Goal: Task Accomplishment & Management: Use online tool/utility

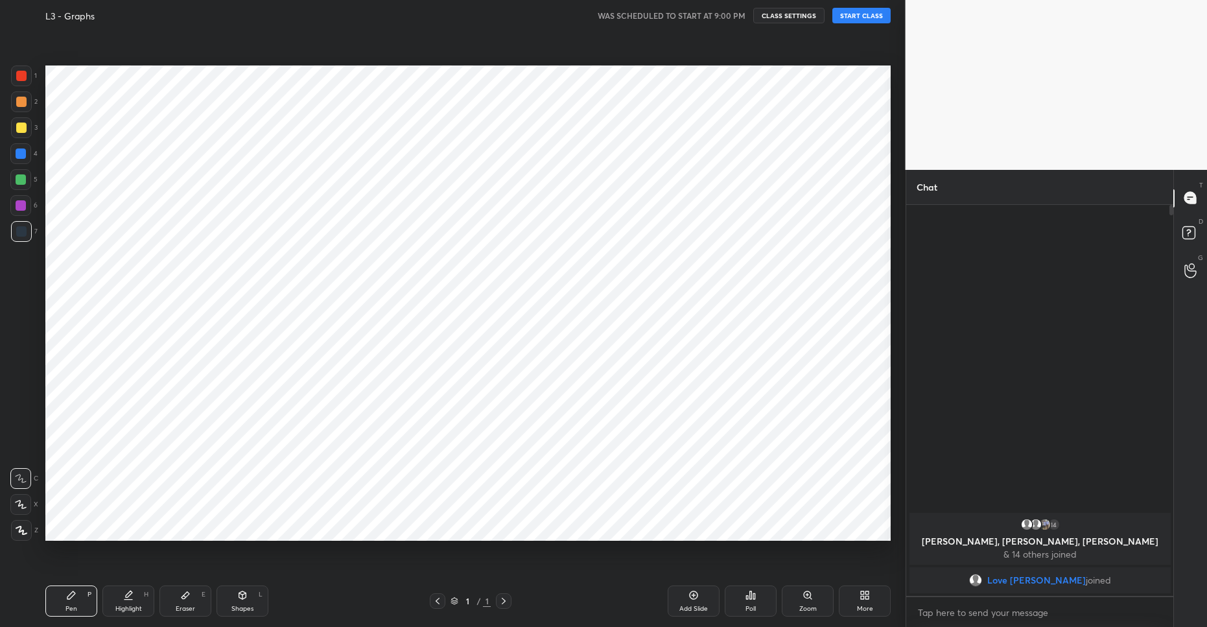
scroll to position [64277, 63968]
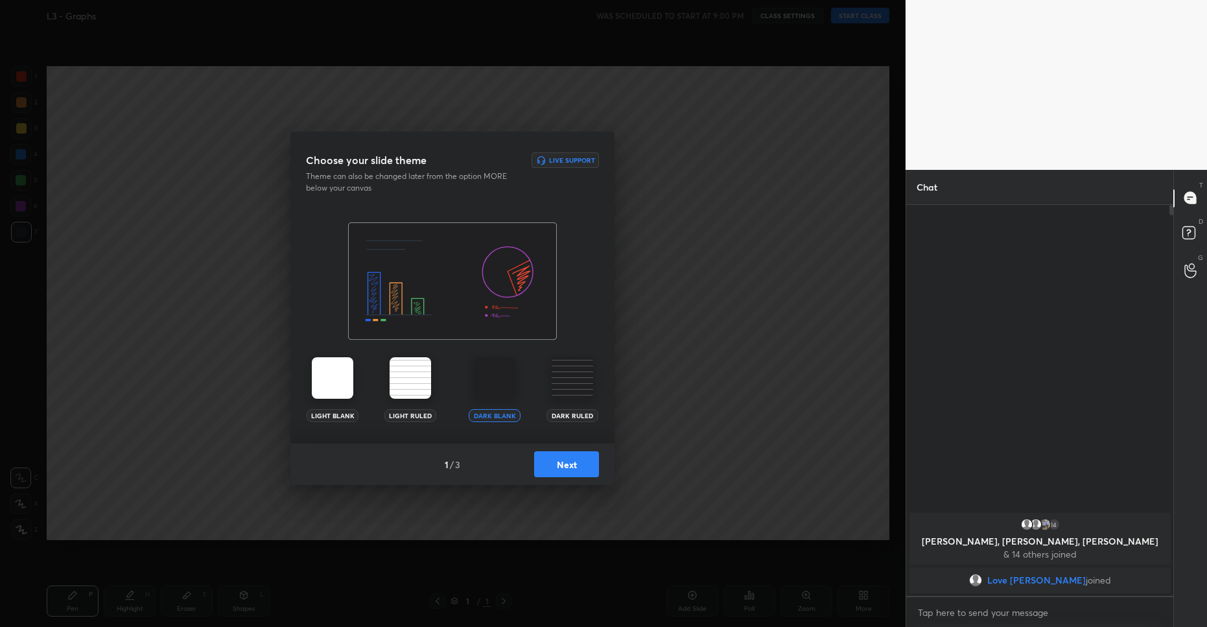
click at [561, 479] on div "1 / 3 Next" at bounding box center [452, 463] width 324 height 41
click at [579, 467] on button "Next" at bounding box center [566, 464] width 65 height 26
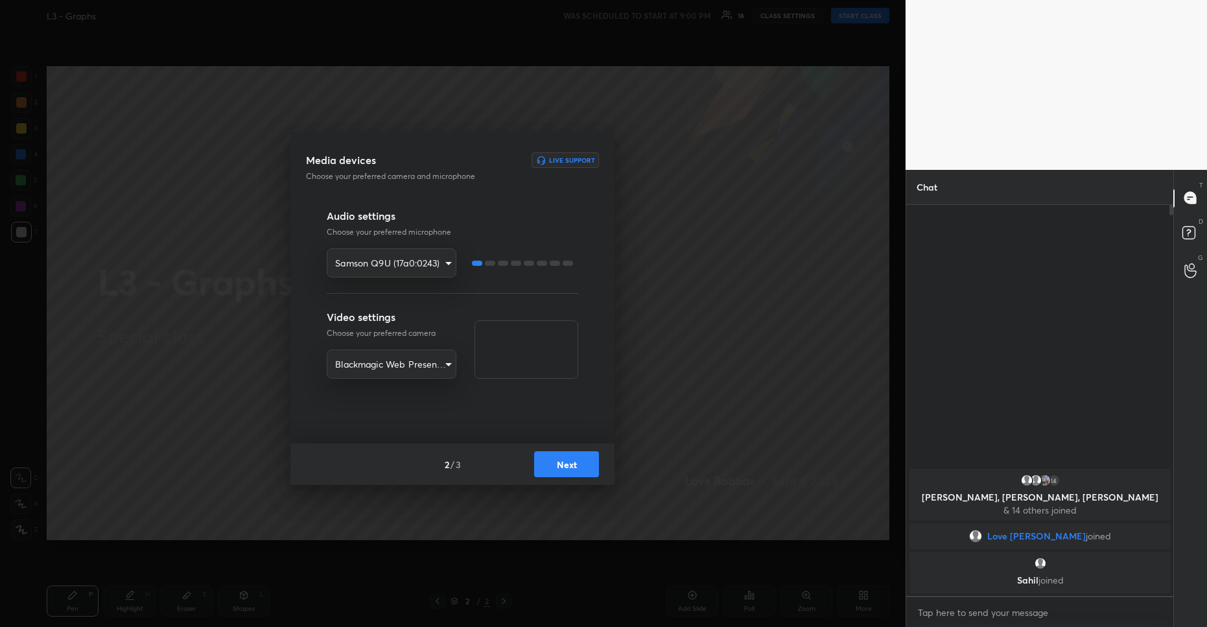
click at [583, 461] on button "Next" at bounding box center [566, 464] width 65 height 26
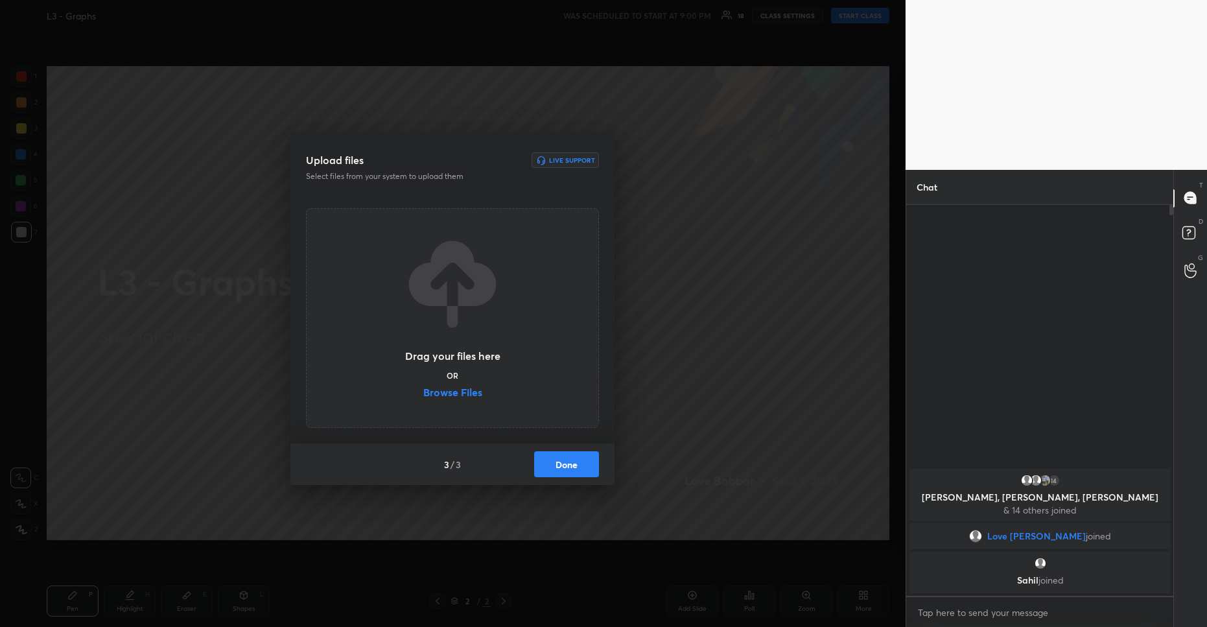
click at [563, 452] on button "Done" at bounding box center [566, 464] width 65 height 26
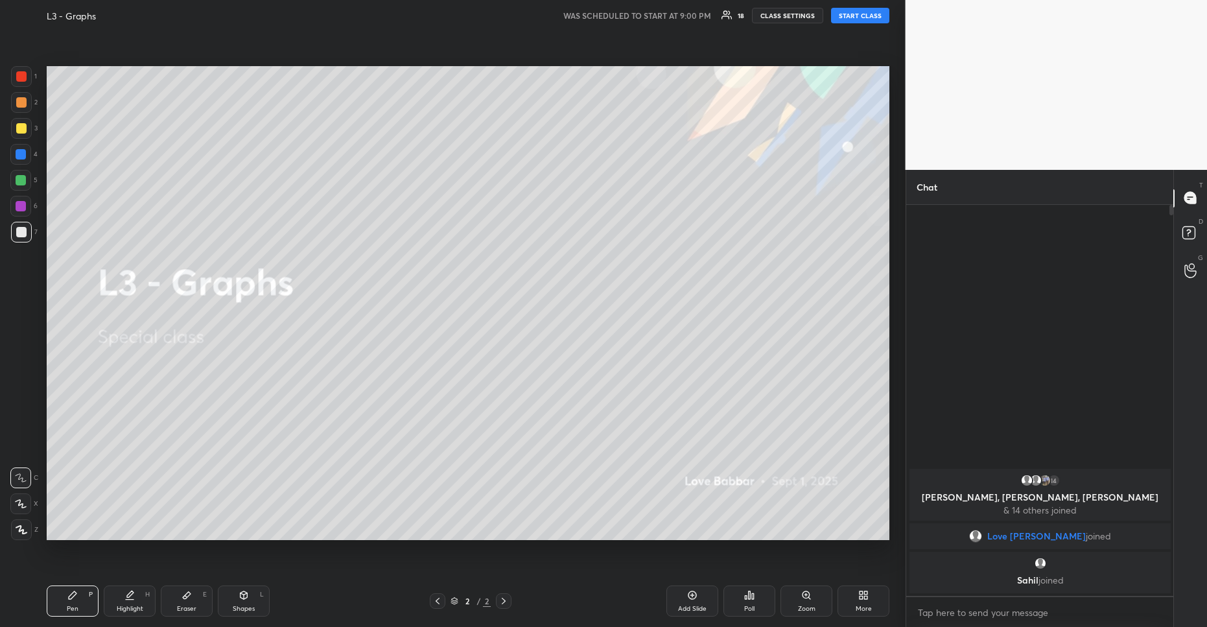
click at [867, 19] on button "START CLASS" at bounding box center [860, 16] width 58 height 16
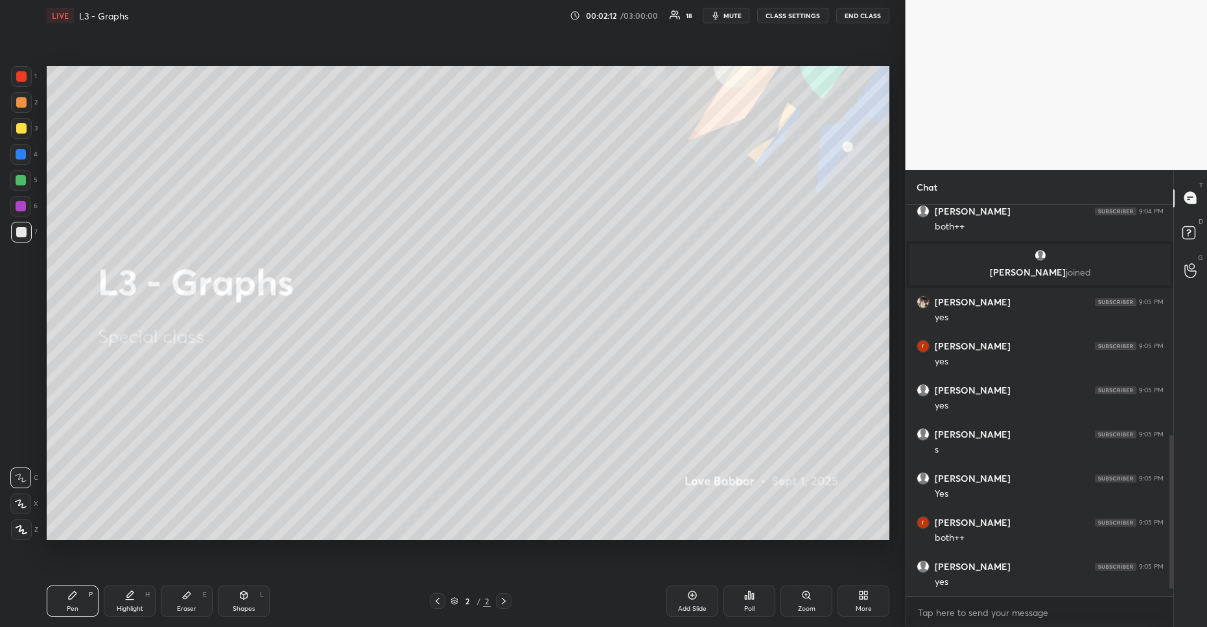
scroll to position [602, 0]
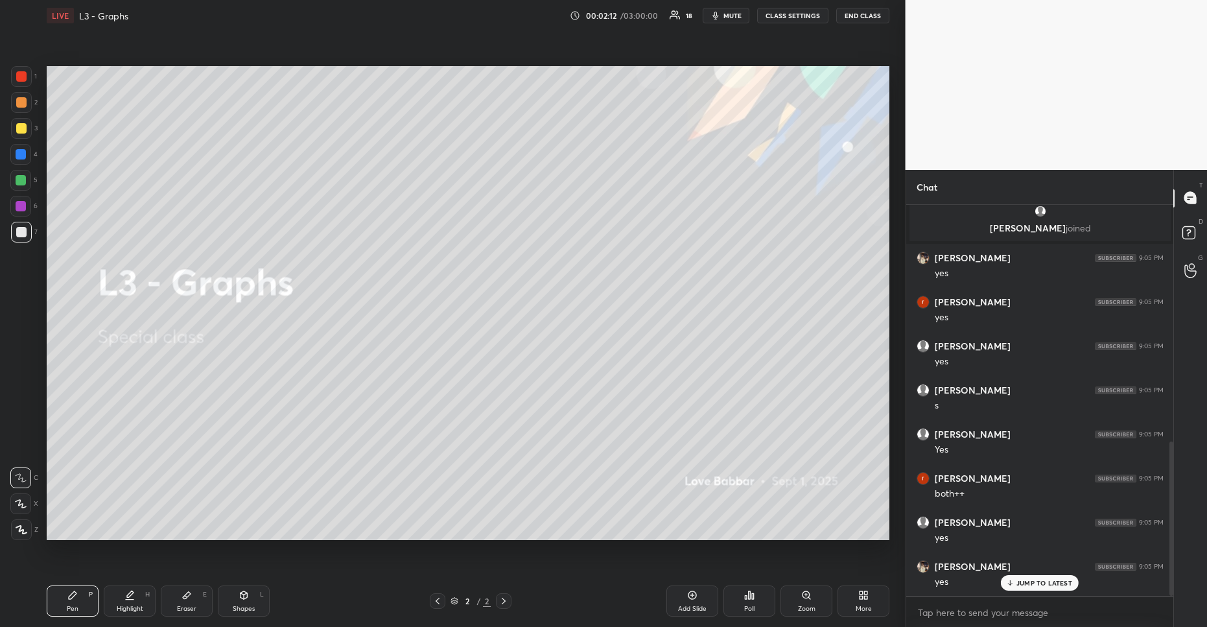
click at [1044, 577] on div "JUMP TO LATEST" at bounding box center [1040, 583] width 78 height 16
click at [690, 585] on div "Add Slide" at bounding box center [692, 600] width 52 height 31
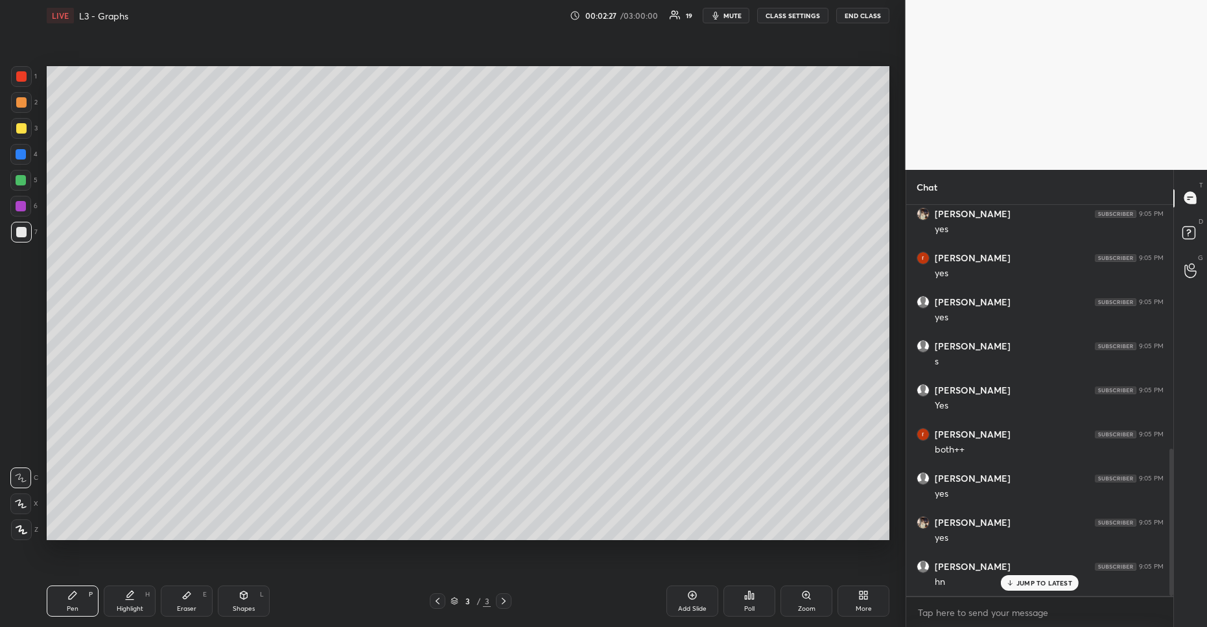
drag, startPoint x: 23, startPoint y: 131, endPoint x: 43, endPoint y: 115, distance: 26.3
click at [23, 131] on div at bounding box center [21, 128] width 10 height 10
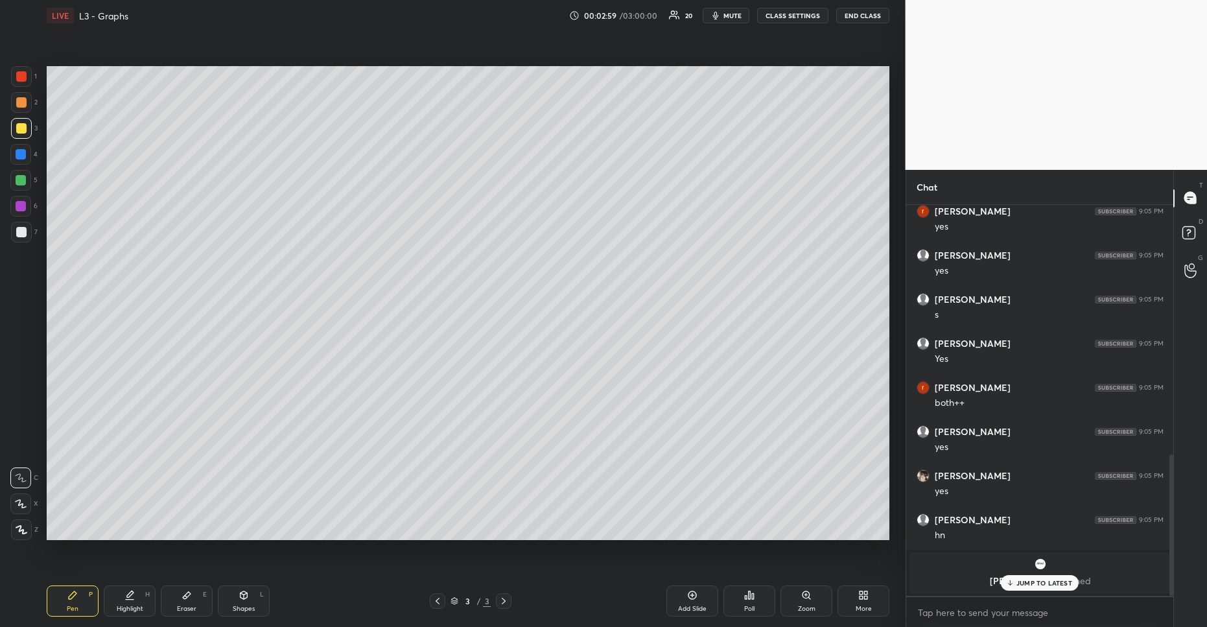
click at [21, 180] on div at bounding box center [21, 180] width 10 height 10
click at [21, 106] on div at bounding box center [21, 102] width 10 height 10
drag, startPoint x: 19, startPoint y: 176, endPoint x: 27, endPoint y: 182, distance: 10.1
click at [19, 176] on div at bounding box center [21, 180] width 10 height 10
drag, startPoint x: 16, startPoint y: 532, endPoint x: 32, endPoint y: 519, distance: 20.3
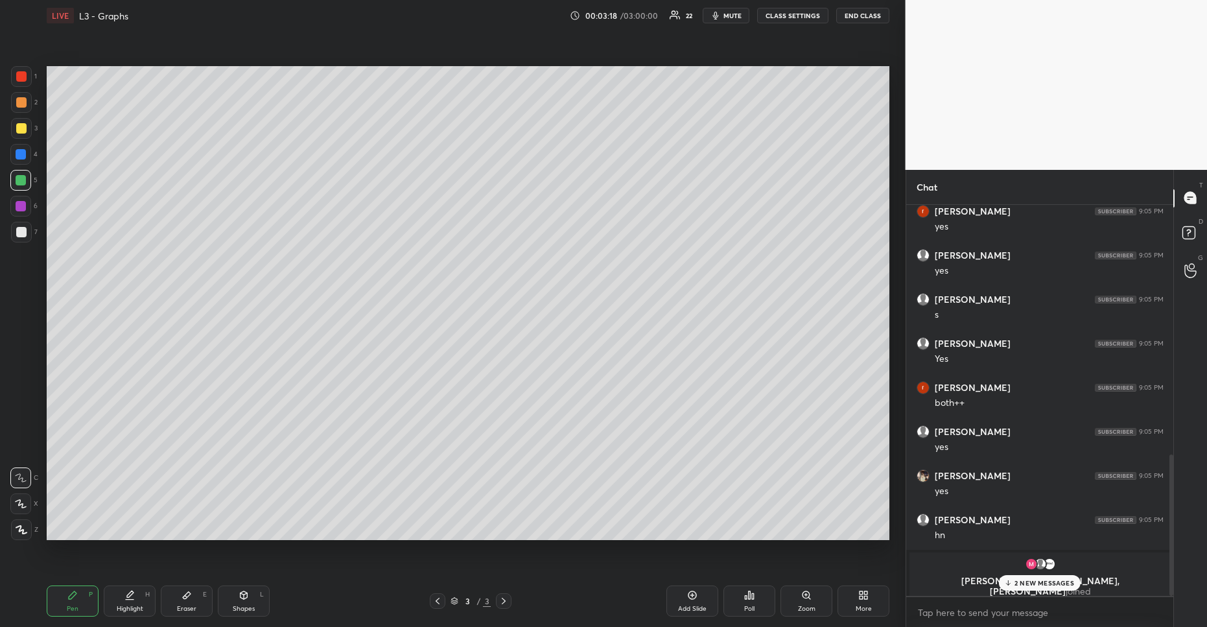
click at [18, 533] on icon at bounding box center [22, 529] width 12 height 9
click at [1022, 581] on p "2 NEW MESSAGES" at bounding box center [1044, 583] width 60 height 8
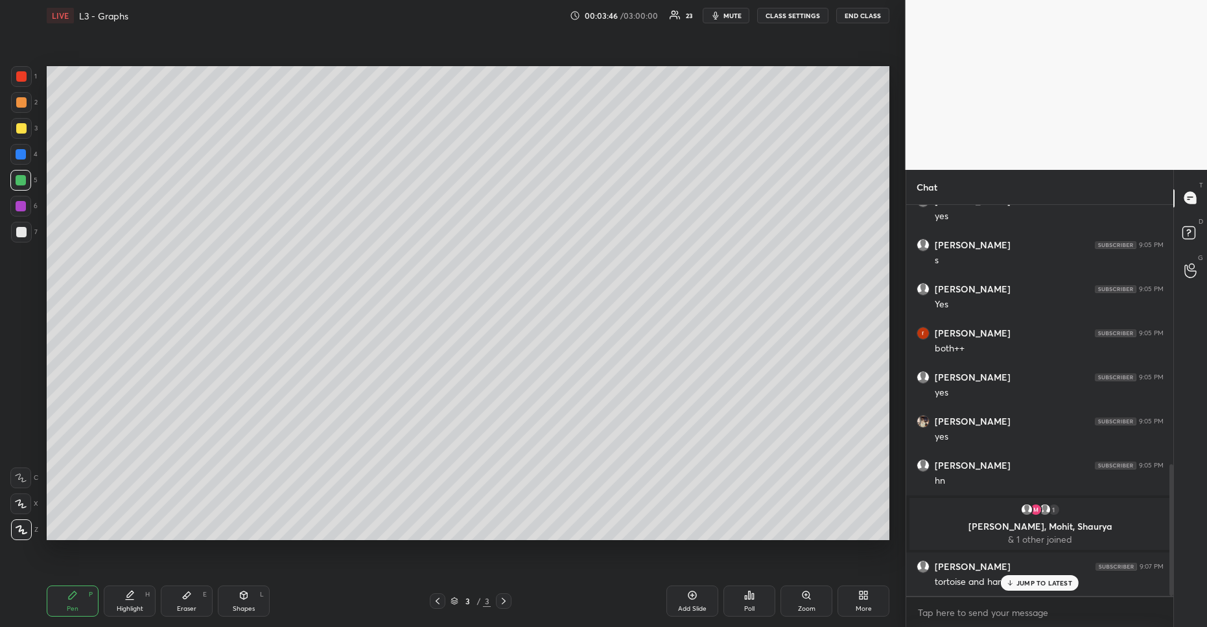
scroll to position [770, 0]
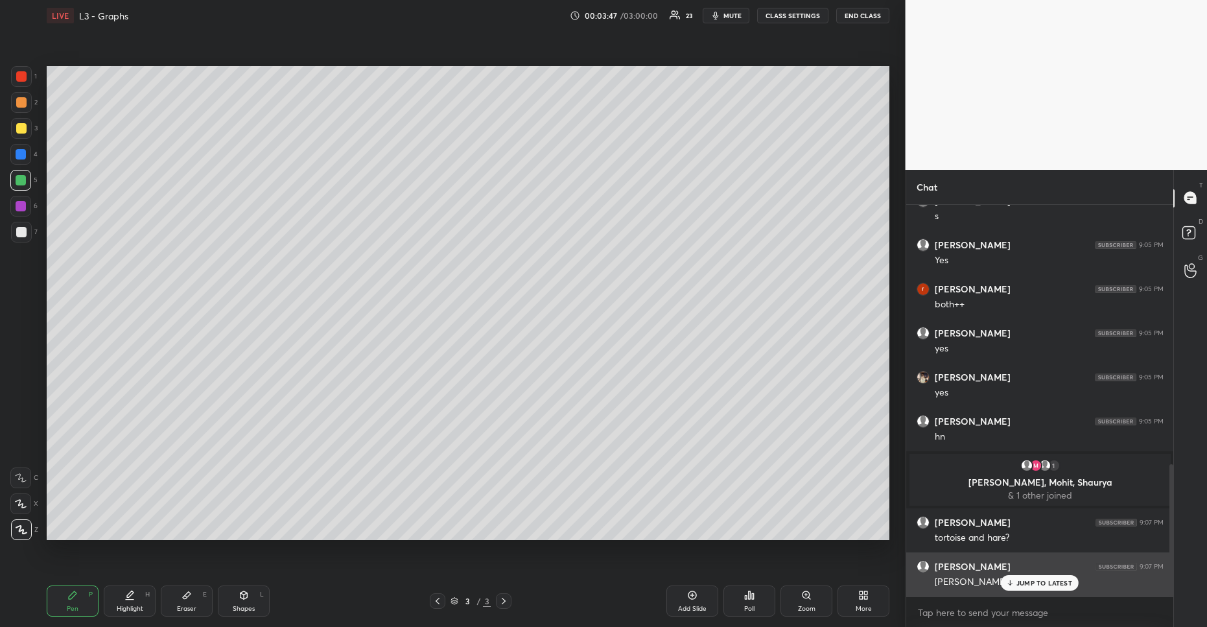
drag, startPoint x: 1048, startPoint y: 578, endPoint x: 1059, endPoint y: 578, distance: 10.4
click at [1049, 579] on p "JUMP TO LATEST" at bounding box center [1044, 583] width 56 height 8
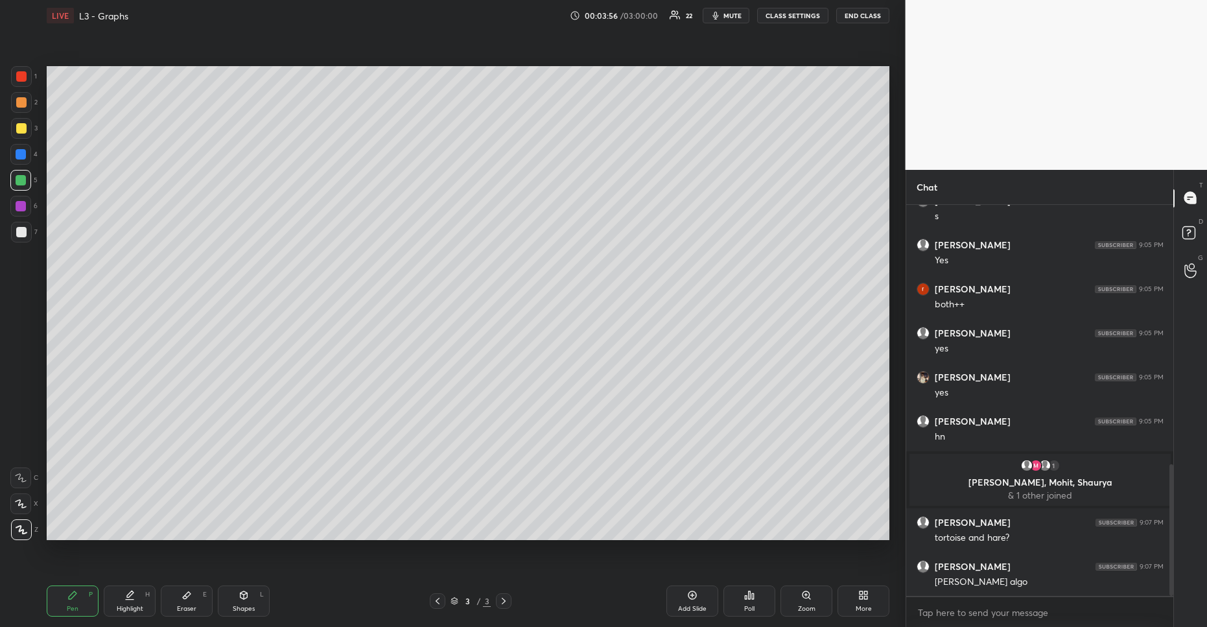
click at [686, 603] on div "Add Slide" at bounding box center [692, 600] width 52 height 31
click at [25, 108] on div at bounding box center [21, 102] width 21 height 21
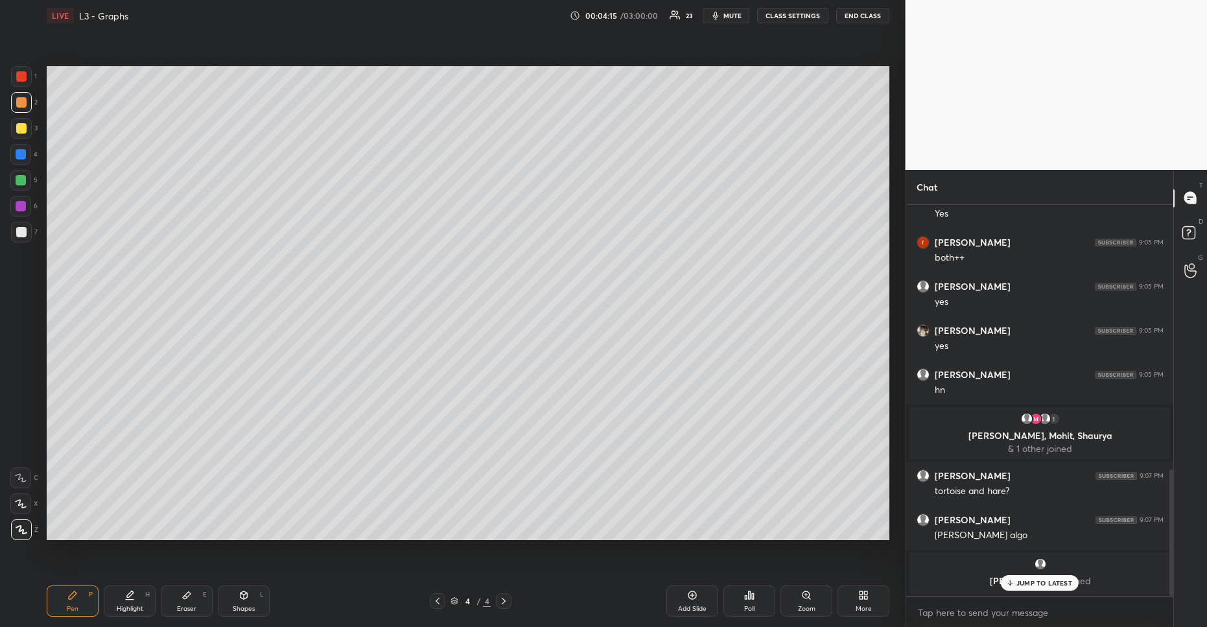
click at [20, 129] on div at bounding box center [21, 128] width 10 height 10
click at [27, 132] on div at bounding box center [21, 128] width 21 height 21
drag, startPoint x: 20, startPoint y: 103, endPoint x: 31, endPoint y: 180, distance: 77.3
click at [20, 103] on div at bounding box center [21, 102] width 10 height 10
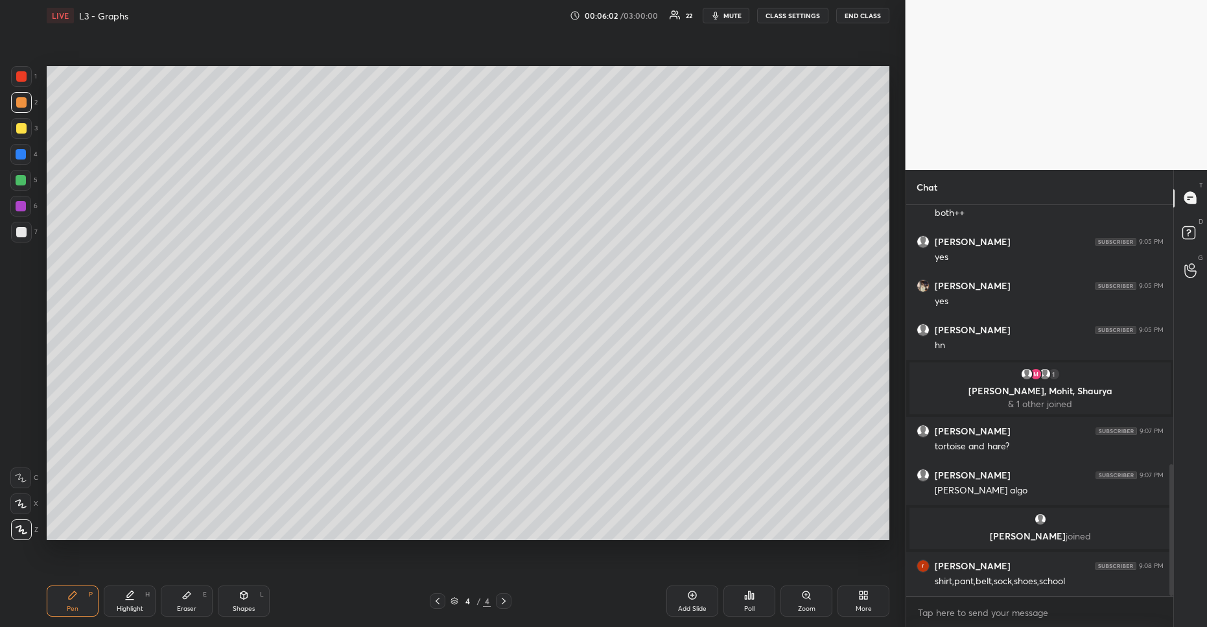
click at [673, 617] on div "Pen P Highlight H Eraser E Shapes L 4 / 4 Add Slide Poll Zoom More" at bounding box center [468, 601] width 843 height 52
click at [679, 603] on div "Add Slide" at bounding box center [692, 600] width 52 height 31
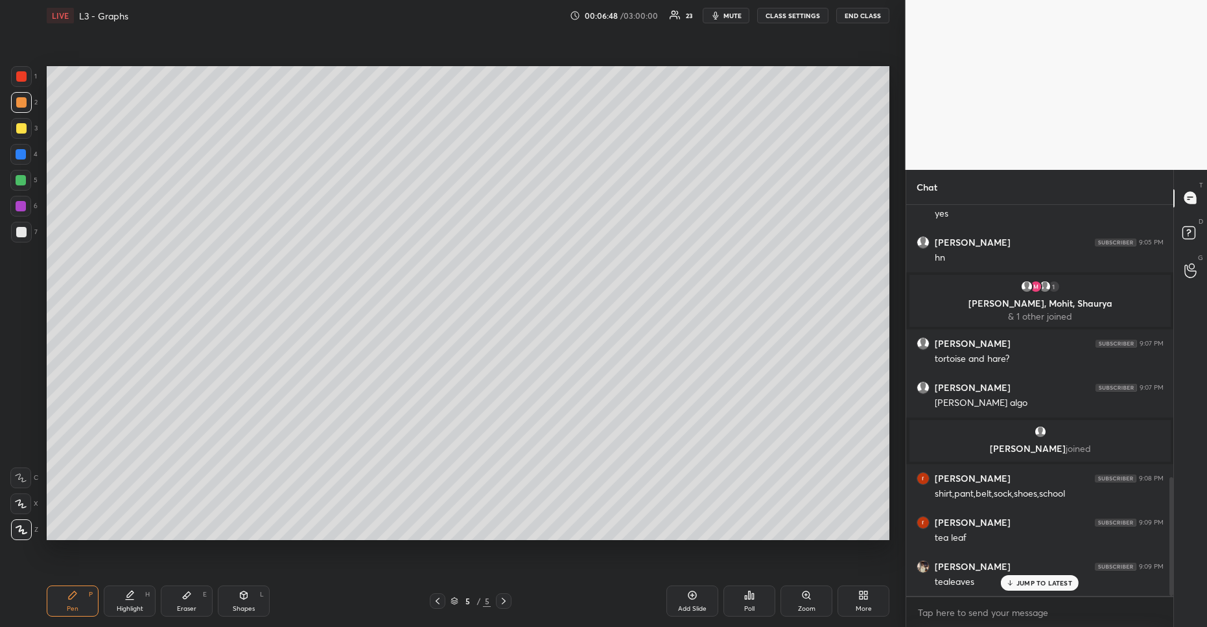
scroll to position [900, 0]
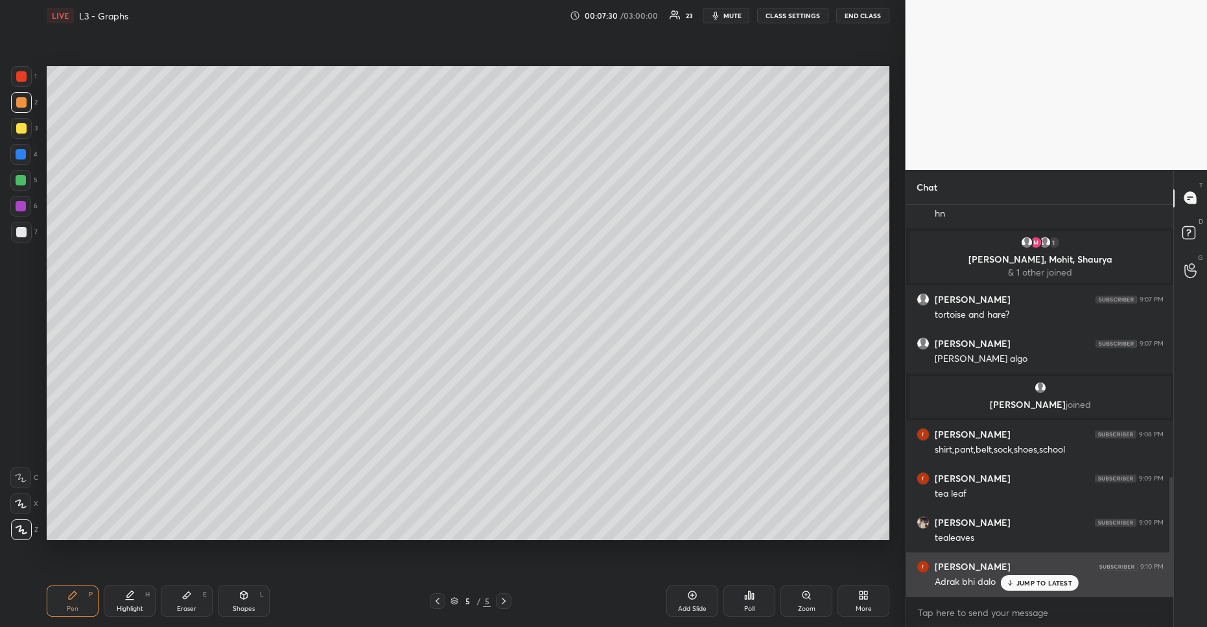
click at [1018, 579] on p "JUMP TO LATEST" at bounding box center [1044, 583] width 56 height 8
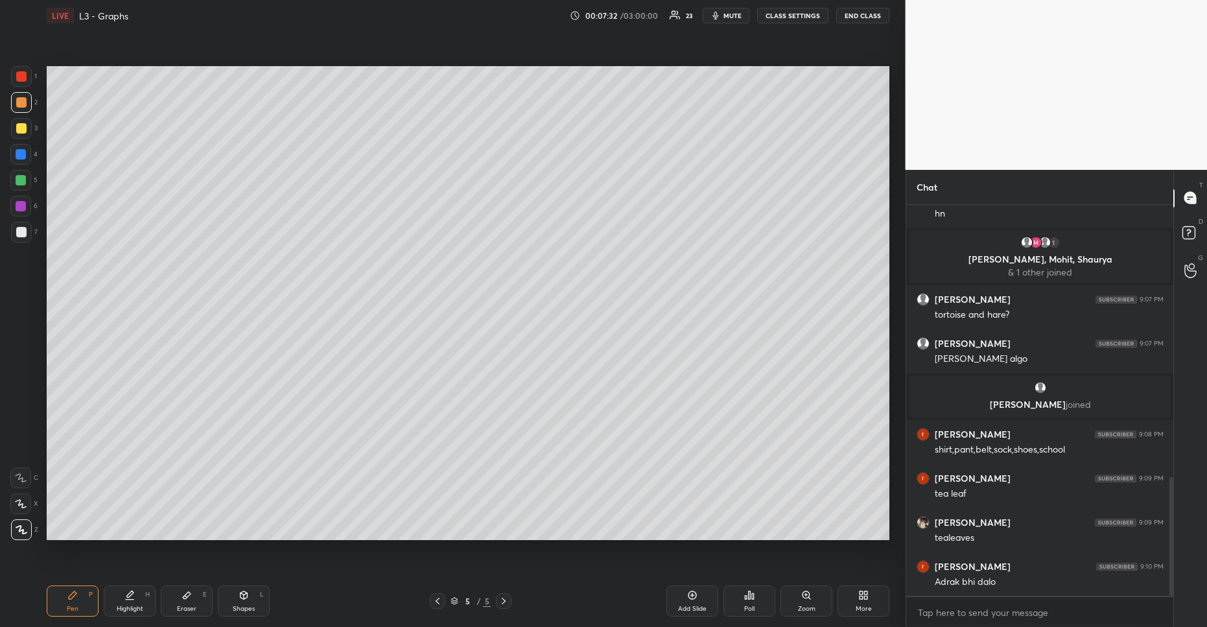
click at [675, 594] on div "Add Slide" at bounding box center [692, 600] width 52 height 31
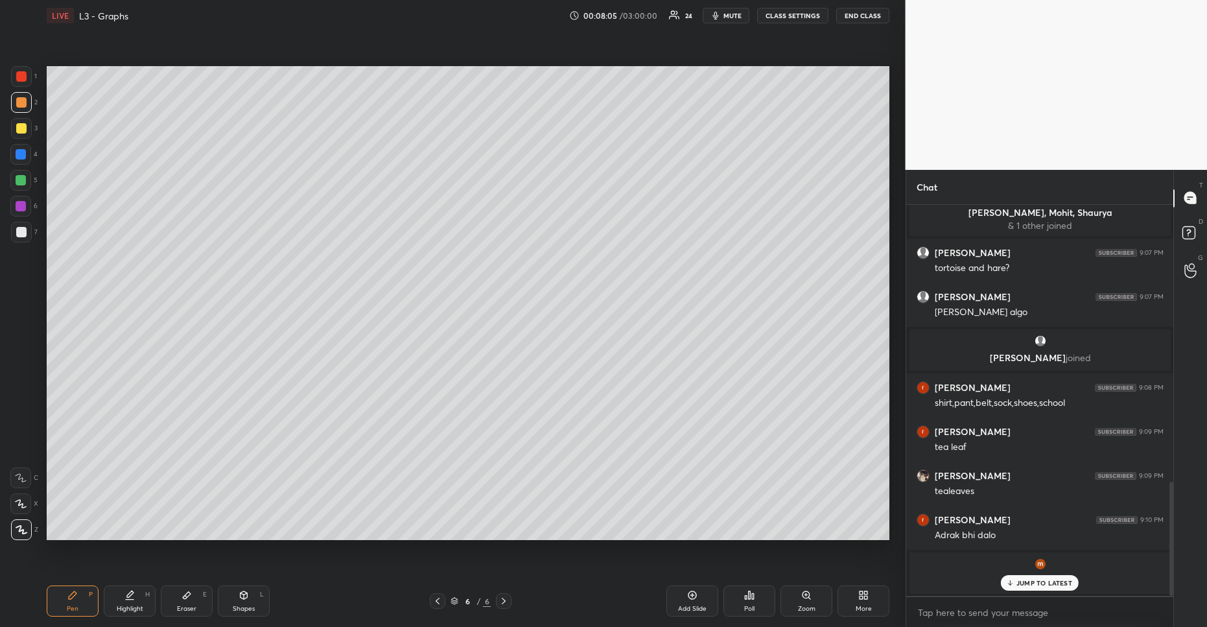
click at [857, 605] on div "More" at bounding box center [864, 608] width 16 height 6
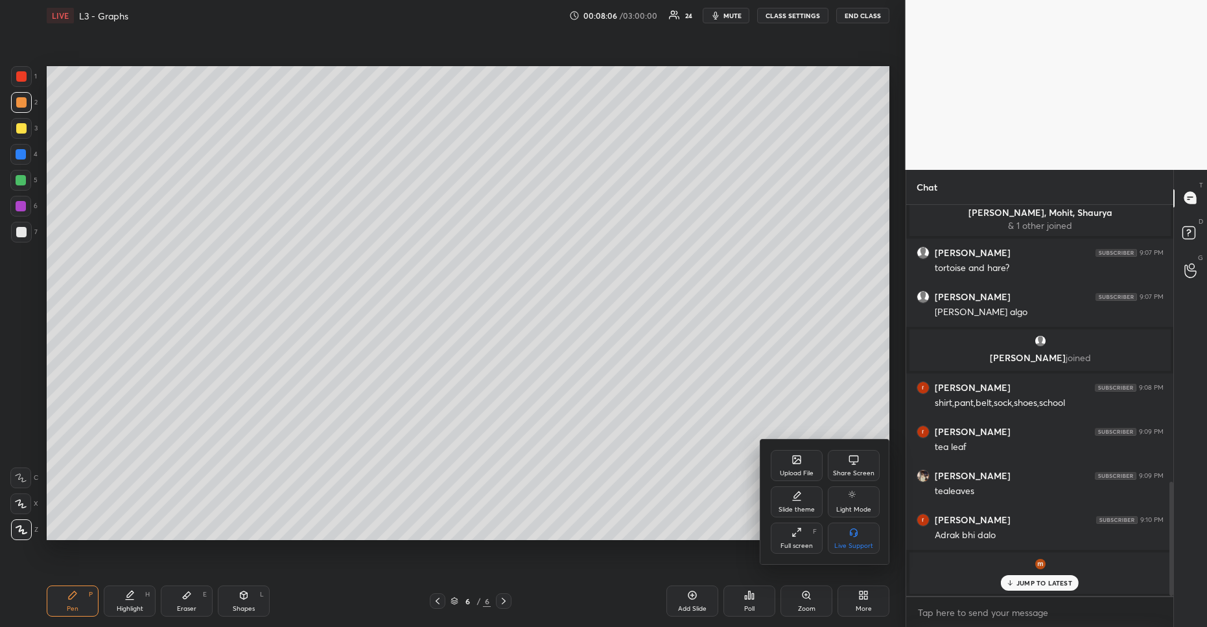
click at [869, 455] on div "Share Screen" at bounding box center [854, 465] width 52 height 31
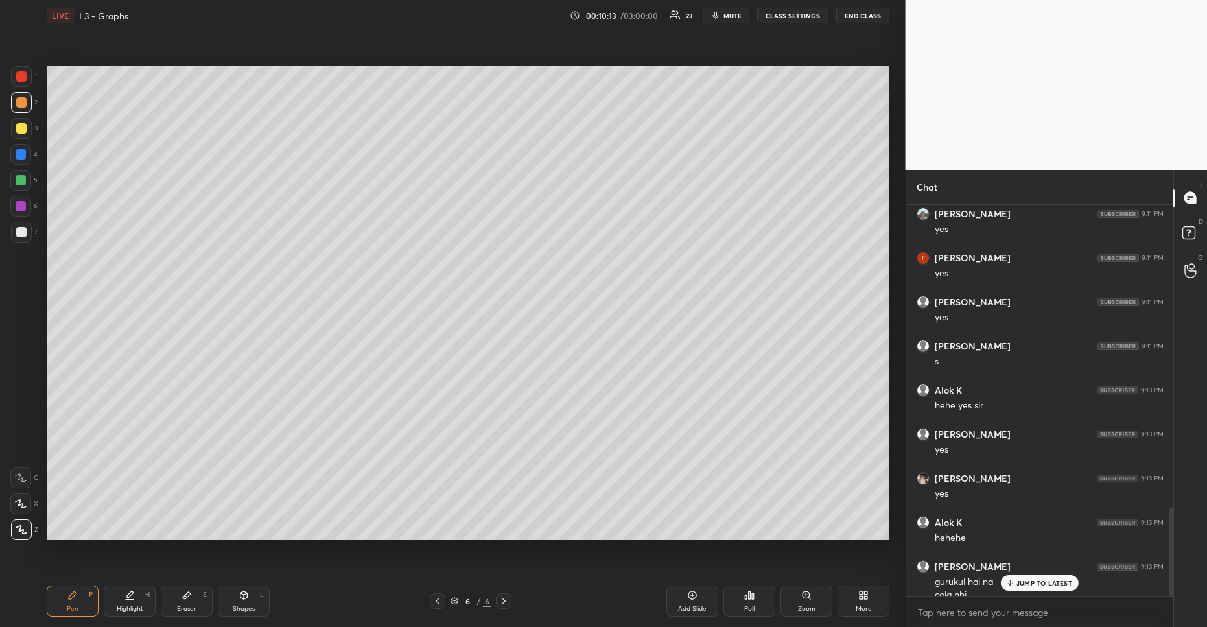
scroll to position [1342, 0]
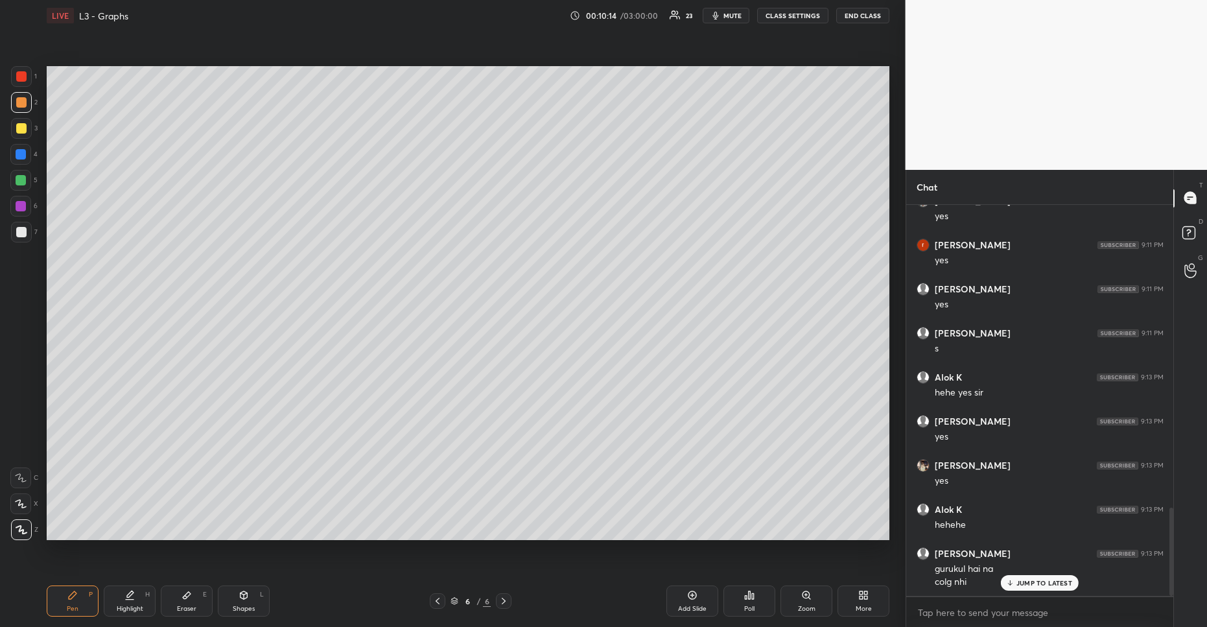
drag, startPoint x: 265, startPoint y: 625, endPoint x: 277, endPoint y: 604, distance: 24.1
click at [267, 624] on div "Pen P Highlight H Eraser E Shapes L 6 / 6 Add Slide Poll Zoom More" at bounding box center [468, 601] width 843 height 52
drag, startPoint x: 261, startPoint y: 595, endPoint x: 292, endPoint y: 554, distance: 51.5
click at [261, 595] on div "L" at bounding box center [262, 594] width 4 height 6
click at [70, 607] on div "Pen" at bounding box center [73, 608] width 12 height 6
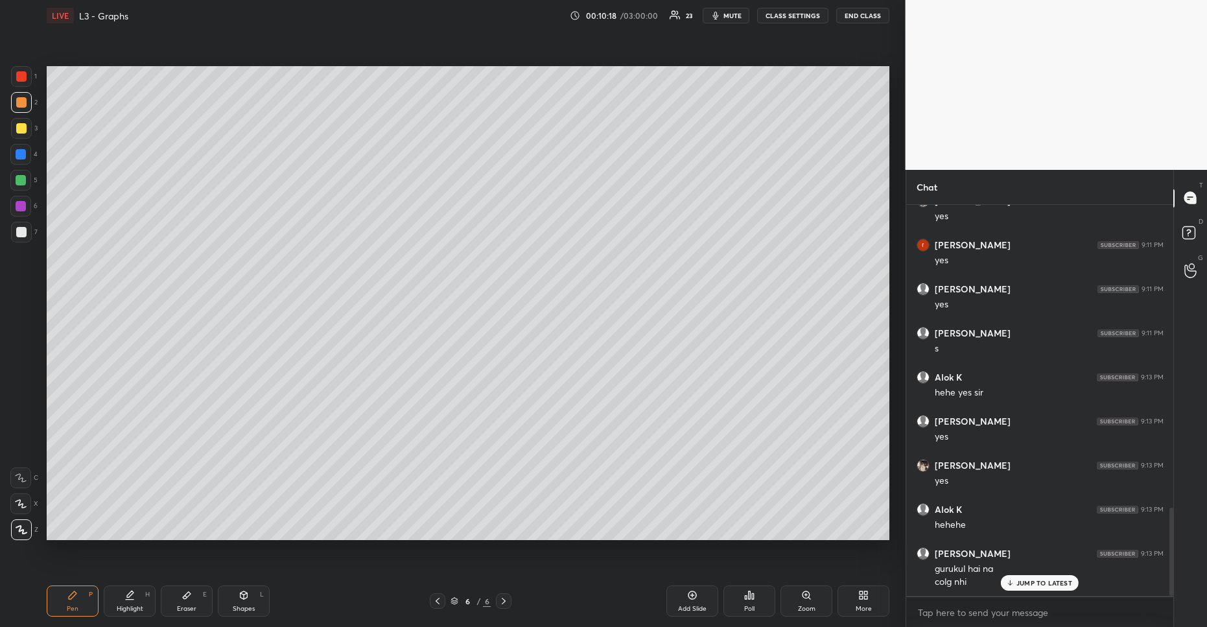
click at [263, 605] on div "Shapes L" at bounding box center [244, 600] width 52 height 31
drag, startPoint x: 19, startPoint y: 126, endPoint x: 44, endPoint y: 189, distance: 67.5
click at [21, 128] on div at bounding box center [21, 128] width 10 height 10
drag, startPoint x: 18, startPoint y: 480, endPoint x: 40, endPoint y: 462, distance: 28.6
click at [23, 475] on icon at bounding box center [21, 478] width 10 height 10
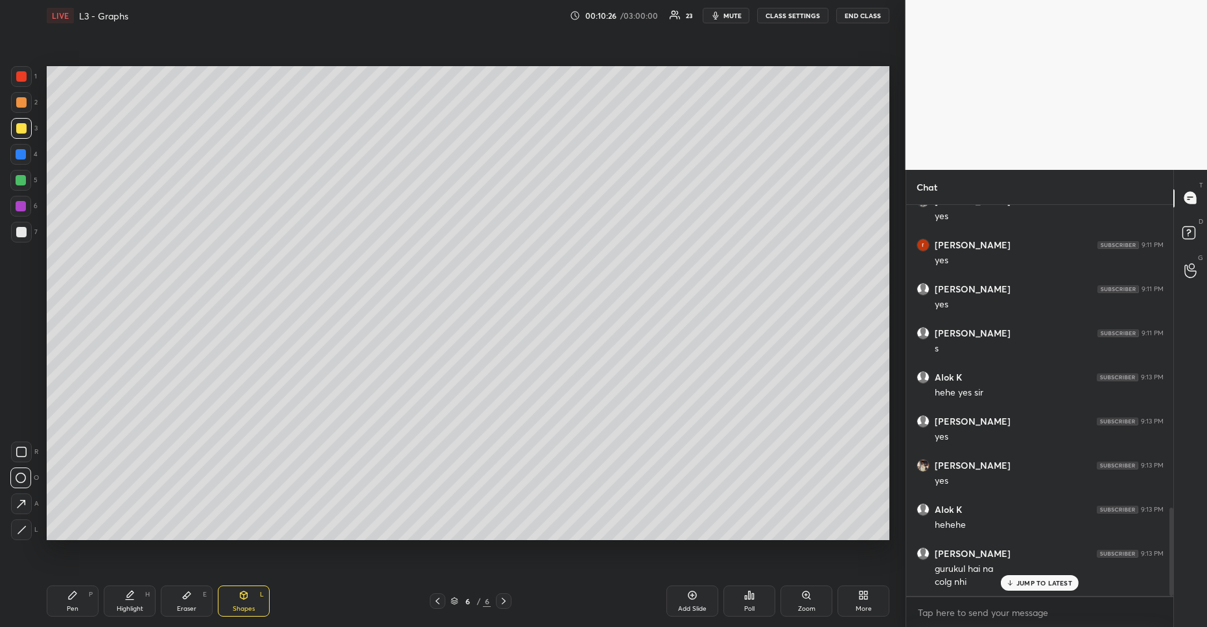
drag, startPoint x: 80, startPoint y: 602, endPoint x: 134, endPoint y: 542, distance: 80.8
click at [86, 597] on div "Pen P" at bounding box center [73, 600] width 52 height 31
click at [8, 102] on div "1 2 3 4 5 6 7 R O A L C X Z Erase all C X Z" at bounding box center [20, 303] width 41 height 474
click at [21, 103] on div at bounding box center [21, 102] width 10 height 10
click at [22, 129] on div at bounding box center [21, 128] width 10 height 10
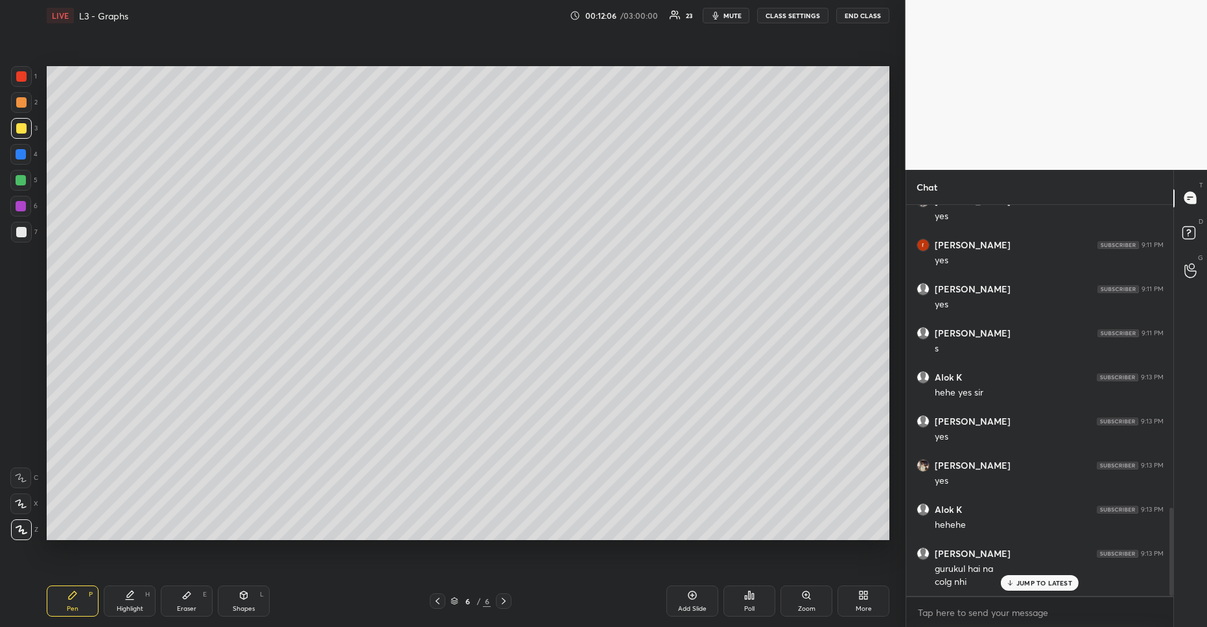
click at [31, 170] on div "5" at bounding box center [23, 180] width 27 height 21
drag, startPoint x: 29, startPoint y: 190, endPoint x: 36, endPoint y: 182, distance: 10.6
click at [29, 190] on div "5" at bounding box center [23, 180] width 27 height 21
drag, startPoint x: 26, startPoint y: 185, endPoint x: 46, endPoint y: 179, distance: 21.1
click at [26, 185] on div at bounding box center [20, 180] width 21 height 21
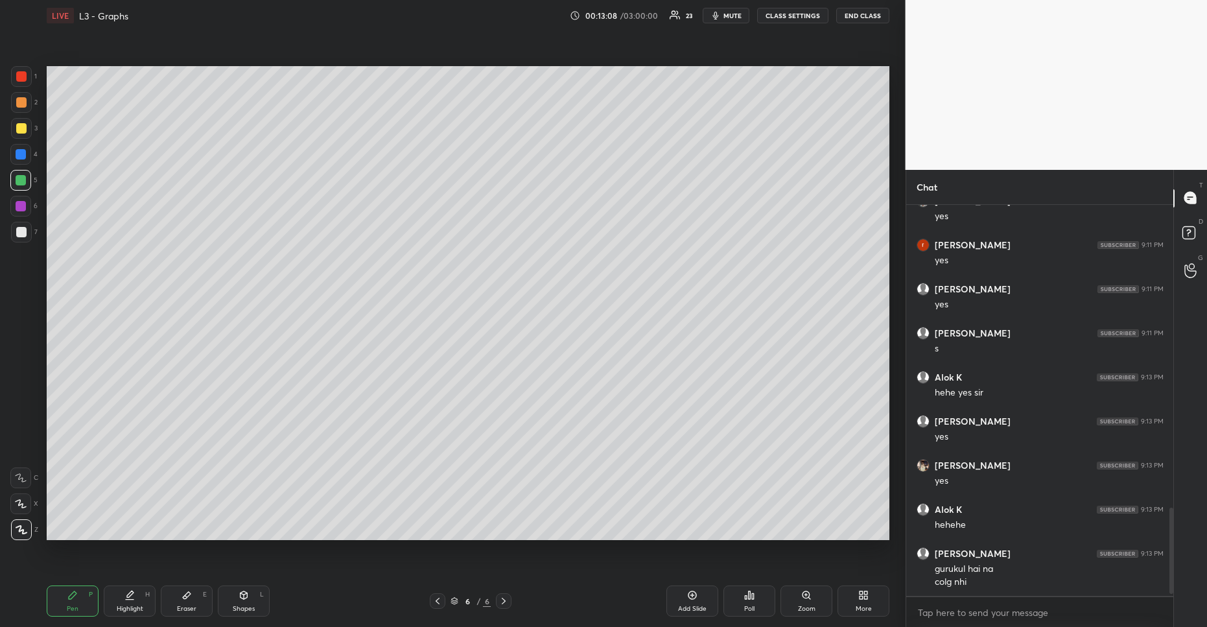
scroll to position [1386, 0]
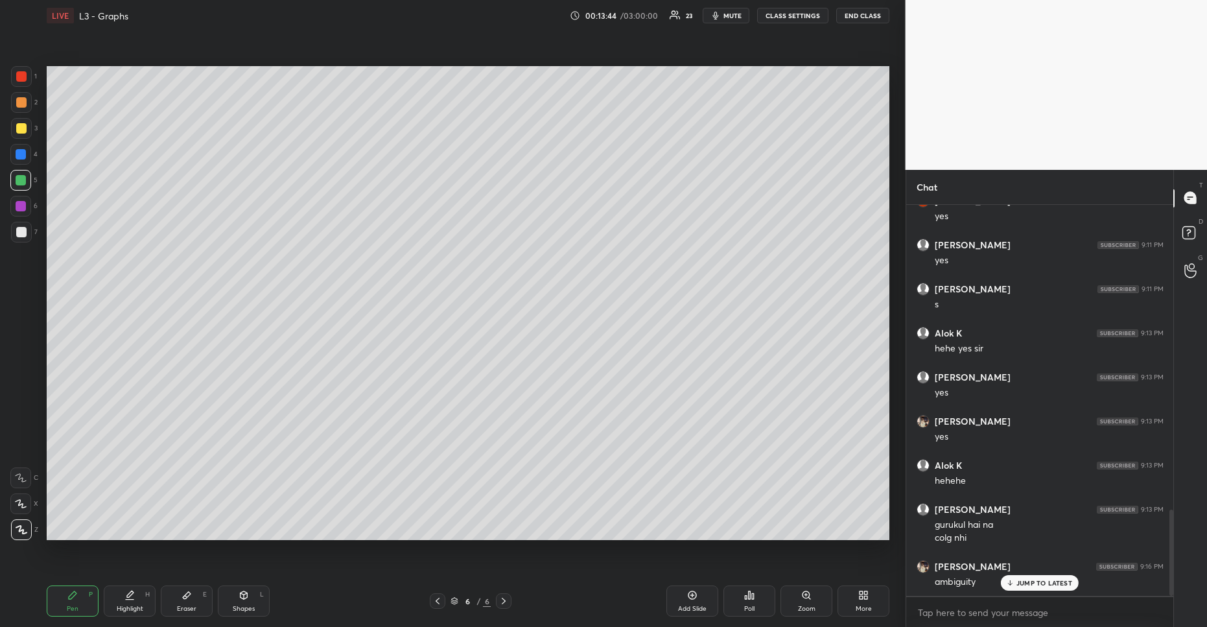
click at [702, 616] on div "Add Slide" at bounding box center [692, 600] width 52 height 31
click at [435, 601] on icon at bounding box center [437, 601] width 10 height 10
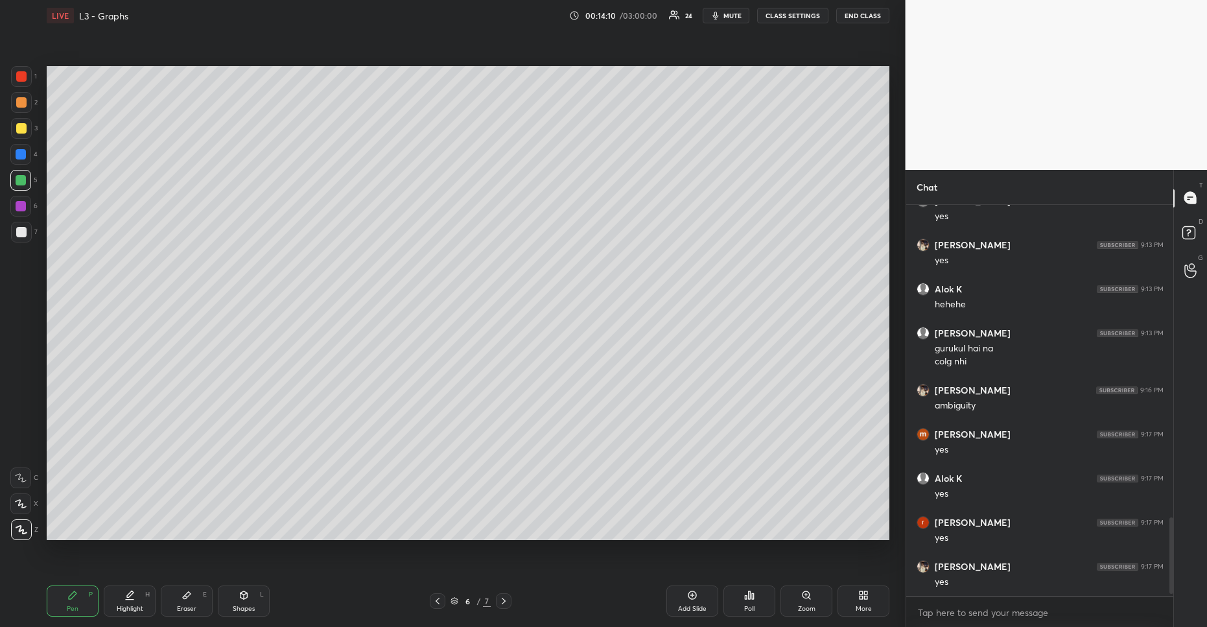
scroll to position [1609, 0]
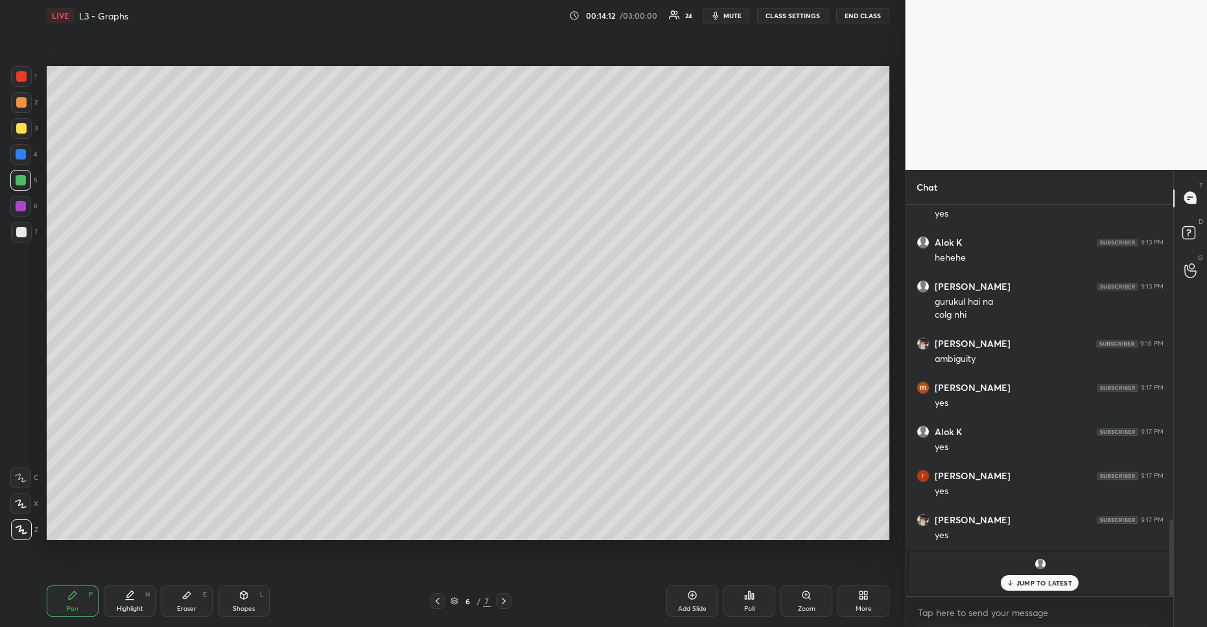
drag, startPoint x: 686, startPoint y: 589, endPoint x: 687, endPoint y: 573, distance: 15.6
click at [686, 588] on div "Add Slide" at bounding box center [692, 600] width 52 height 31
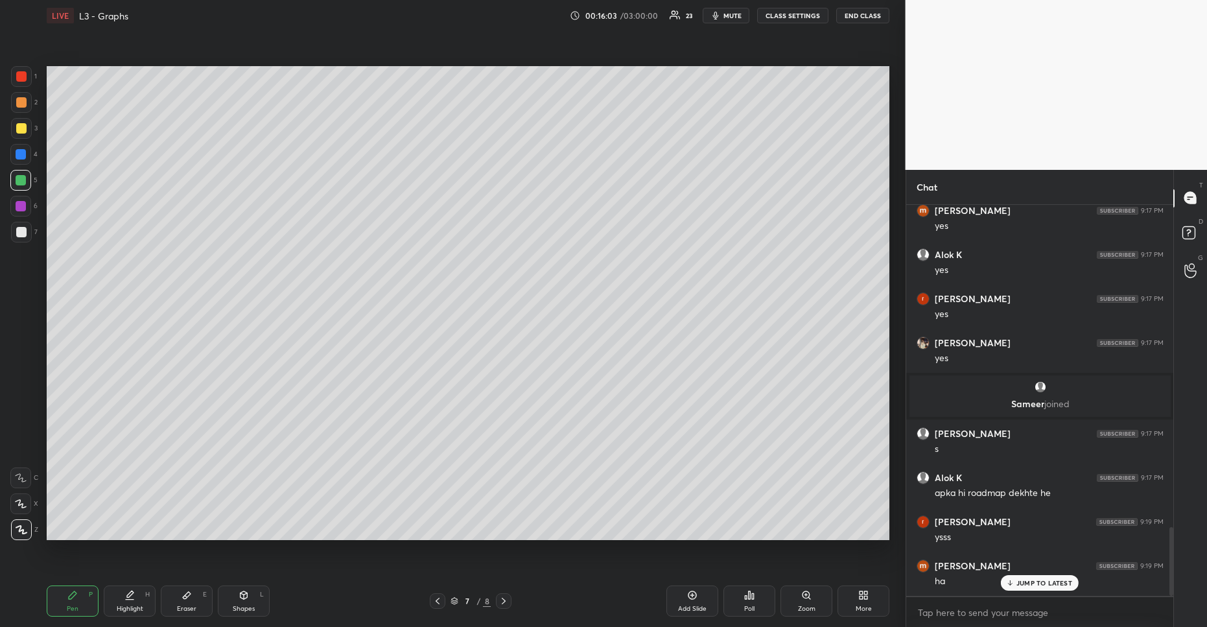
scroll to position [1829, 0]
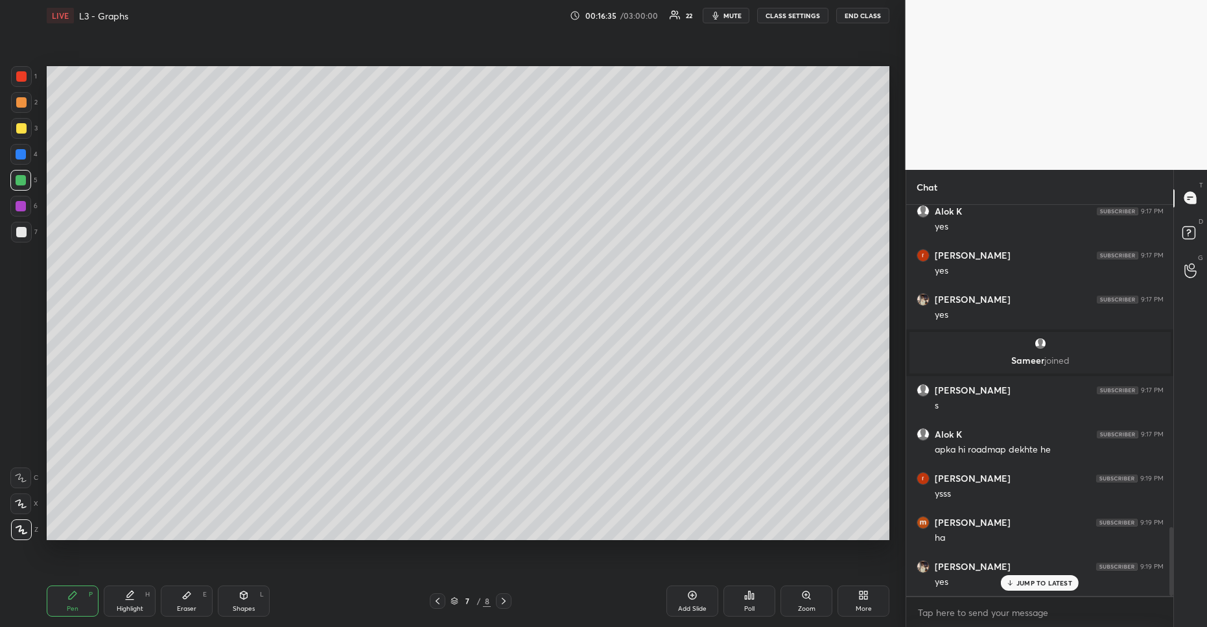
click at [699, 603] on div "Add Slide" at bounding box center [692, 600] width 52 height 31
drag, startPoint x: 248, startPoint y: 598, endPoint x: 283, endPoint y: 548, distance: 61.0
click at [253, 600] on div "Shapes L" at bounding box center [244, 600] width 52 height 31
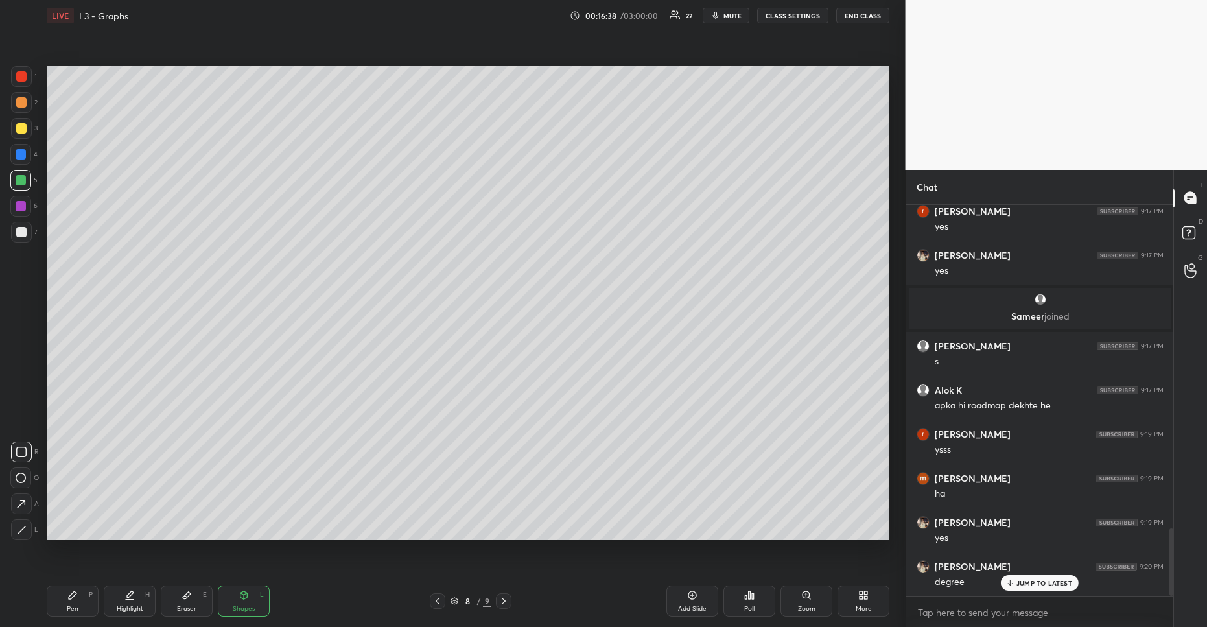
scroll to position [1917, 0]
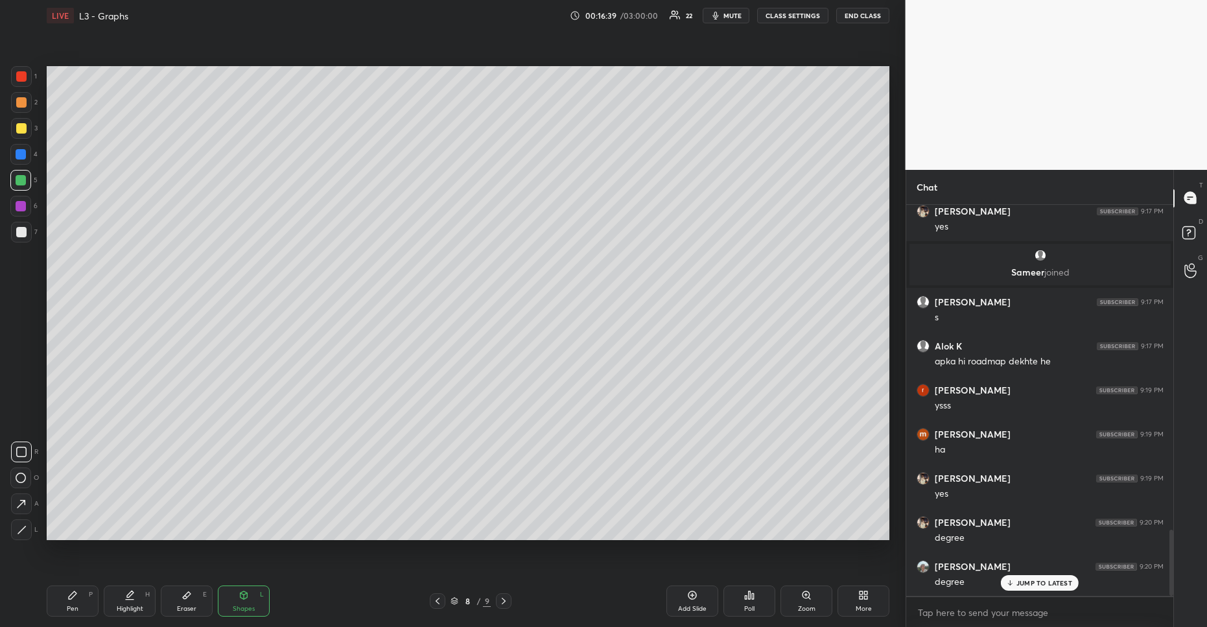
click at [22, 128] on div at bounding box center [21, 128] width 21 height 21
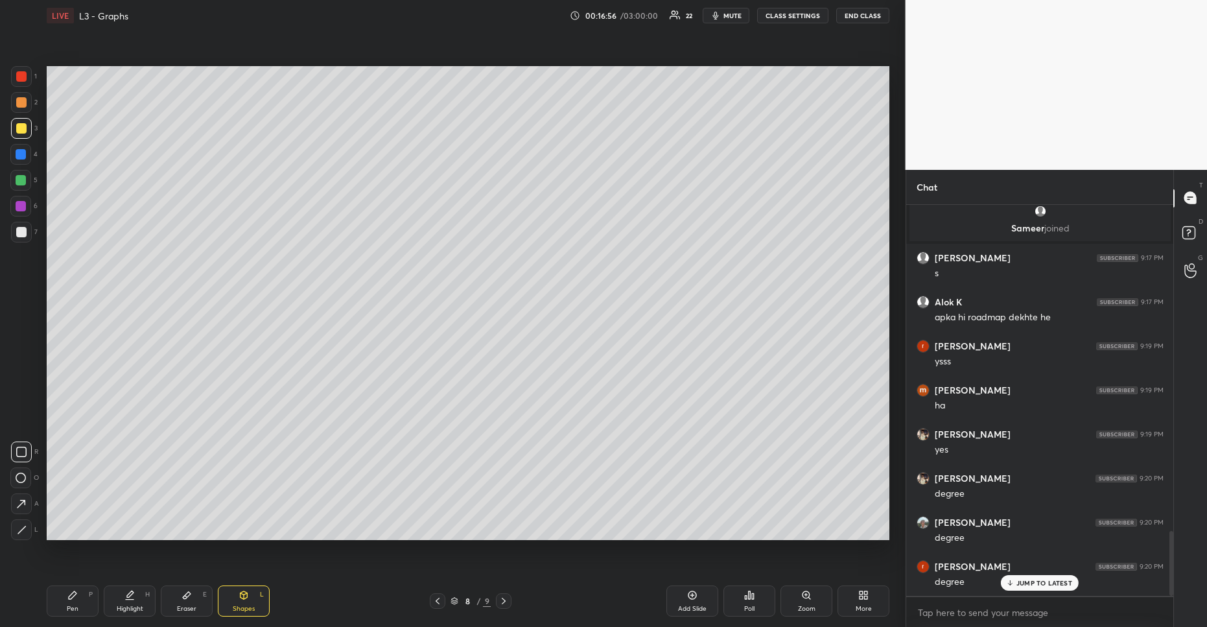
scroll to position [2006, 0]
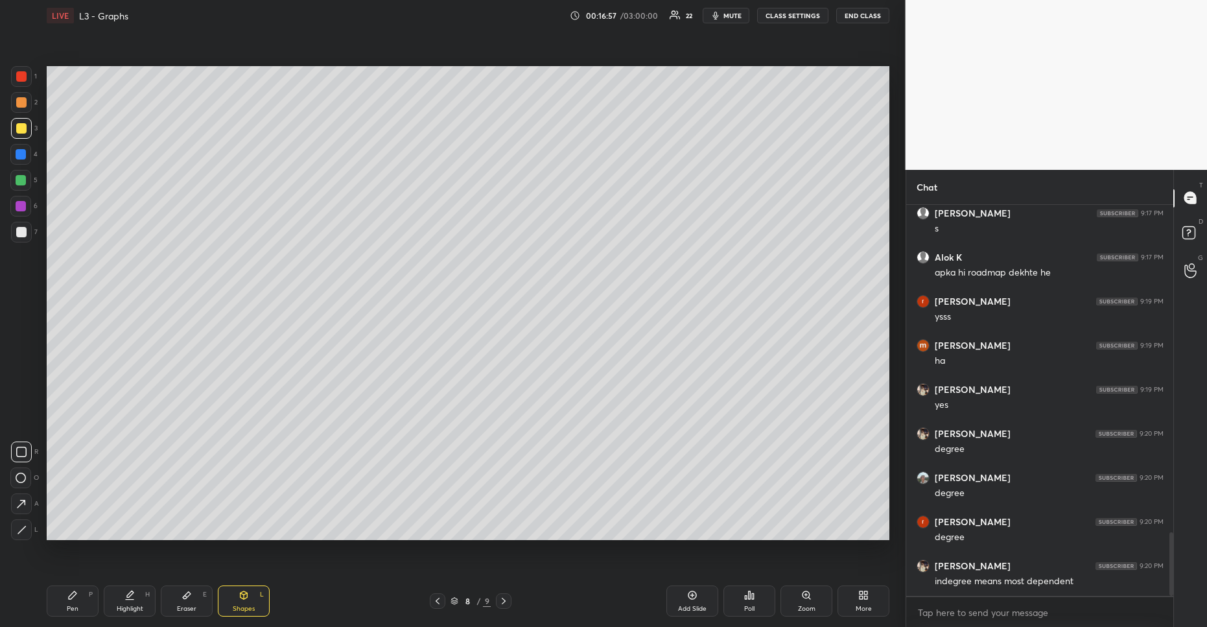
click at [27, 474] on div at bounding box center [20, 477] width 21 height 21
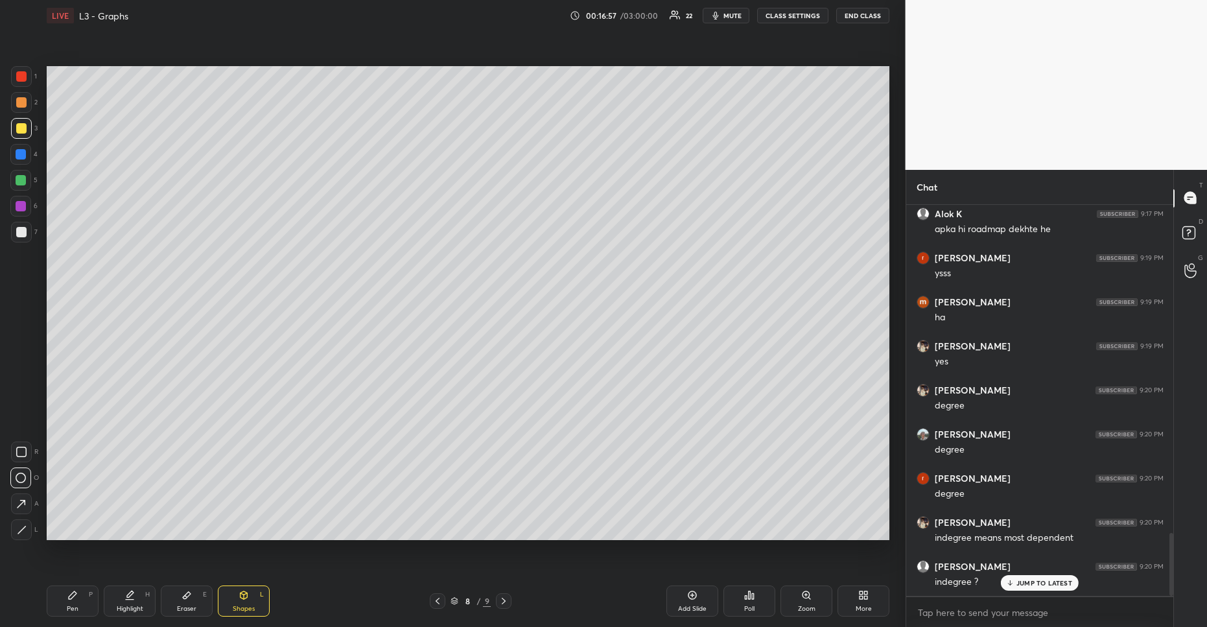
click at [26, 474] on div at bounding box center [20, 477] width 21 height 21
click at [93, 600] on div "Pen P" at bounding box center [73, 600] width 52 height 31
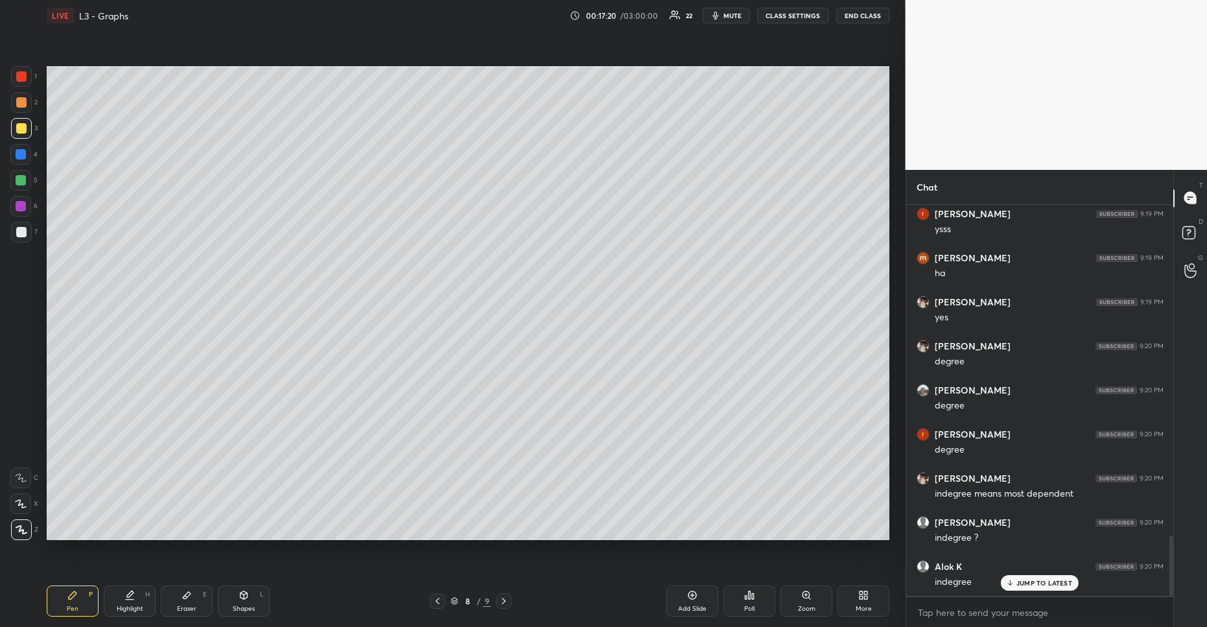
scroll to position [2138, 0]
click at [21, 109] on div at bounding box center [21, 102] width 21 height 21
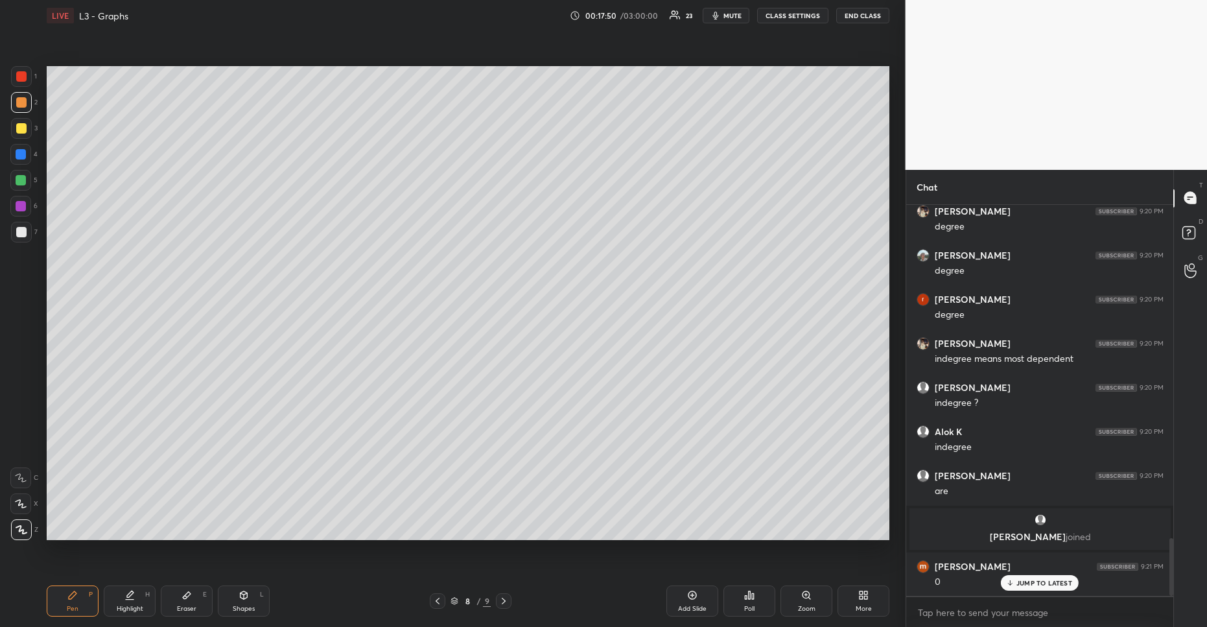
scroll to position [2273, 0]
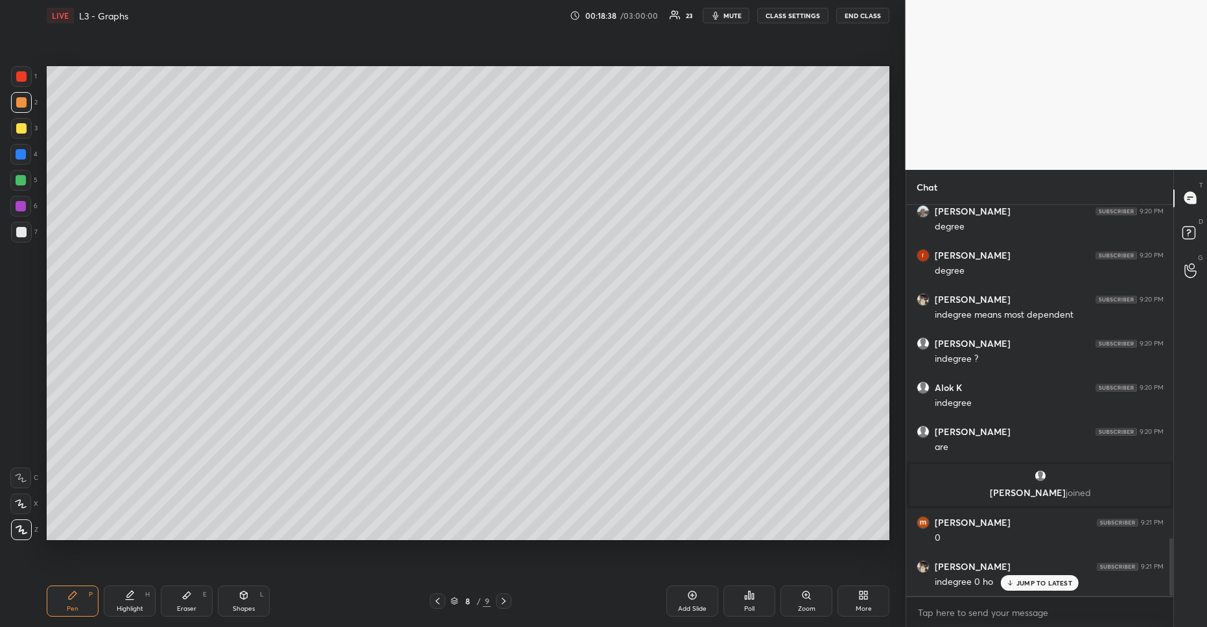
click at [1029, 583] on p "JUMP TO LATEST" at bounding box center [1044, 583] width 56 height 8
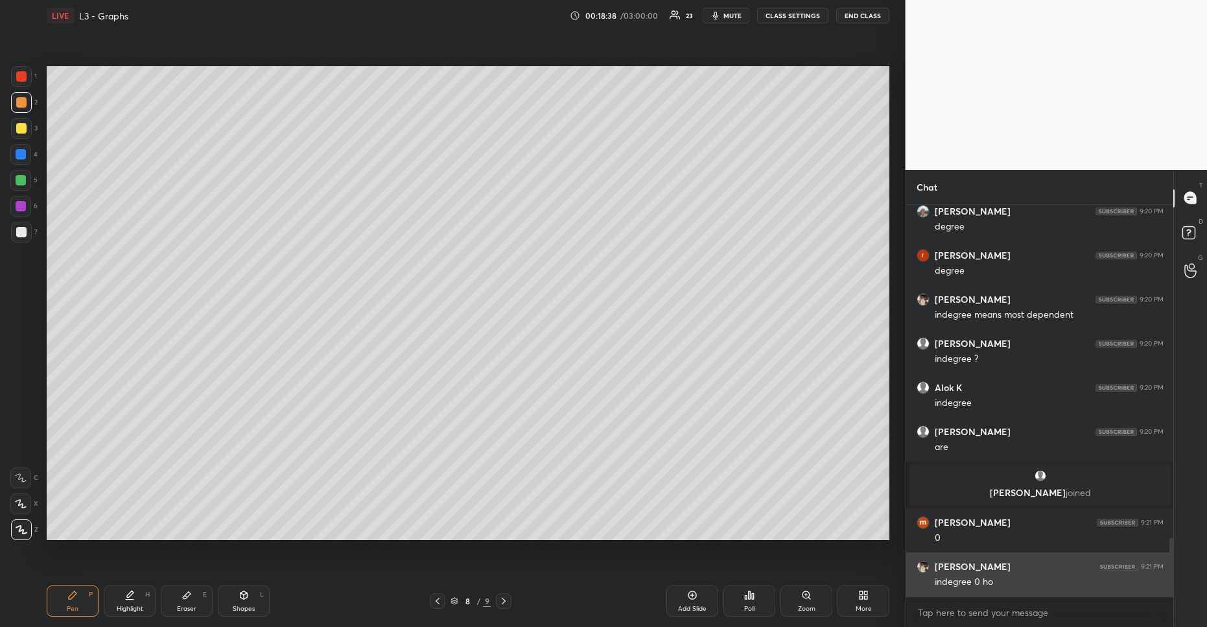
scroll to position [2317, 0]
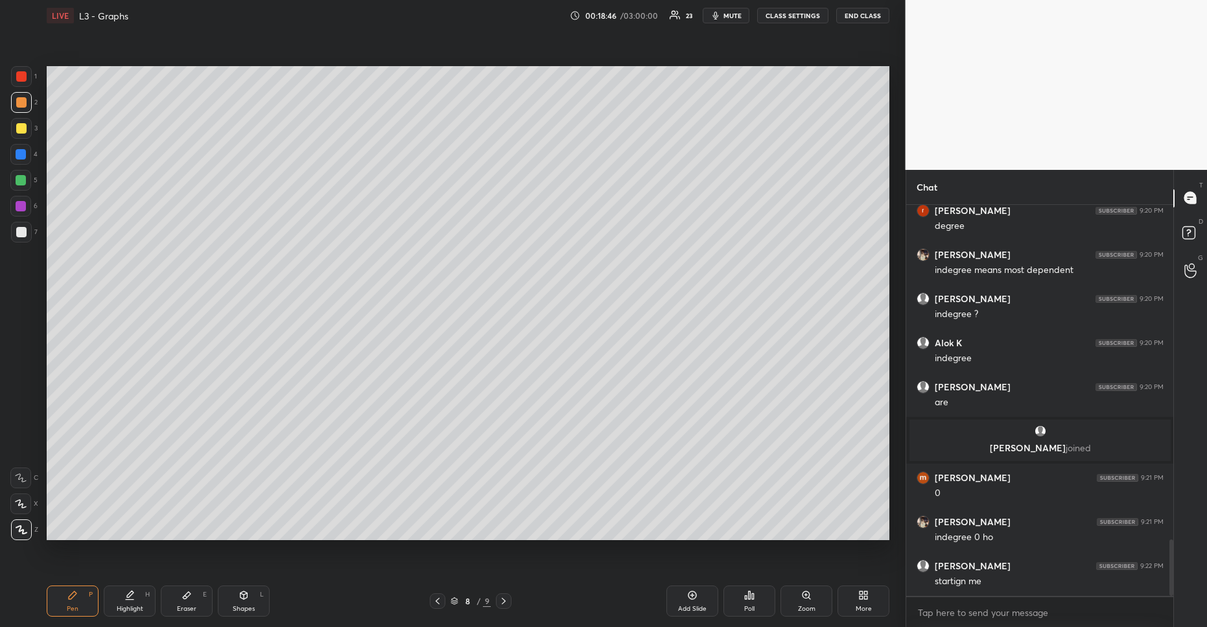
drag, startPoint x: 243, startPoint y: 599, endPoint x: 233, endPoint y: 552, distance: 47.7
click at [243, 599] on icon at bounding box center [244, 595] width 10 height 10
drag, startPoint x: 69, startPoint y: 604, endPoint x: 77, endPoint y: 601, distance: 8.4
click at [74, 605] on div "Pen" at bounding box center [73, 608] width 12 height 6
drag, startPoint x: 128, startPoint y: 605, endPoint x: 134, endPoint y: 563, distance: 41.8
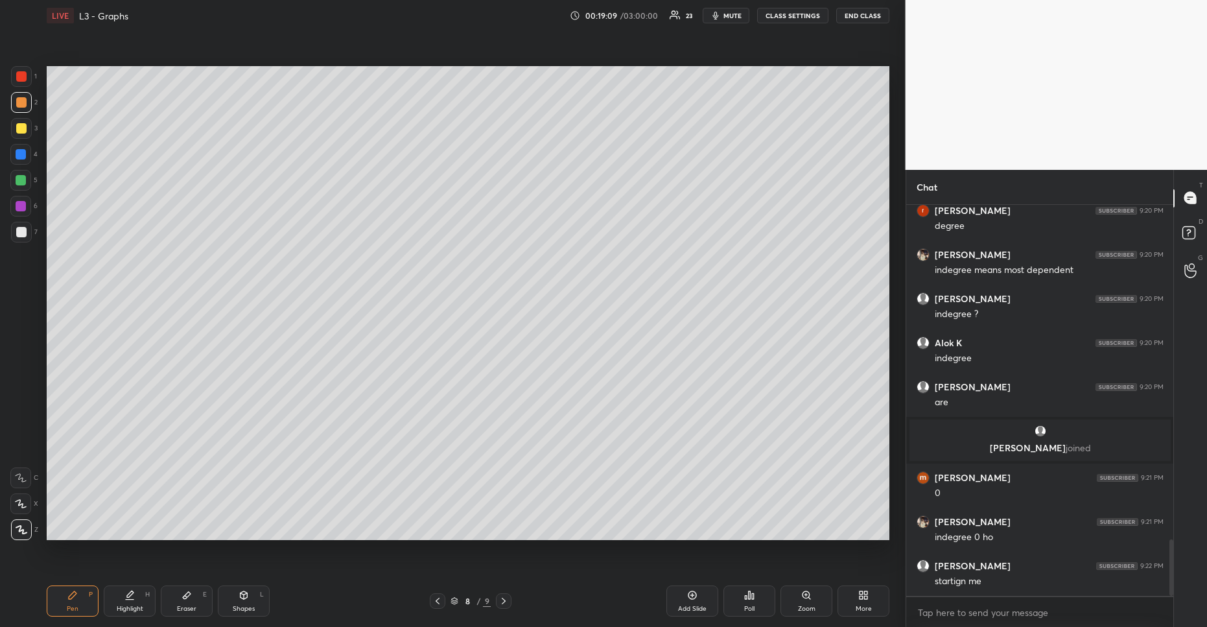
click at [128, 602] on div "Highlight H" at bounding box center [130, 600] width 52 height 31
drag, startPoint x: 190, startPoint y: 600, endPoint x: 202, endPoint y: 549, distance: 51.9
click at [191, 600] on icon at bounding box center [187, 595] width 10 height 10
click at [22, 529] on g at bounding box center [21, 529] width 10 height 10
drag, startPoint x: 87, startPoint y: 596, endPoint x: 90, endPoint y: 586, distance: 10.9
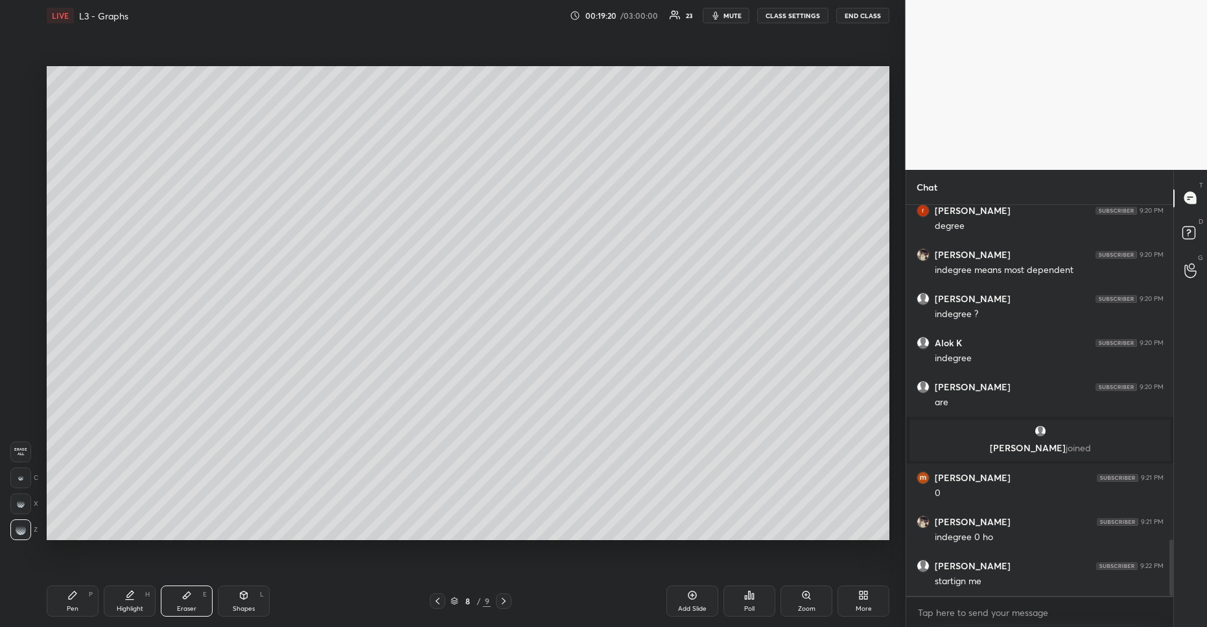
click at [87, 596] on div "Pen P" at bounding box center [73, 600] width 52 height 31
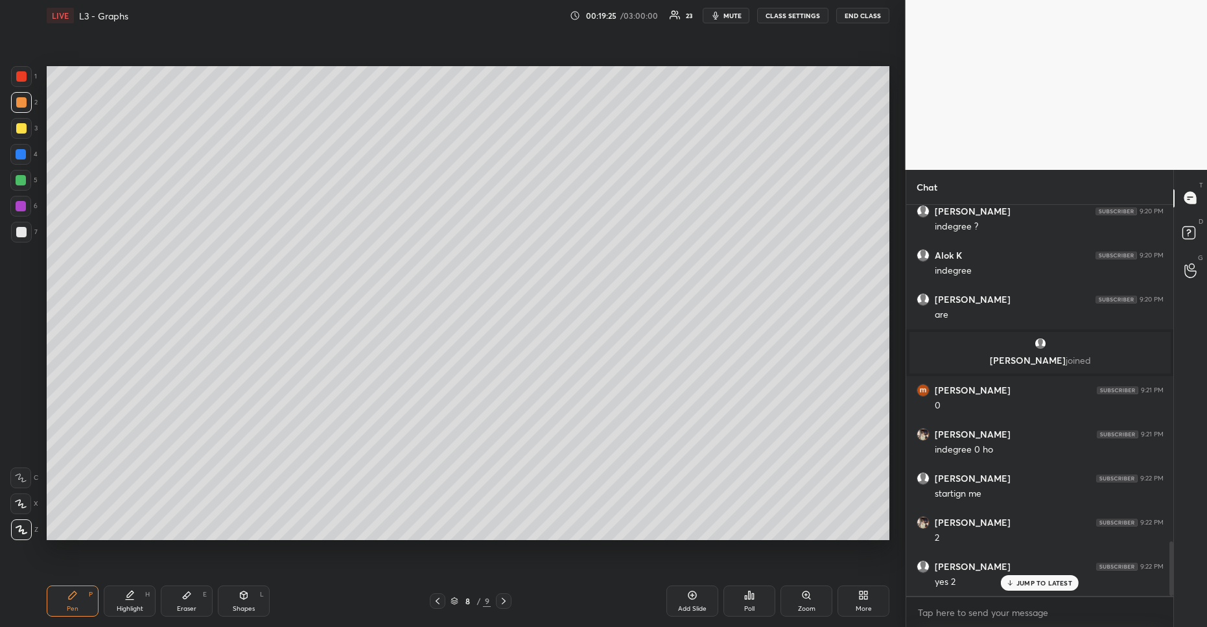
scroll to position [2449, 0]
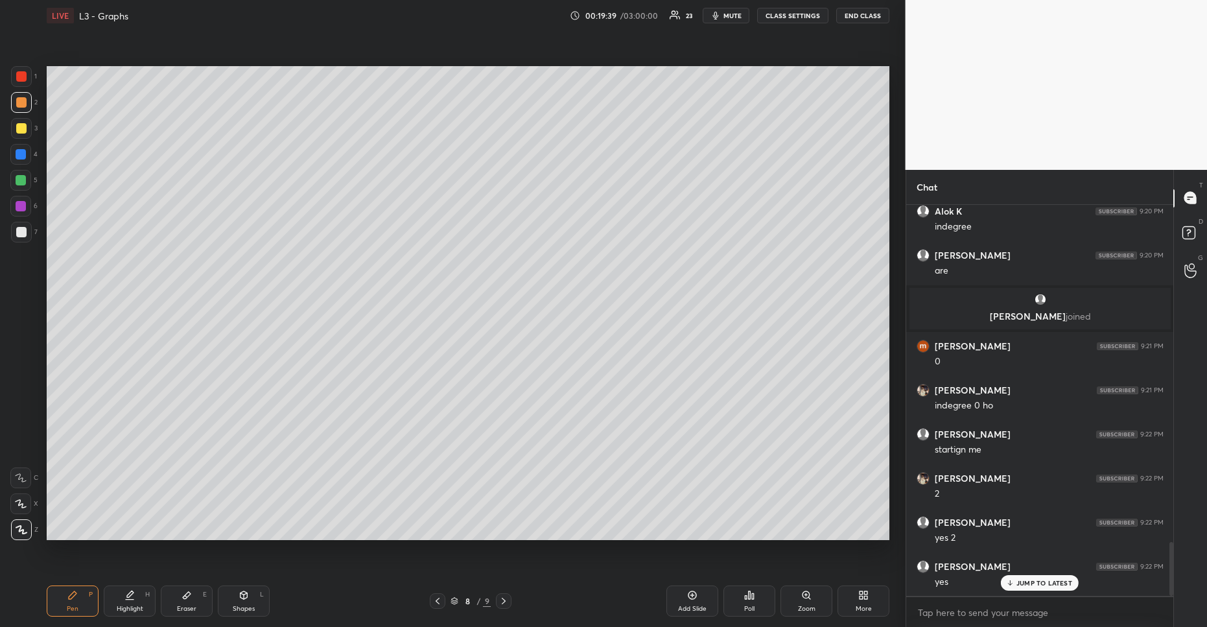
click at [193, 599] on div "Eraser E" at bounding box center [187, 600] width 52 height 31
drag, startPoint x: 86, startPoint y: 601, endPoint x: 99, endPoint y: 596, distance: 14.0
click at [86, 601] on div "Pen P" at bounding box center [73, 600] width 52 height 31
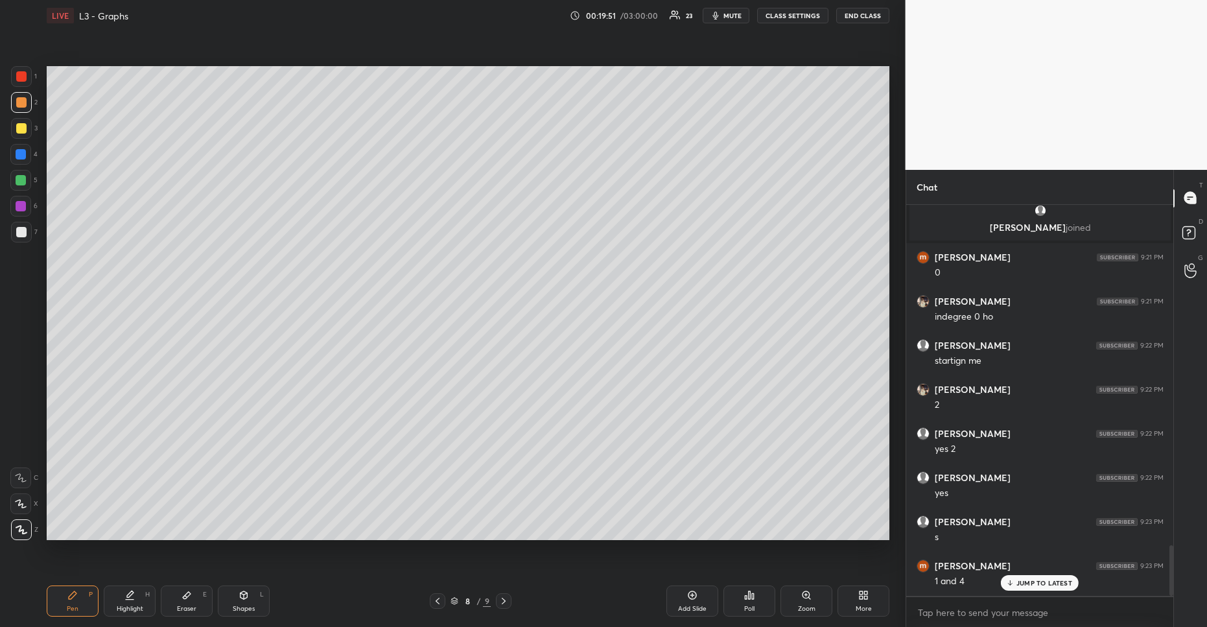
scroll to position [2625, 0]
drag, startPoint x: 185, startPoint y: 605, endPoint x: 205, endPoint y: 563, distance: 46.7
click at [193, 599] on div "Eraser E" at bounding box center [187, 600] width 52 height 31
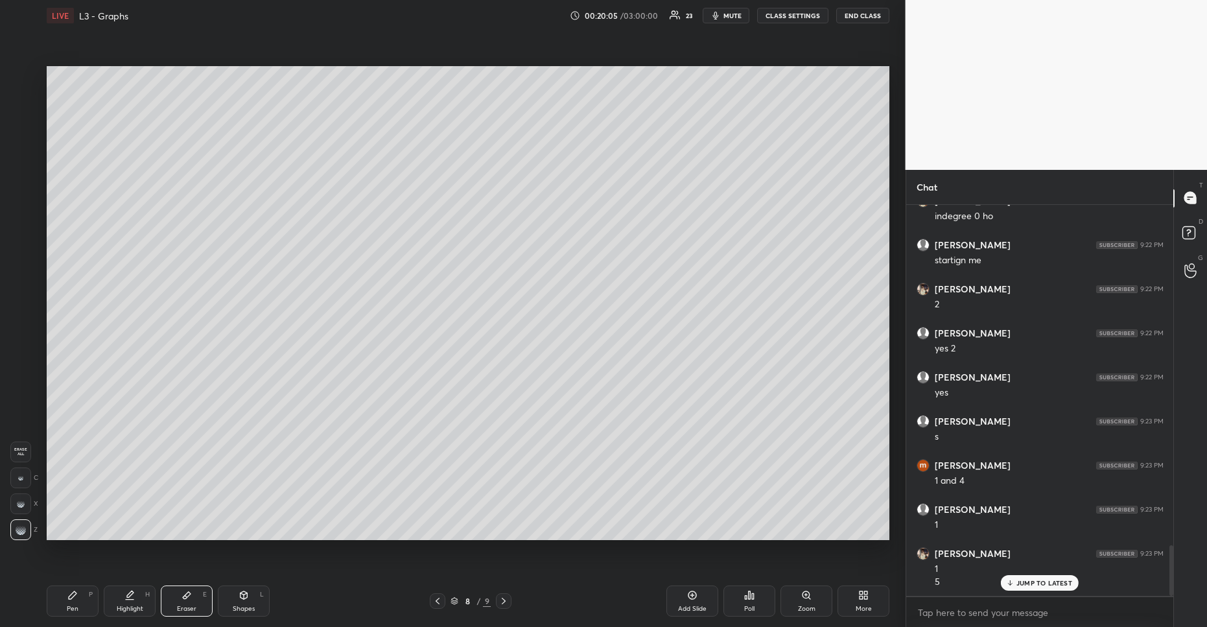
click at [75, 605] on div "Pen" at bounding box center [73, 608] width 12 height 6
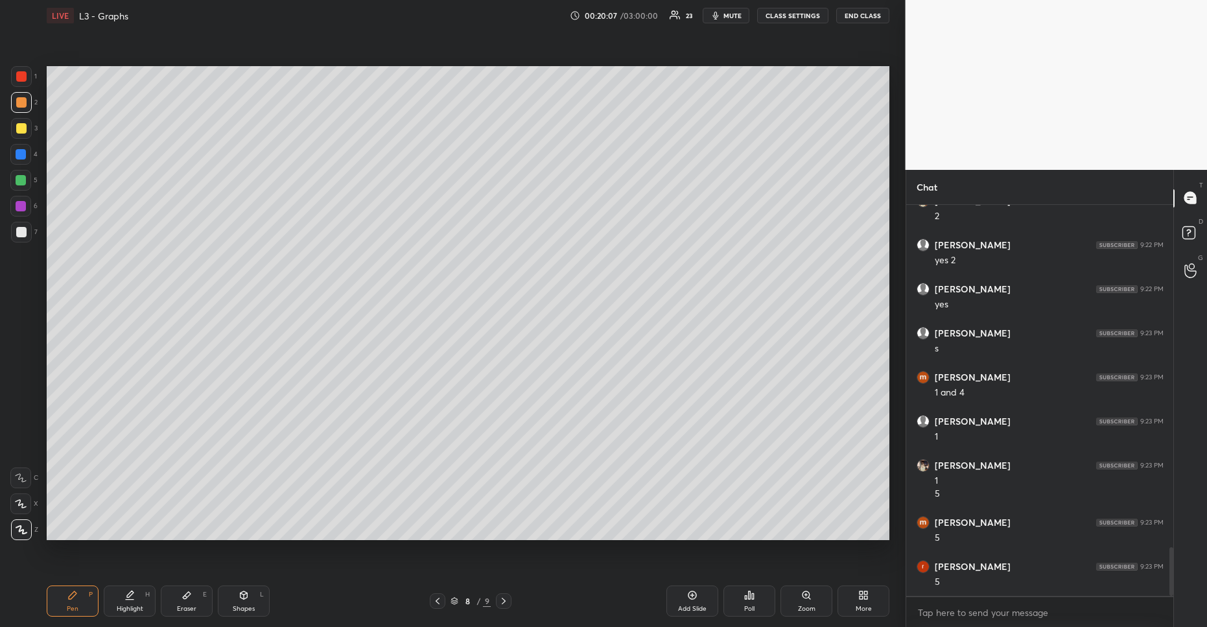
scroll to position [2771, 0]
click at [200, 598] on div "Eraser E" at bounding box center [187, 600] width 52 height 31
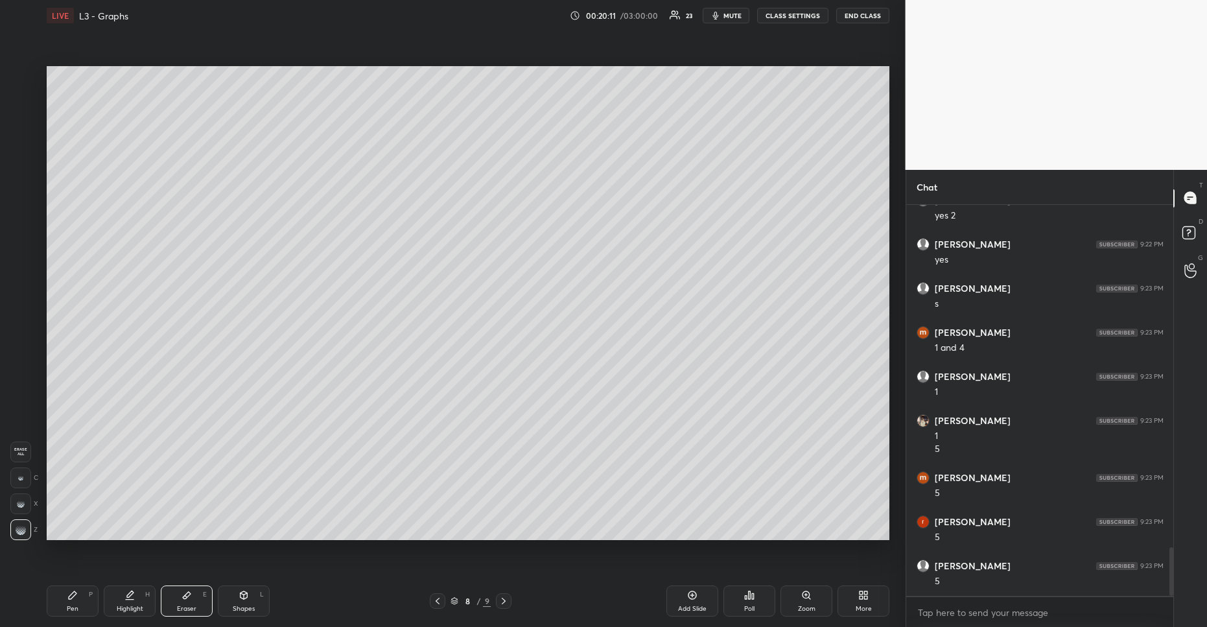
click at [76, 605] on div "Pen" at bounding box center [73, 608] width 12 height 6
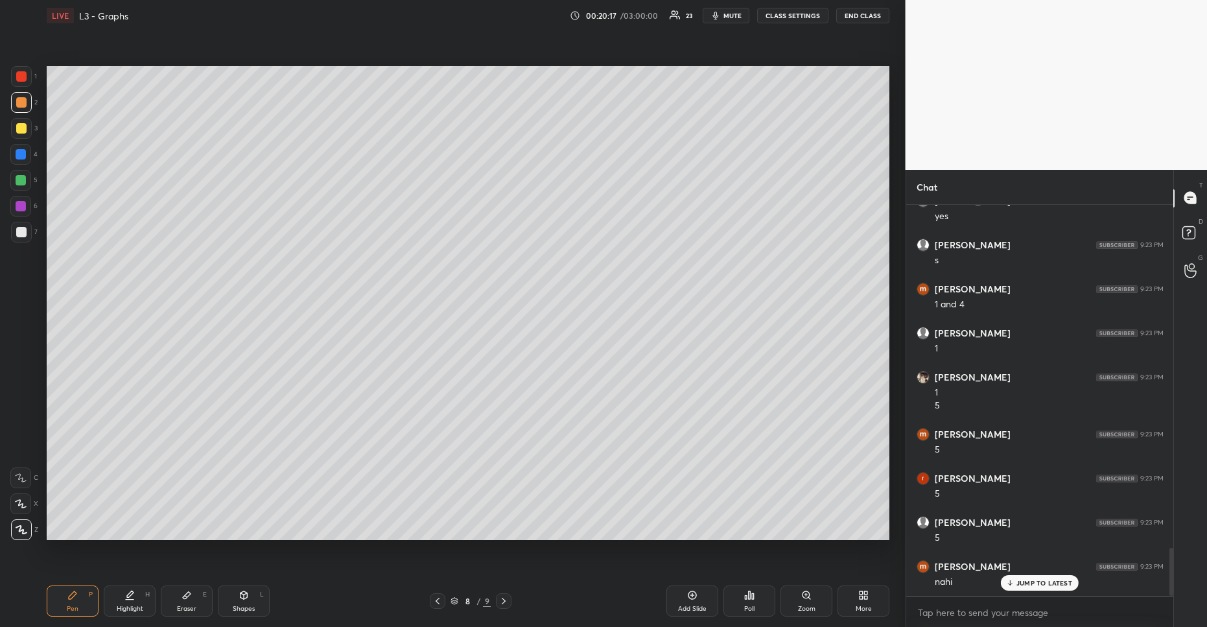
click at [196, 597] on div "Eraser E" at bounding box center [187, 600] width 52 height 31
drag, startPoint x: 88, startPoint y: 594, endPoint x: 158, endPoint y: 548, distance: 83.8
click at [91, 594] on div "Pen P" at bounding box center [73, 600] width 52 height 31
click at [196, 600] on div "Eraser E" at bounding box center [187, 600] width 52 height 31
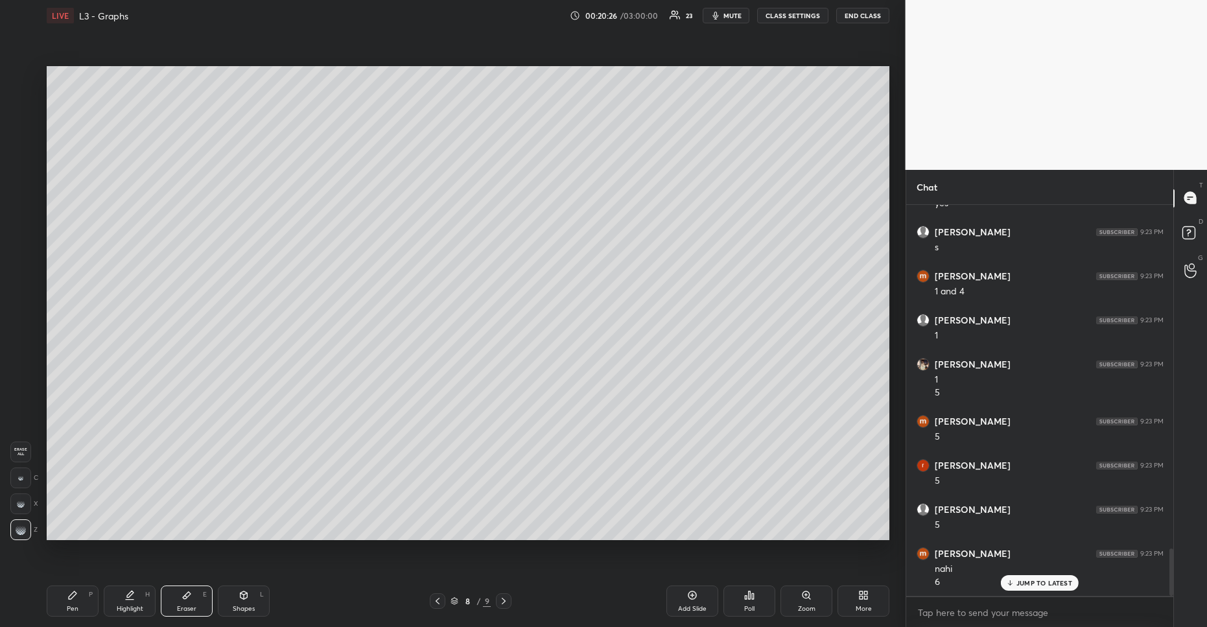
drag, startPoint x: 82, startPoint y: 598, endPoint x: 99, endPoint y: 588, distance: 18.9
click at [84, 596] on div "Pen P" at bounding box center [73, 600] width 52 height 31
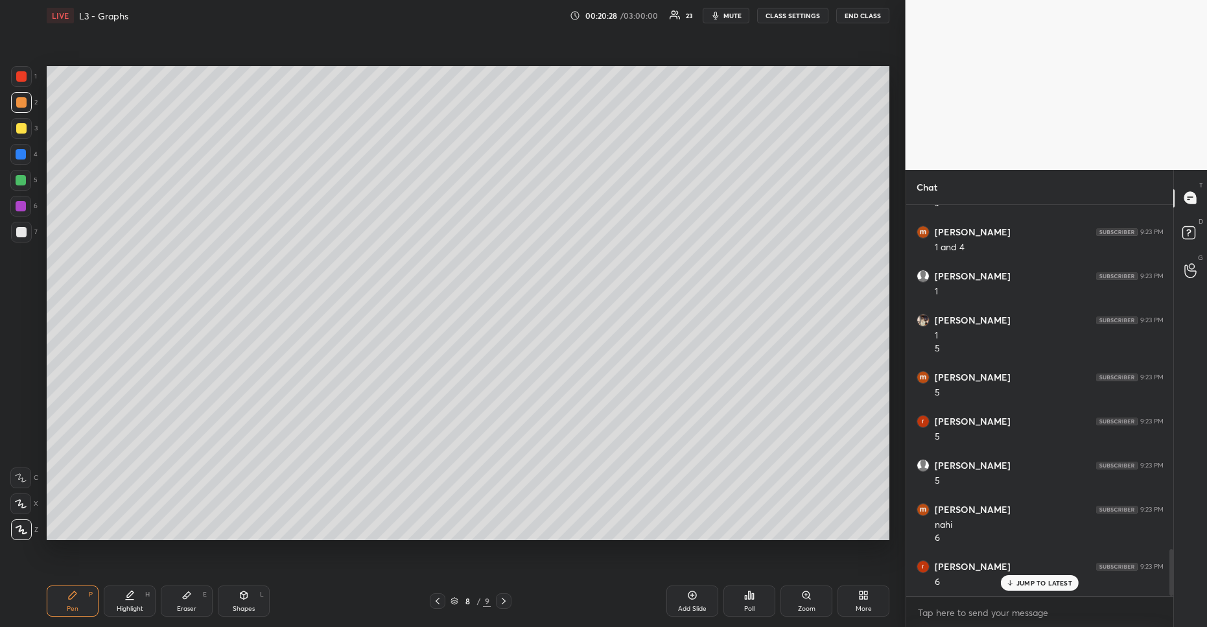
scroll to position [2916, 0]
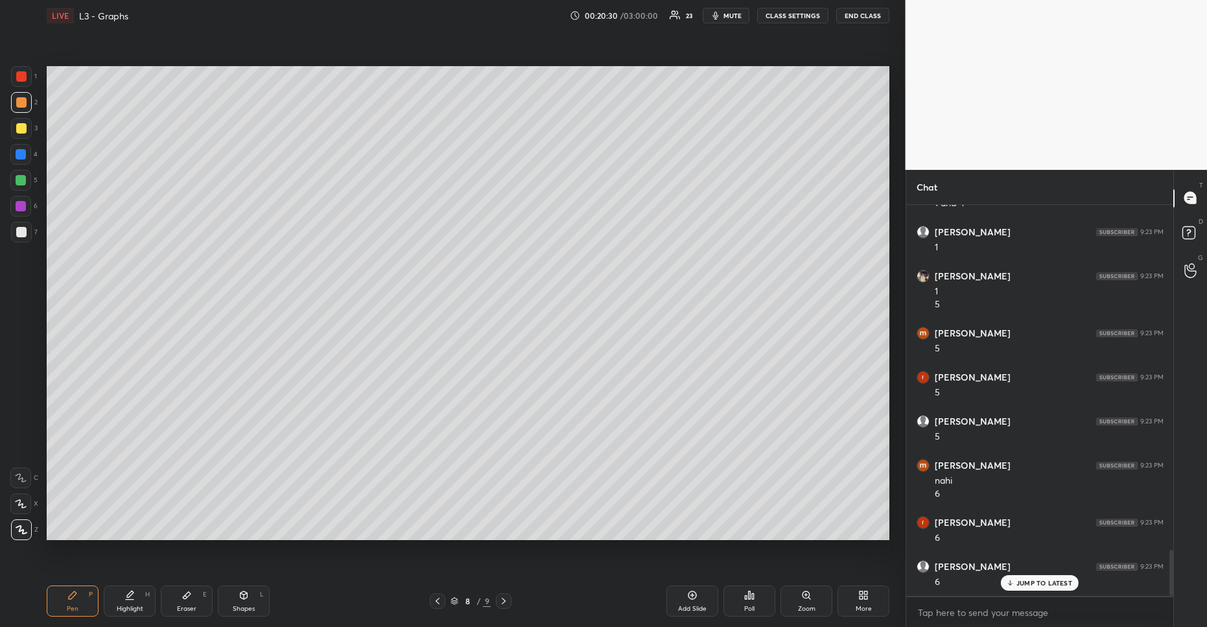
click at [187, 603] on div "Eraser E" at bounding box center [187, 600] width 52 height 31
drag, startPoint x: 82, startPoint y: 596, endPoint x: 150, endPoint y: 549, distance: 82.5
click at [87, 594] on div "Pen P" at bounding box center [73, 600] width 52 height 31
click at [198, 586] on div "Eraser E" at bounding box center [187, 600] width 52 height 31
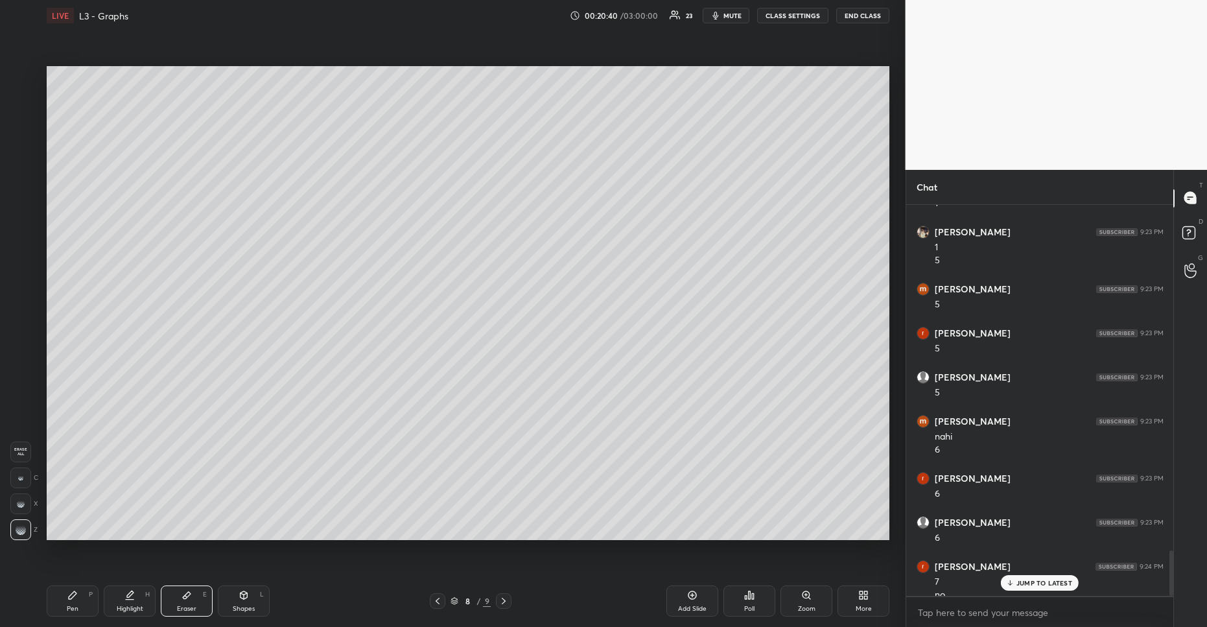
scroll to position [2973, 0]
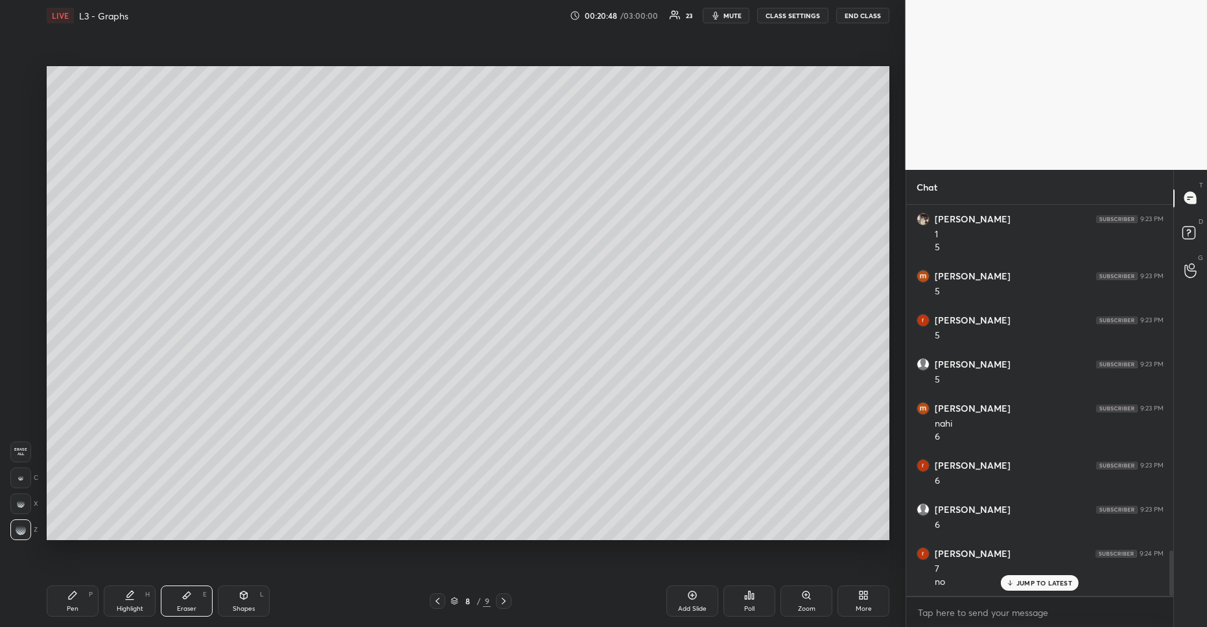
drag, startPoint x: 61, startPoint y: 602, endPoint x: 208, endPoint y: 548, distance: 156.7
click at [71, 603] on div "Pen P" at bounding box center [73, 600] width 52 height 31
click at [191, 594] on icon at bounding box center [187, 595] width 10 height 10
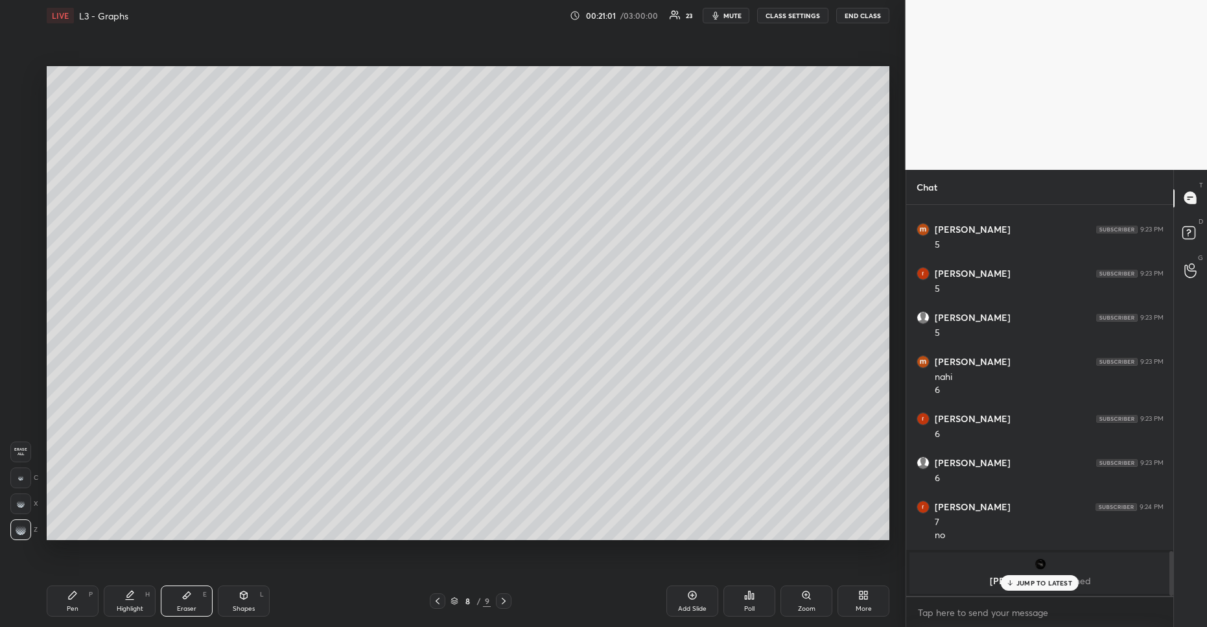
click at [73, 604] on div "Pen P" at bounding box center [73, 600] width 52 height 31
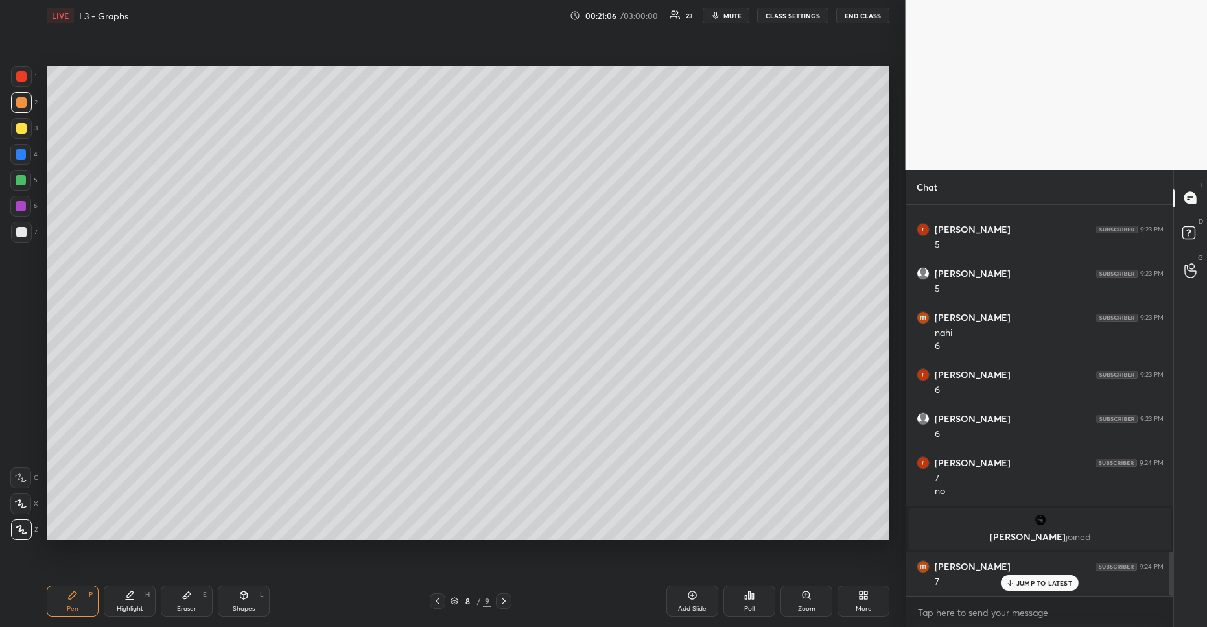
drag, startPoint x: 188, startPoint y: 596, endPoint x: 197, endPoint y: 591, distance: 10.1
click at [194, 595] on div "Eraser E" at bounding box center [187, 600] width 52 height 31
click at [59, 600] on div "Pen P" at bounding box center [73, 600] width 52 height 31
drag, startPoint x: 240, startPoint y: 607, endPoint x: 266, endPoint y: 552, distance: 61.5
click at [250, 603] on div "Shapes L" at bounding box center [244, 600] width 52 height 31
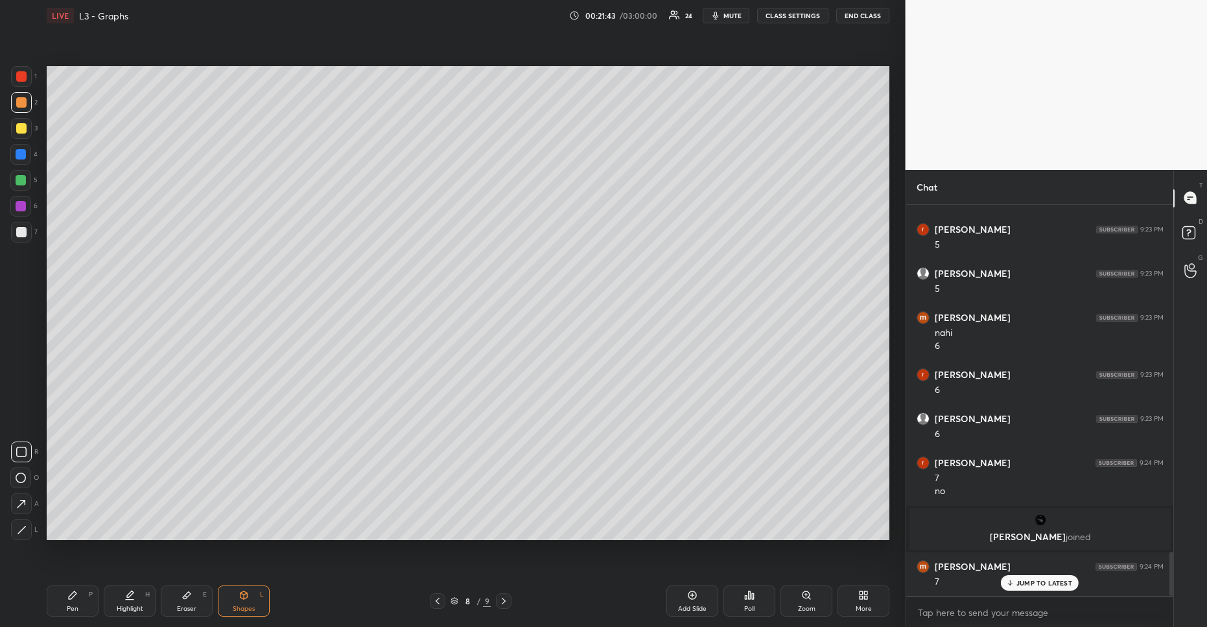
click at [84, 602] on div "Pen P" at bounding box center [73, 600] width 52 height 31
drag, startPoint x: 18, startPoint y: 499, endPoint x: 38, endPoint y: 477, distance: 29.8
click at [21, 497] on div at bounding box center [20, 503] width 21 height 21
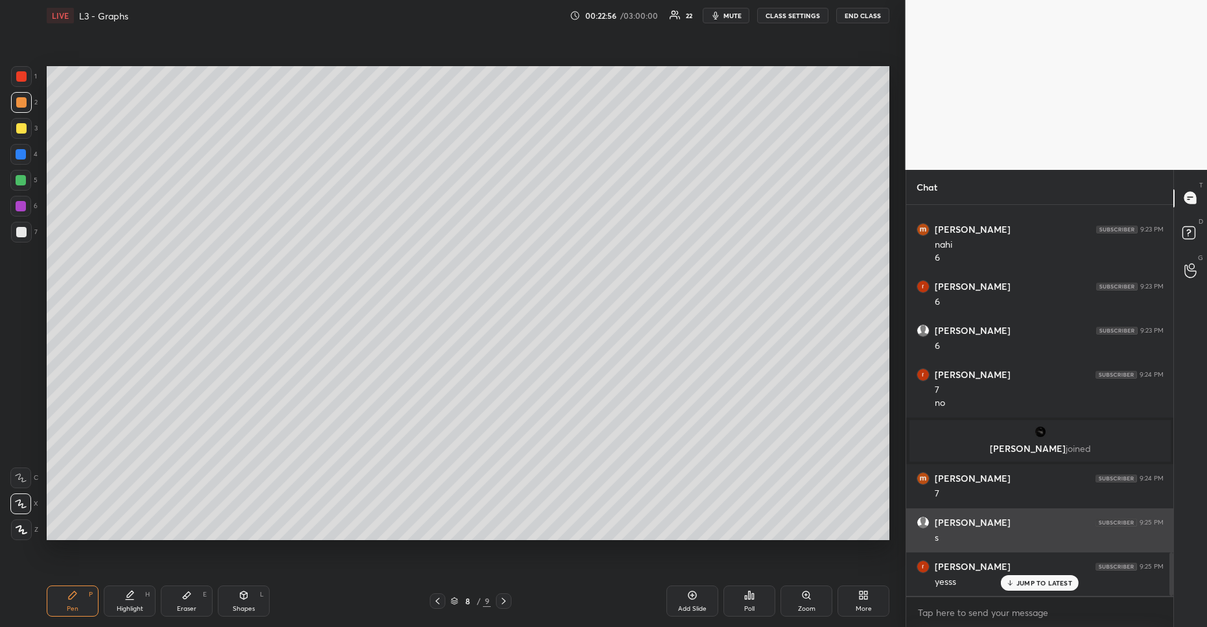
scroll to position [3196, 0]
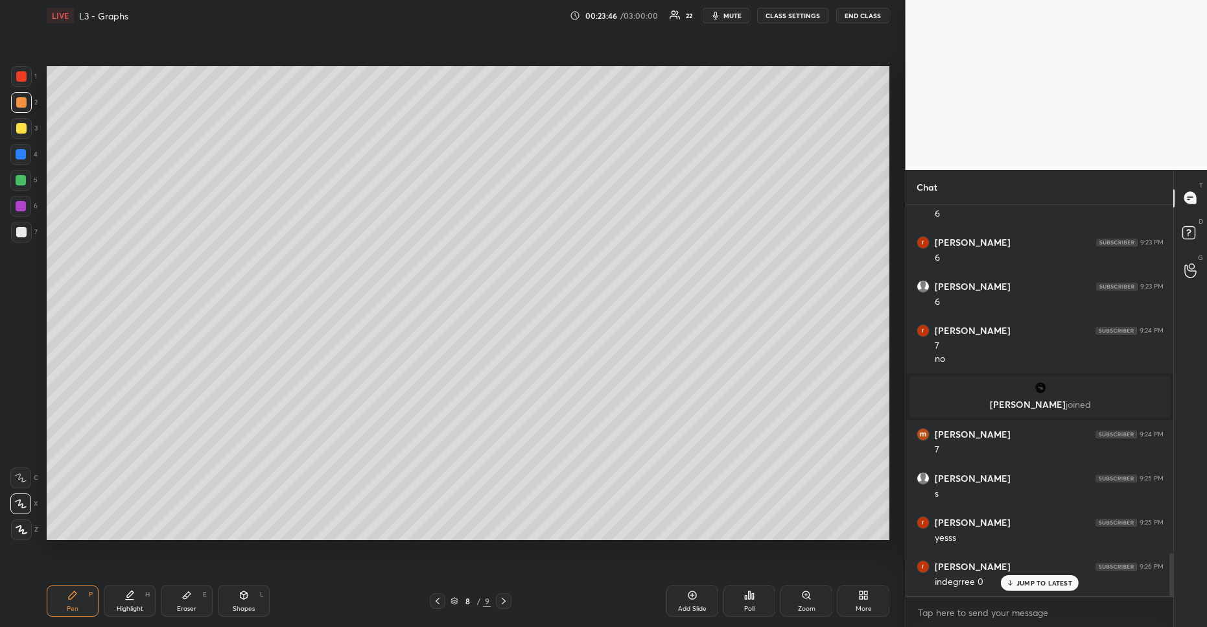
click at [690, 602] on div "Add Slide" at bounding box center [692, 600] width 52 height 31
click at [240, 595] on icon at bounding box center [243, 595] width 7 height 8
click at [20, 183] on div at bounding box center [21, 180] width 10 height 10
click at [22, 482] on icon at bounding box center [21, 478] width 10 height 10
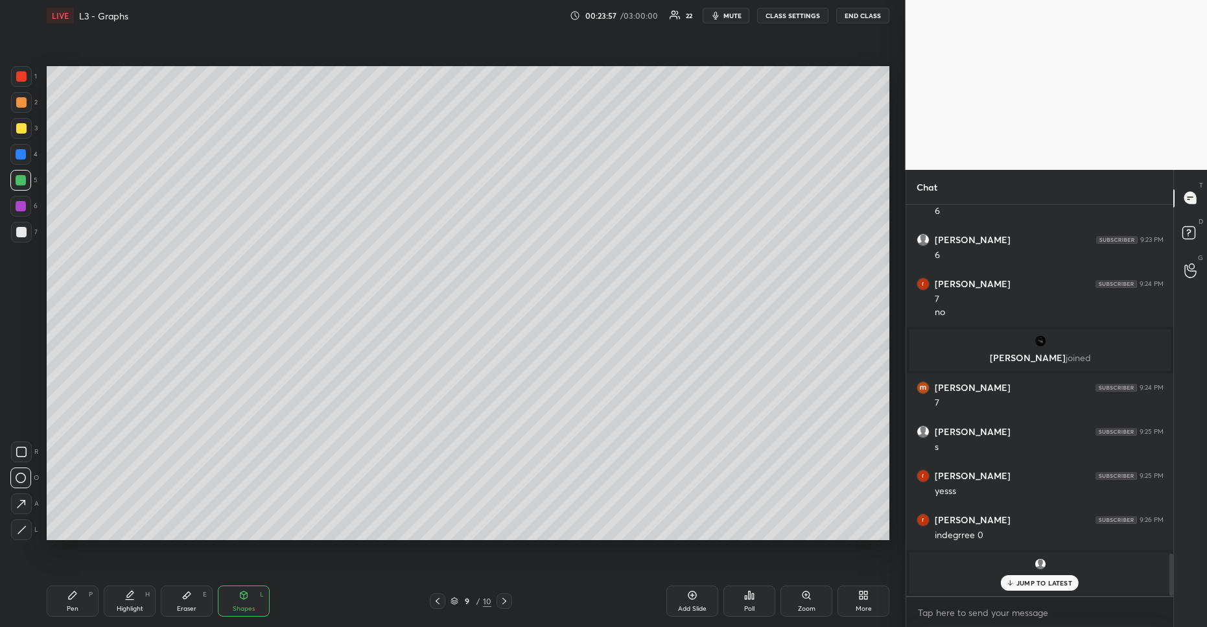
drag, startPoint x: 82, startPoint y: 597, endPoint x: 86, endPoint y: 554, distance: 43.6
click at [82, 597] on div "Pen P" at bounding box center [73, 600] width 52 height 31
drag, startPoint x: 18, startPoint y: 105, endPoint x: 45, endPoint y: 104, distance: 26.6
click at [24, 104] on div at bounding box center [21, 102] width 10 height 10
click at [246, 613] on div "Shapes L" at bounding box center [244, 600] width 52 height 31
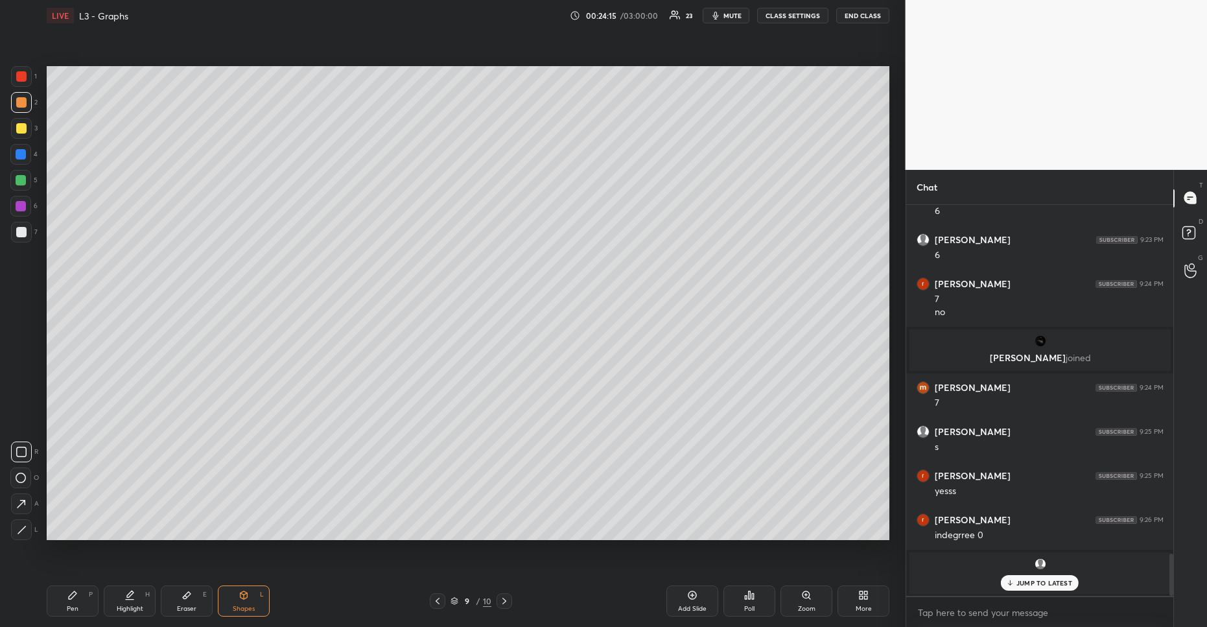
click at [86, 599] on div "Pen P" at bounding box center [73, 600] width 52 height 31
click at [252, 605] on div "Shapes" at bounding box center [244, 608] width 22 height 6
click at [70, 595] on icon at bounding box center [73, 595] width 8 height 8
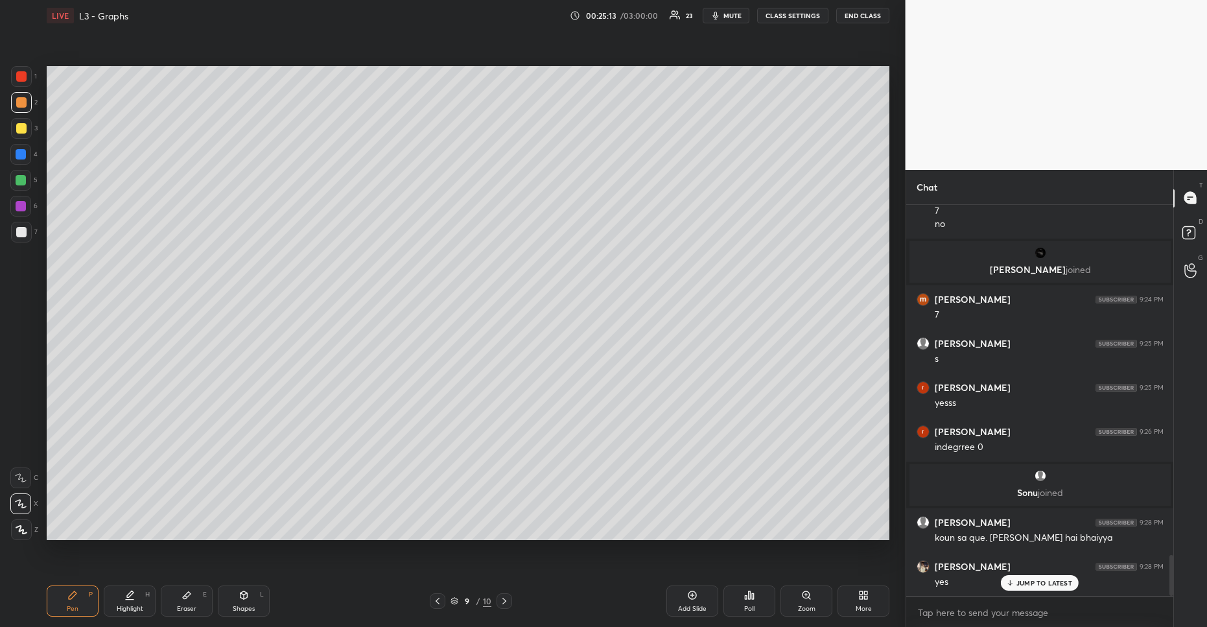
scroll to position [3375, 0]
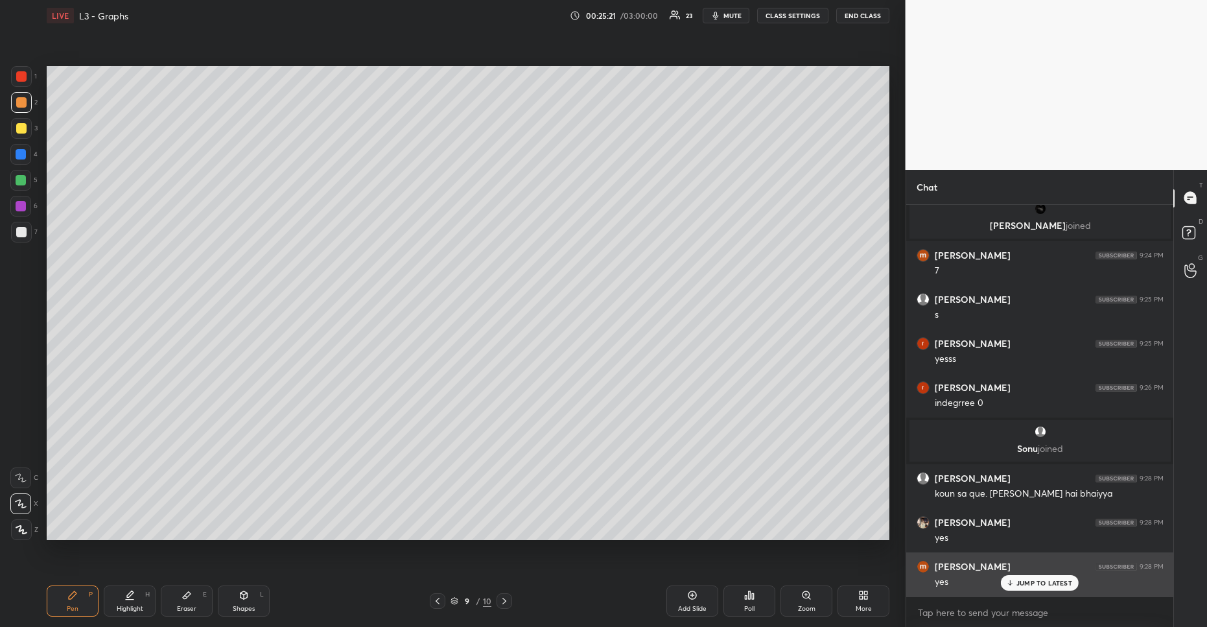
click at [1025, 575] on div "[PERSON_NAME] 9:23 PM 1 and 4 [PERSON_NAME] 9:23 PM 1 [PERSON_NAME] 9:23 PM 1 5…" at bounding box center [1040, 400] width 268 height 391
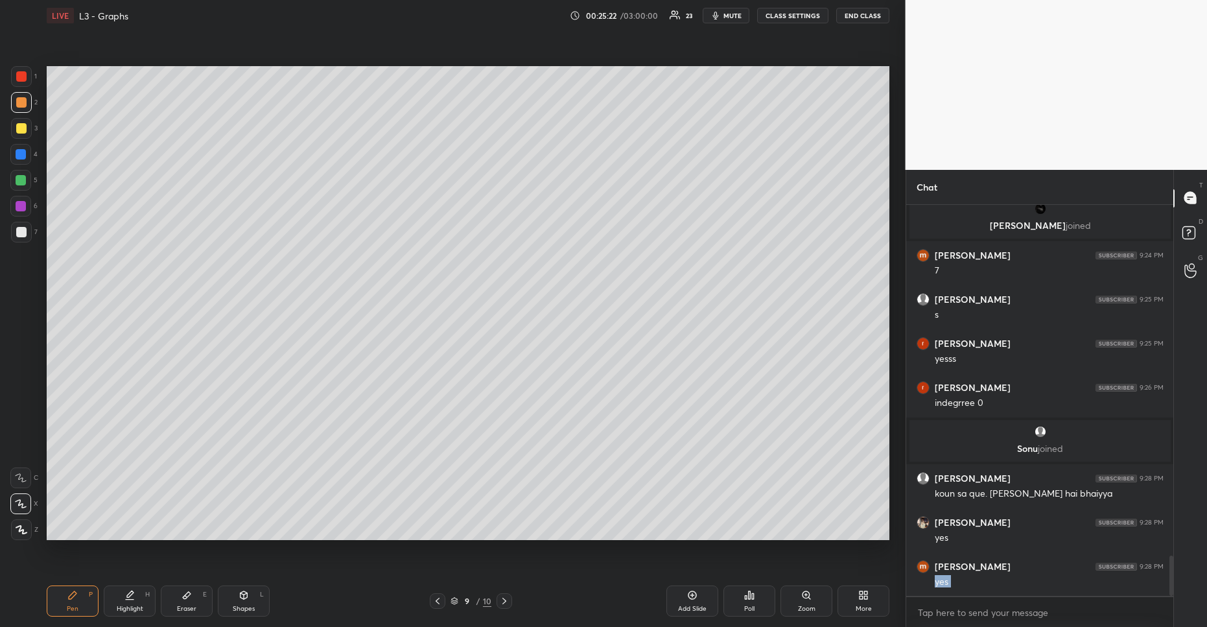
scroll to position [3419, 0]
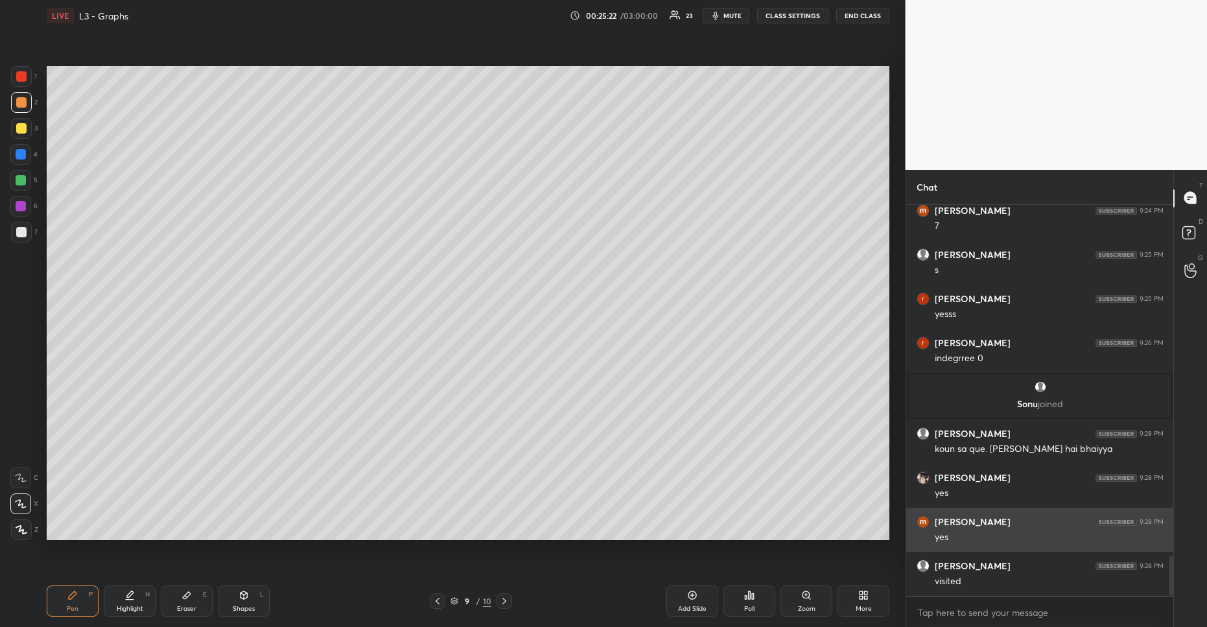
click at [967, 524] on h6 "[PERSON_NAME]" at bounding box center [973, 522] width 76 height 12
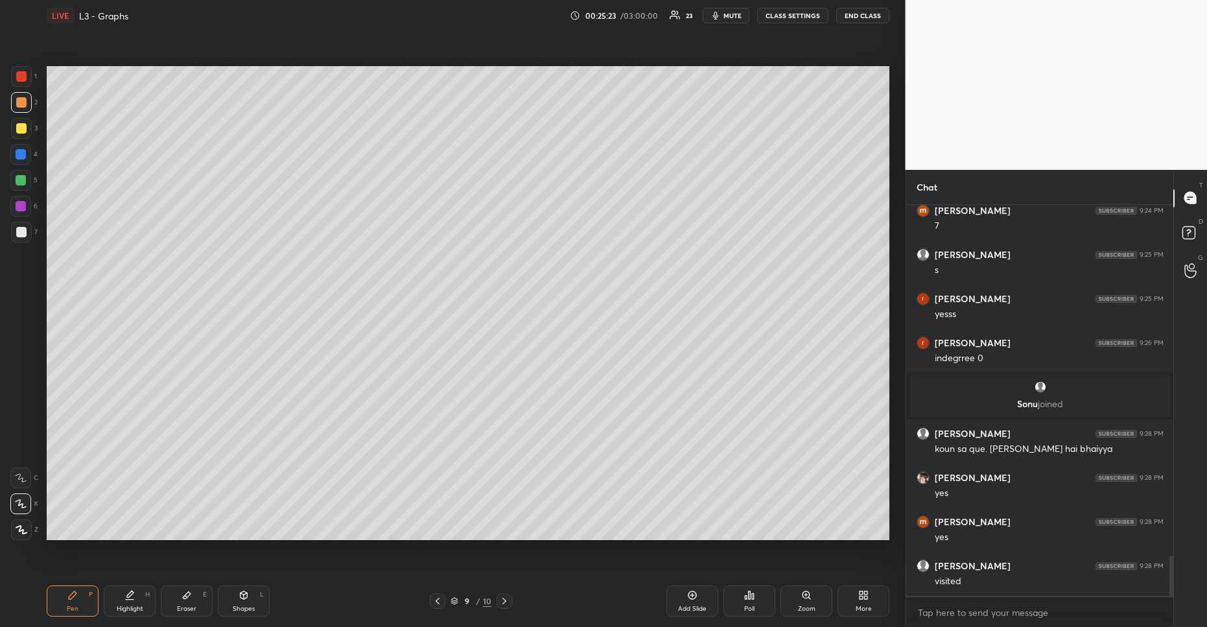
click at [255, 603] on div "Shapes L" at bounding box center [244, 600] width 52 height 31
click at [78, 600] on div "Pen P" at bounding box center [73, 600] width 52 height 31
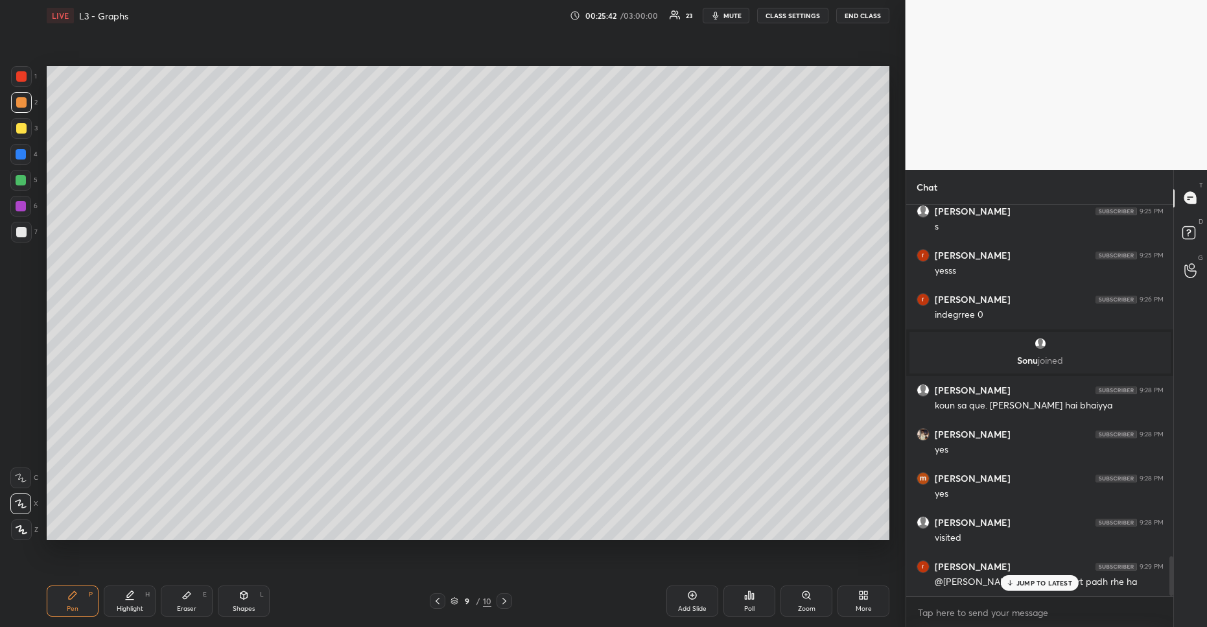
click at [250, 595] on div "Shapes L" at bounding box center [244, 600] width 52 height 31
click at [65, 601] on div "Pen P" at bounding box center [73, 600] width 52 height 31
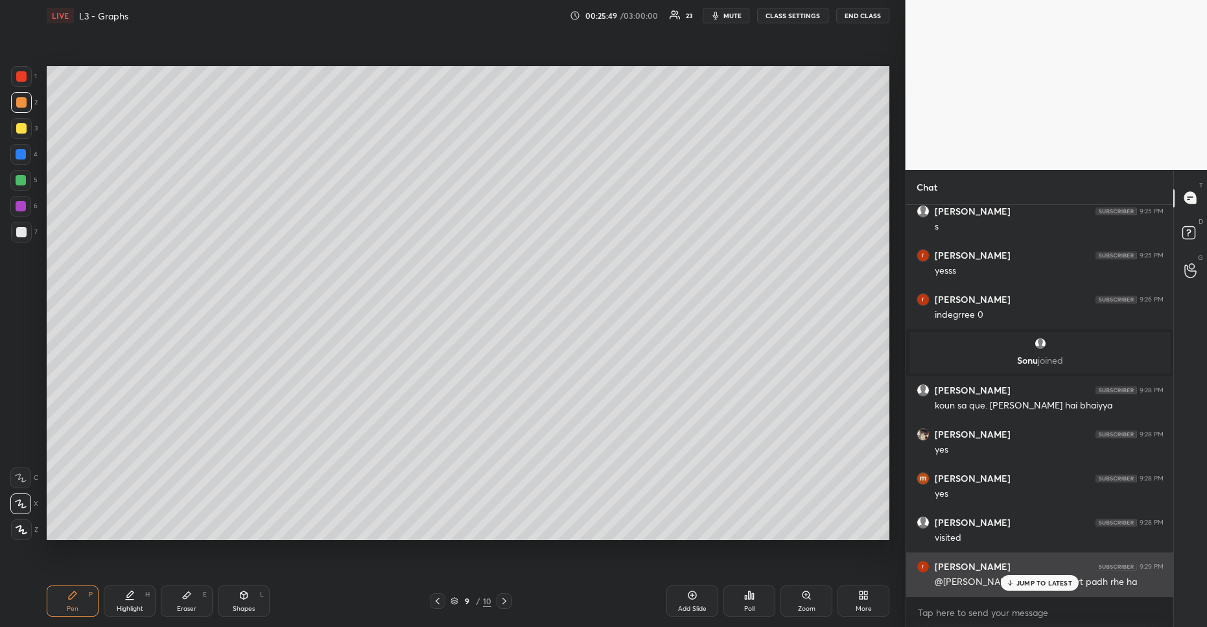
click at [1022, 578] on div "JUMP TO LATEST" at bounding box center [1040, 583] width 78 height 16
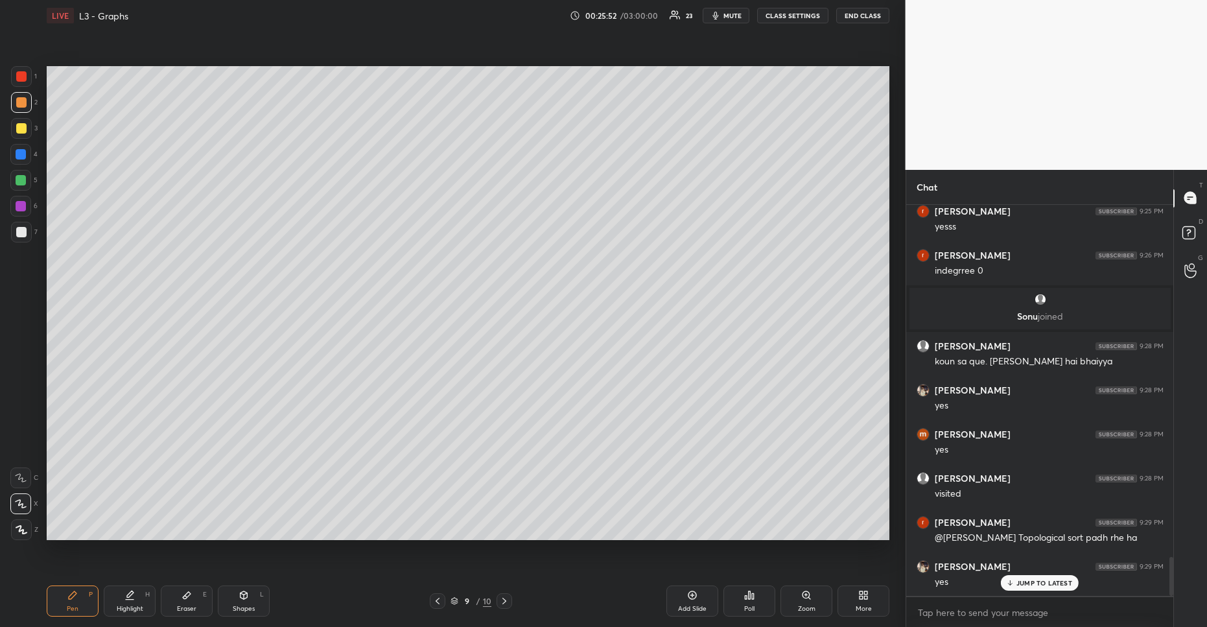
scroll to position [3551, 0]
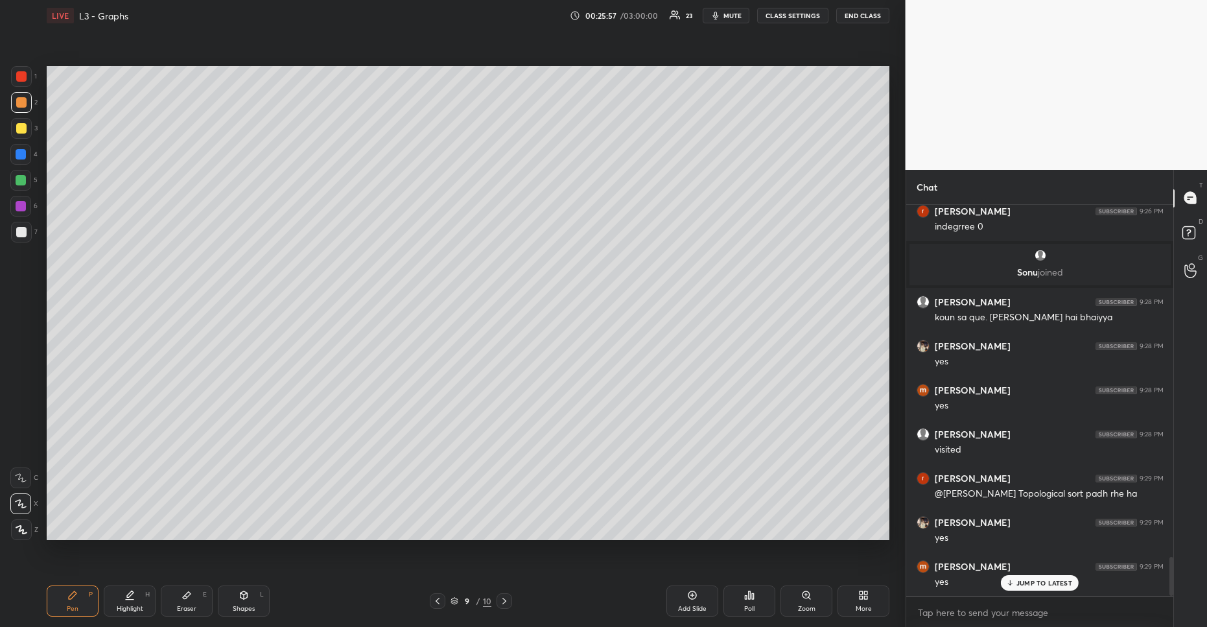
click at [23, 134] on div at bounding box center [21, 128] width 21 height 21
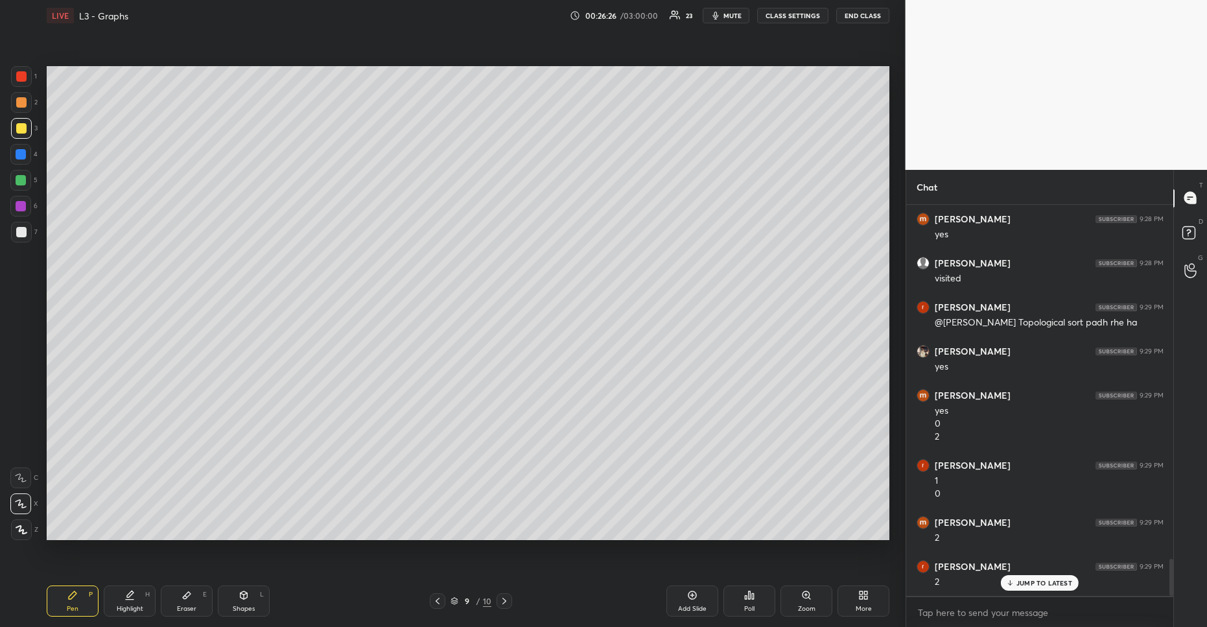
scroll to position [3766, 0]
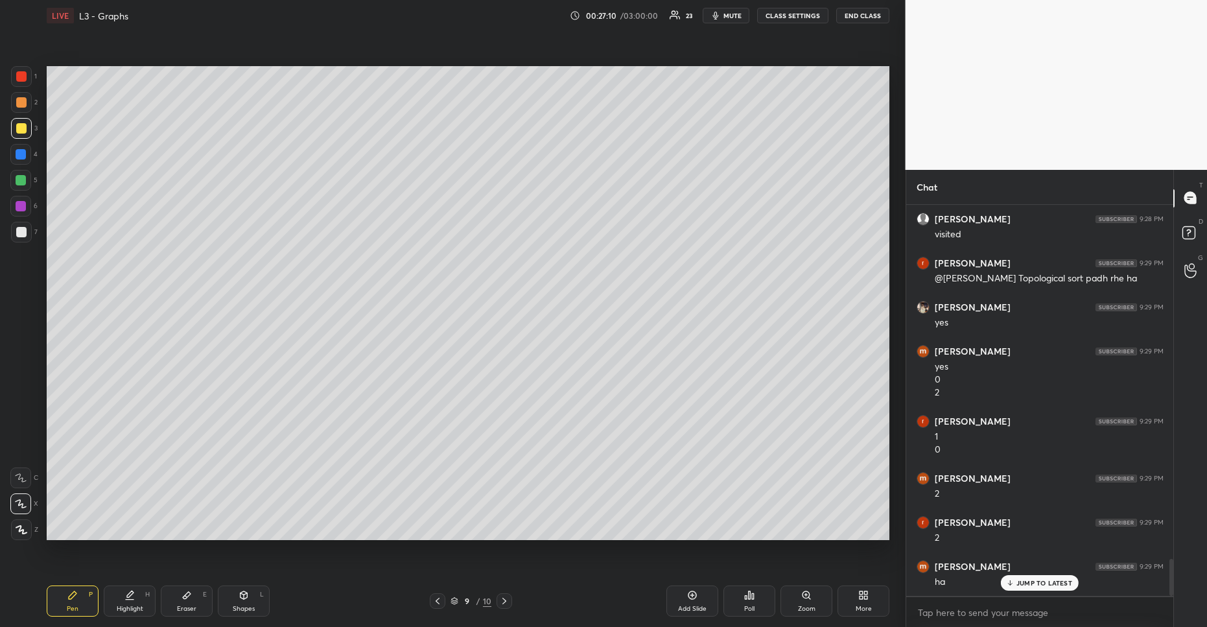
click at [139, 603] on div "Highlight H" at bounding box center [130, 600] width 52 height 31
drag, startPoint x: 117, startPoint y: 560, endPoint x: 123, endPoint y: 554, distance: 7.8
click at [119, 559] on div "Setting up your live class Poll for secs No correct answer Start poll" at bounding box center [468, 303] width 854 height 544
click at [88, 599] on div "Pen P" at bounding box center [73, 600] width 52 height 31
click at [197, 600] on div "Eraser E" at bounding box center [187, 600] width 52 height 31
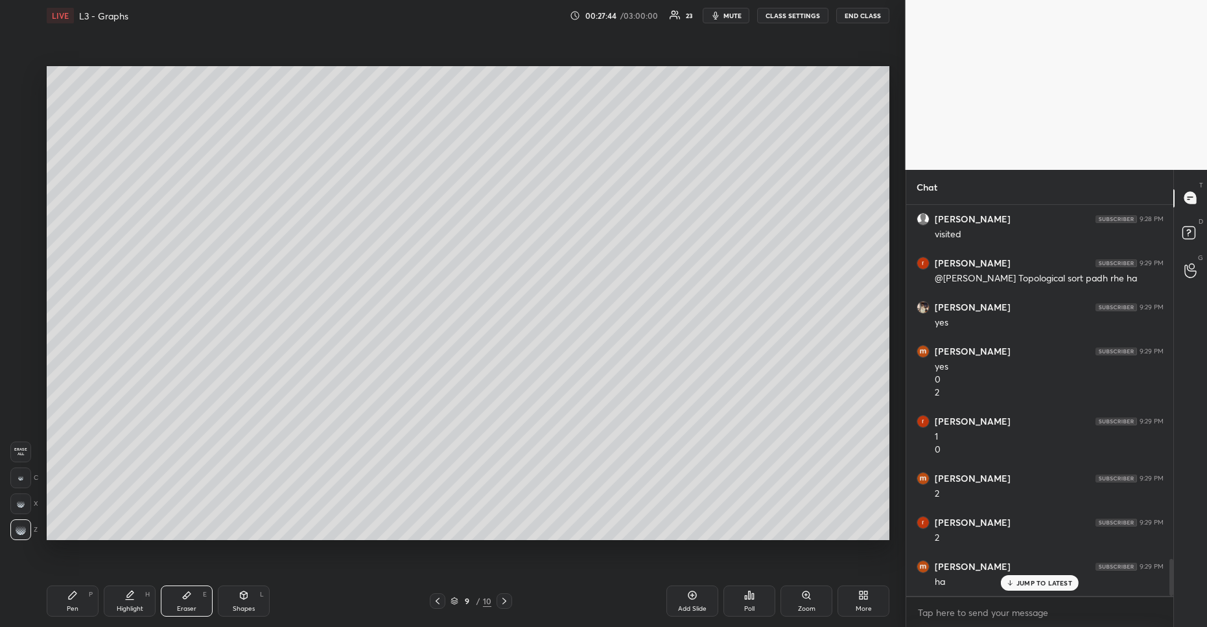
drag, startPoint x: 75, startPoint y: 605, endPoint x: 64, endPoint y: 557, distance: 49.4
click at [75, 605] on div "Pen" at bounding box center [73, 608] width 12 height 6
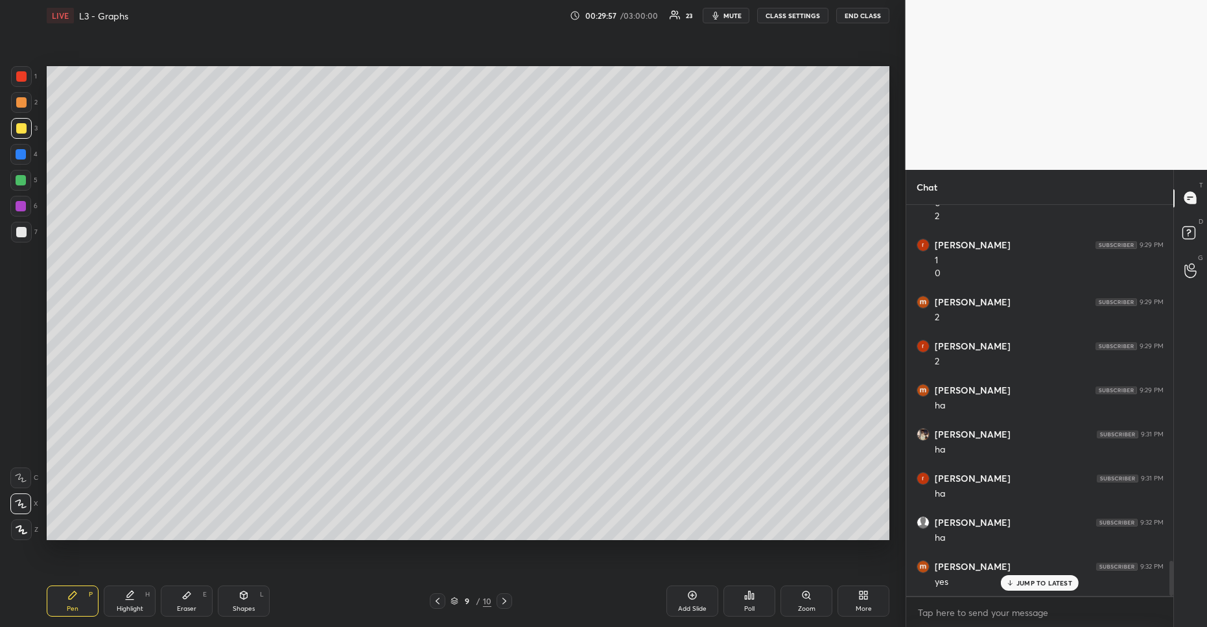
scroll to position [3987, 0]
click at [1042, 580] on p "JUMP TO LATEST" at bounding box center [1044, 583] width 56 height 8
click at [867, 599] on icon at bounding box center [866, 597] width 3 height 3
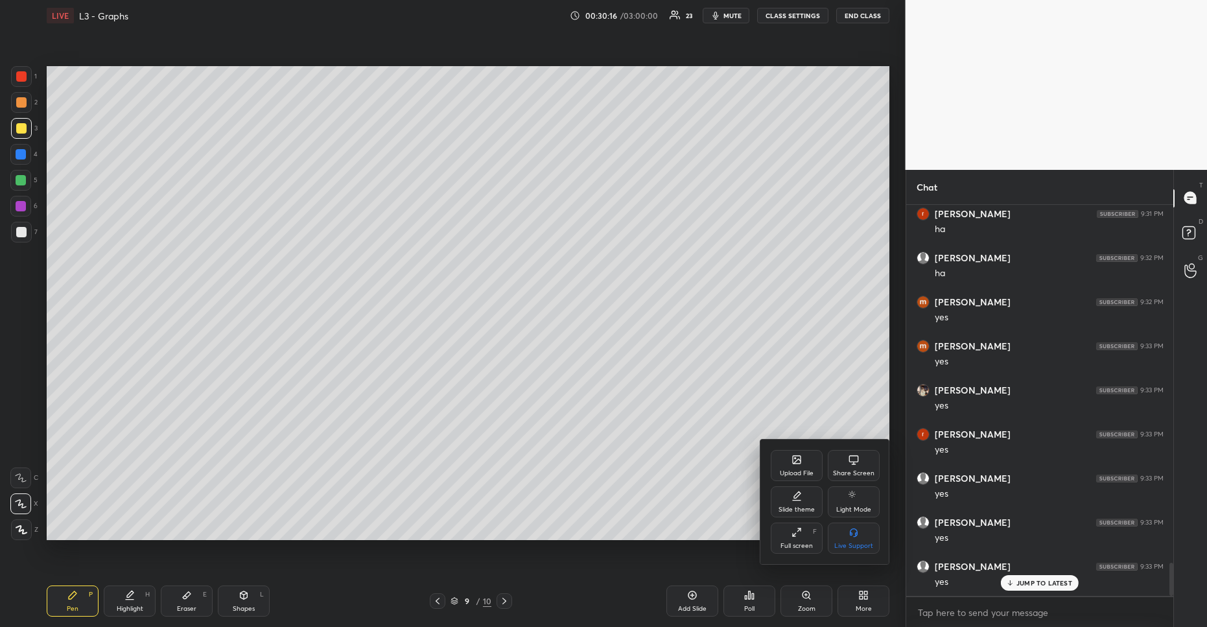
click at [849, 463] on icon at bounding box center [854, 459] width 10 height 10
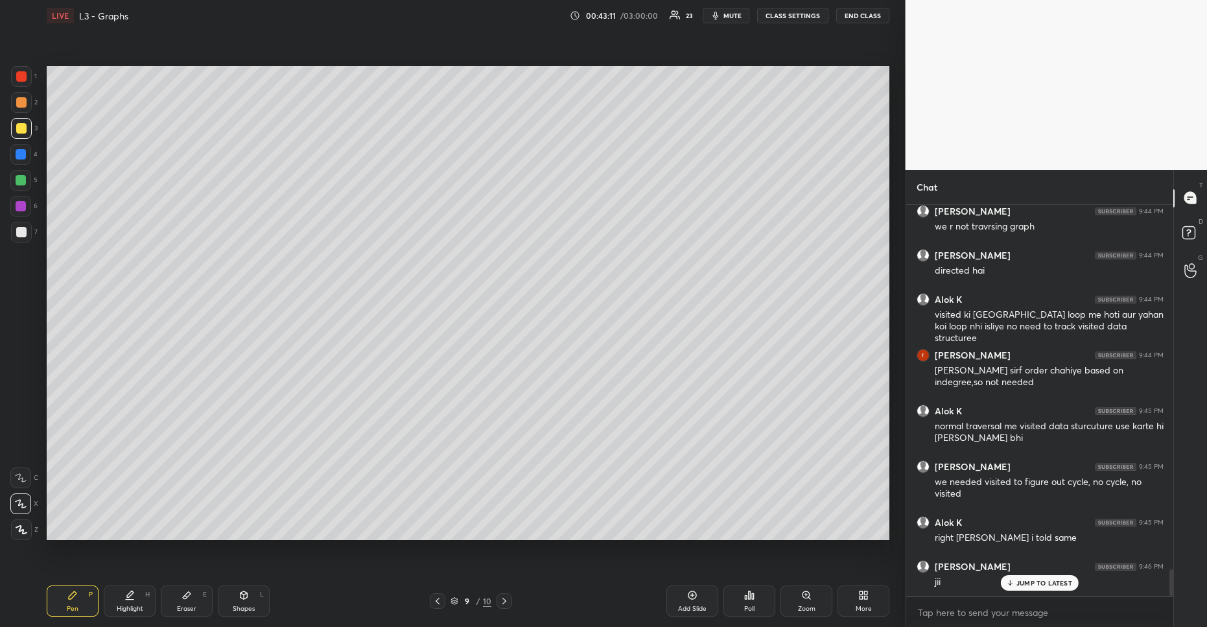
scroll to position [5450, 0]
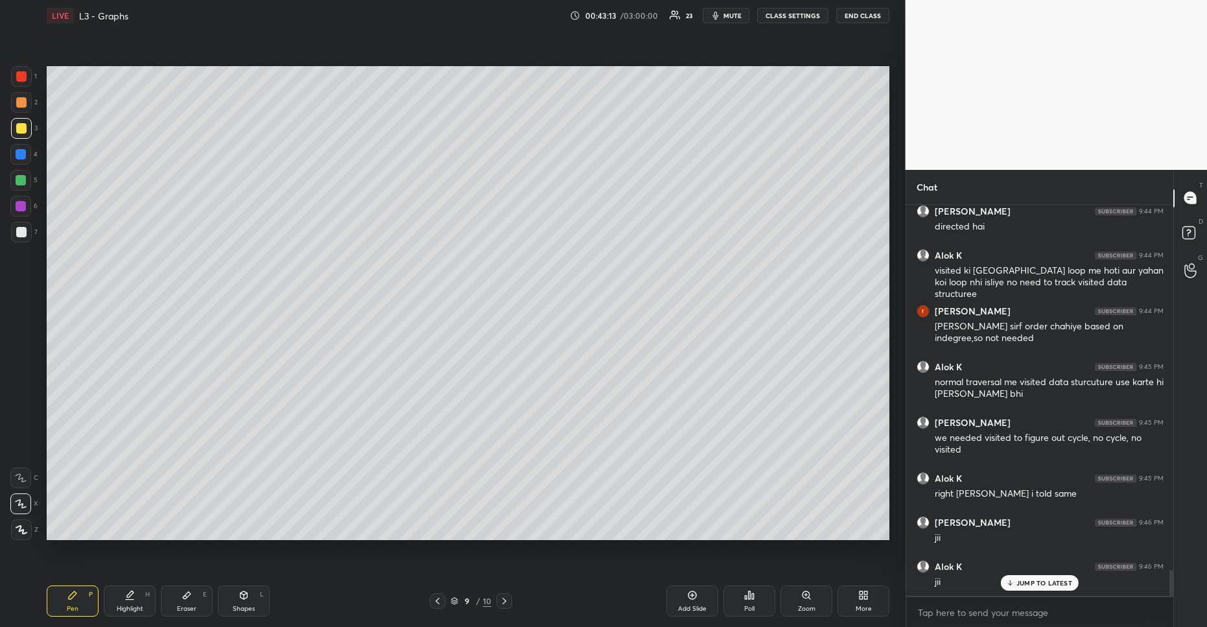
click at [1025, 584] on p "JUMP TO LATEST" at bounding box center [1044, 583] width 56 height 8
click at [669, 597] on div "Add Slide" at bounding box center [692, 600] width 52 height 31
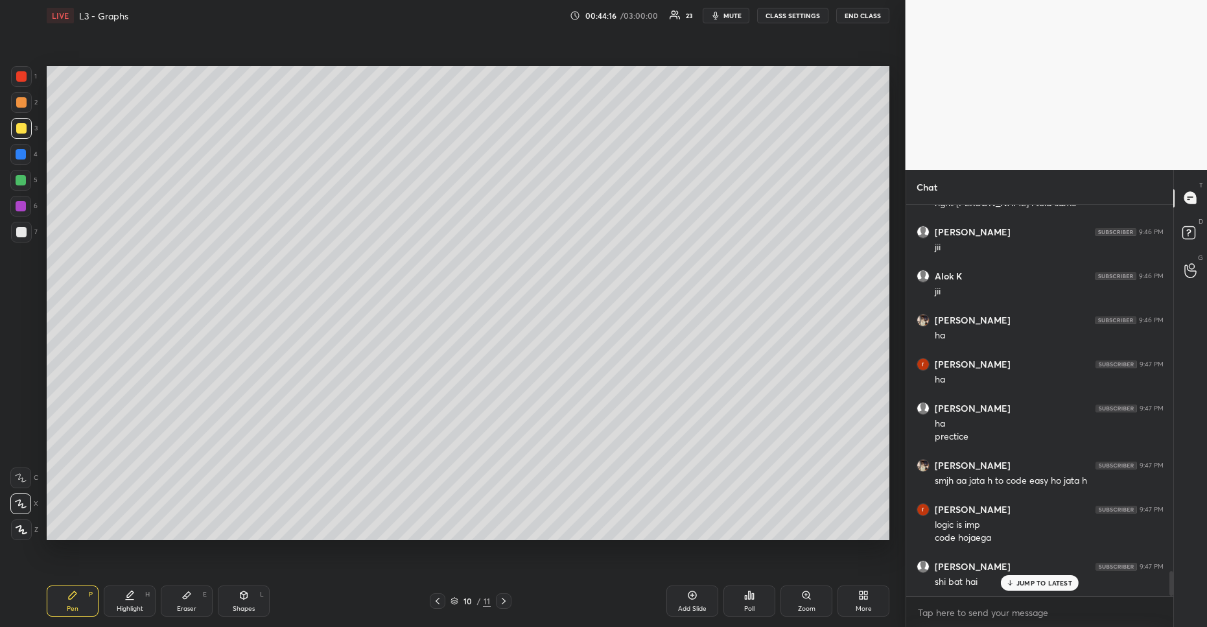
scroll to position [5796, 0]
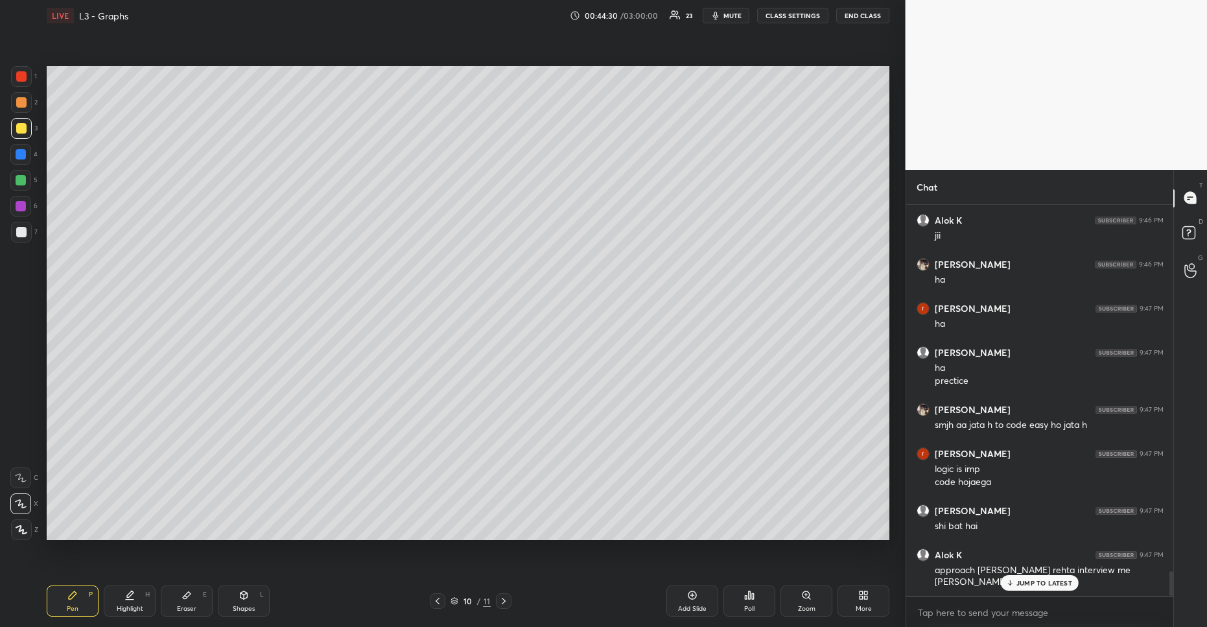
click at [25, 100] on div at bounding box center [21, 102] width 10 height 10
drag, startPoint x: 246, startPoint y: 592, endPoint x: 240, endPoint y: 585, distance: 9.6
click at [244, 589] on div "Shapes L" at bounding box center [244, 600] width 52 height 31
click at [27, 181] on div at bounding box center [20, 180] width 21 height 21
click at [12, 481] on div at bounding box center [20, 477] width 21 height 21
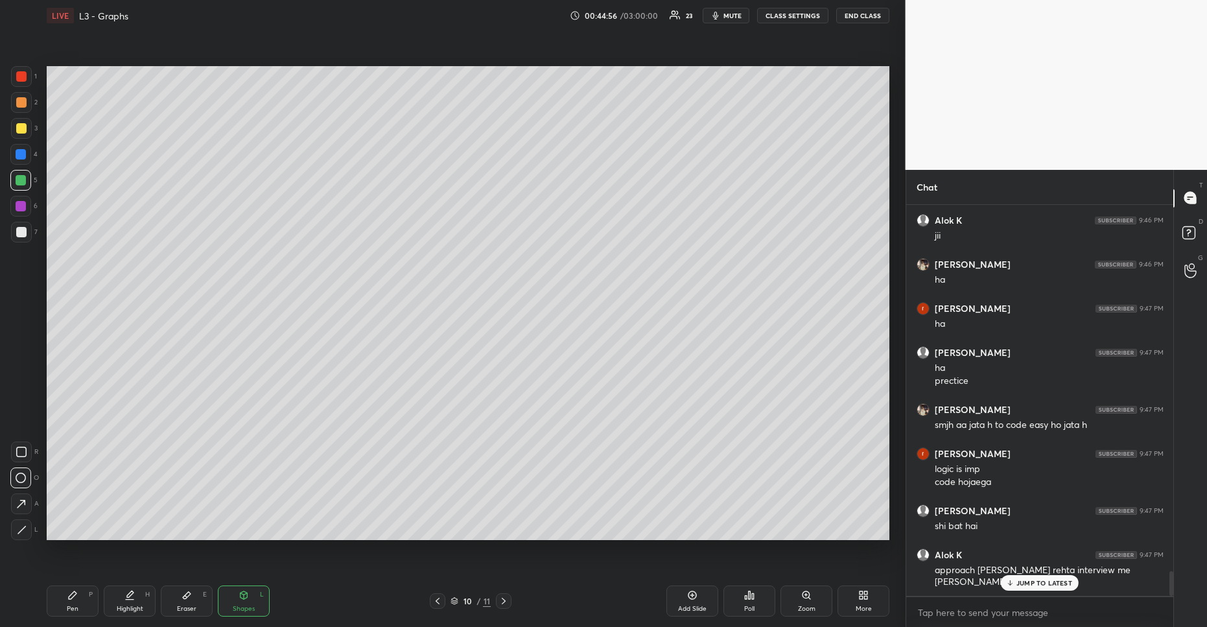
click at [96, 587] on div "Pen P" at bounding box center [73, 600] width 52 height 31
click at [233, 600] on div "Shapes L" at bounding box center [244, 600] width 52 height 31
drag, startPoint x: 89, startPoint y: 599, endPoint x: 104, endPoint y: 580, distance: 23.6
click at [89, 599] on div "Pen P" at bounding box center [73, 600] width 52 height 31
click at [22, 135] on div at bounding box center [21, 128] width 21 height 21
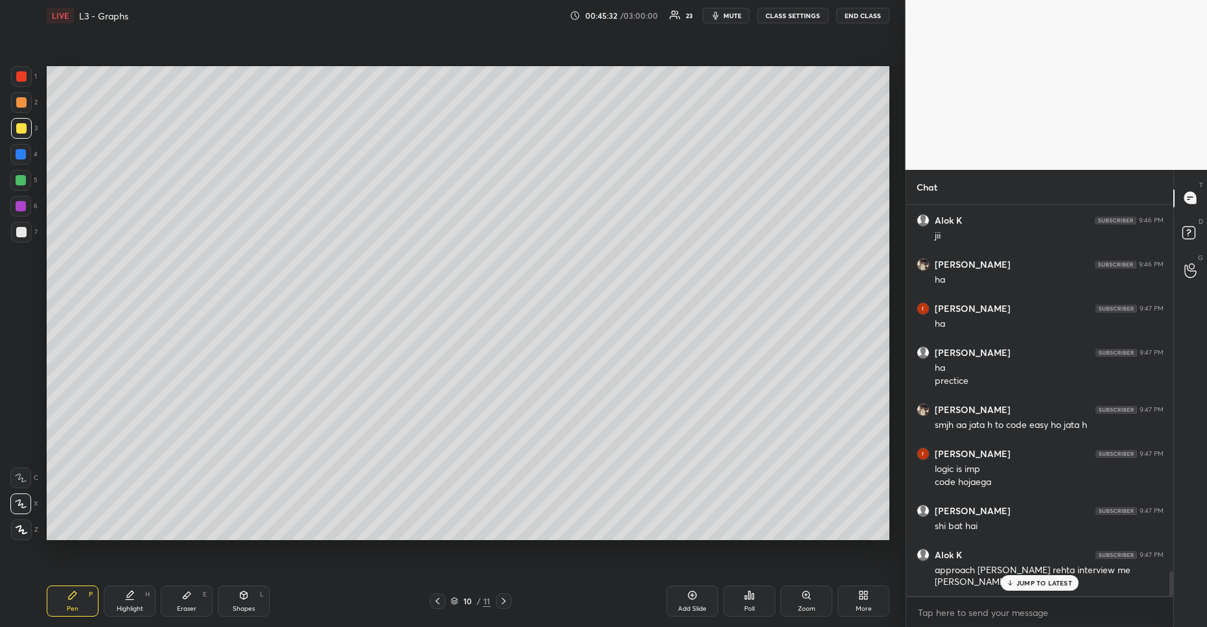
click at [1026, 579] on p "JUMP TO LATEST" at bounding box center [1044, 583] width 56 height 8
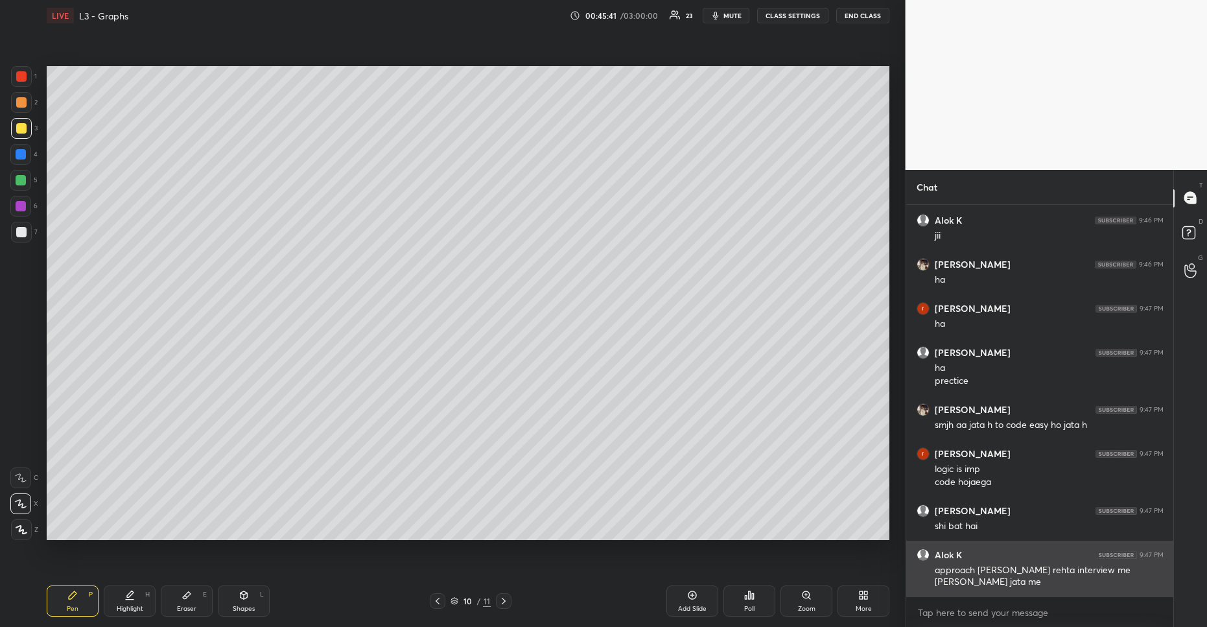
click at [1025, 579] on div "approach [PERSON_NAME] rehta interview me [PERSON_NAME] jata me" at bounding box center [1049, 576] width 229 height 25
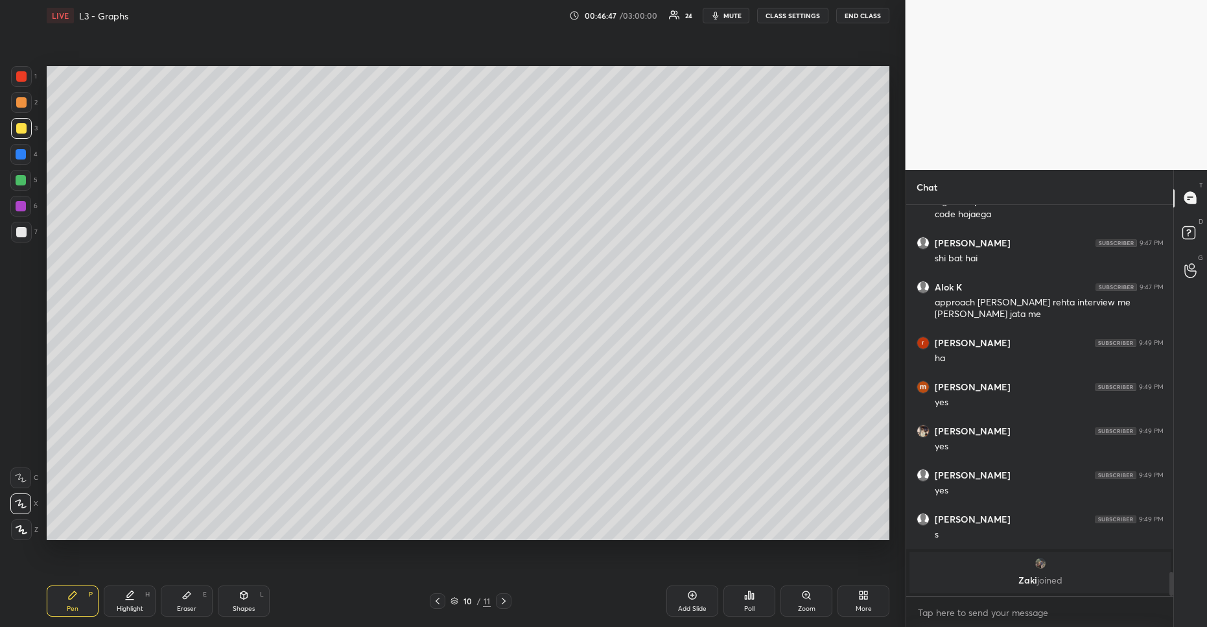
scroll to position [6108, 0]
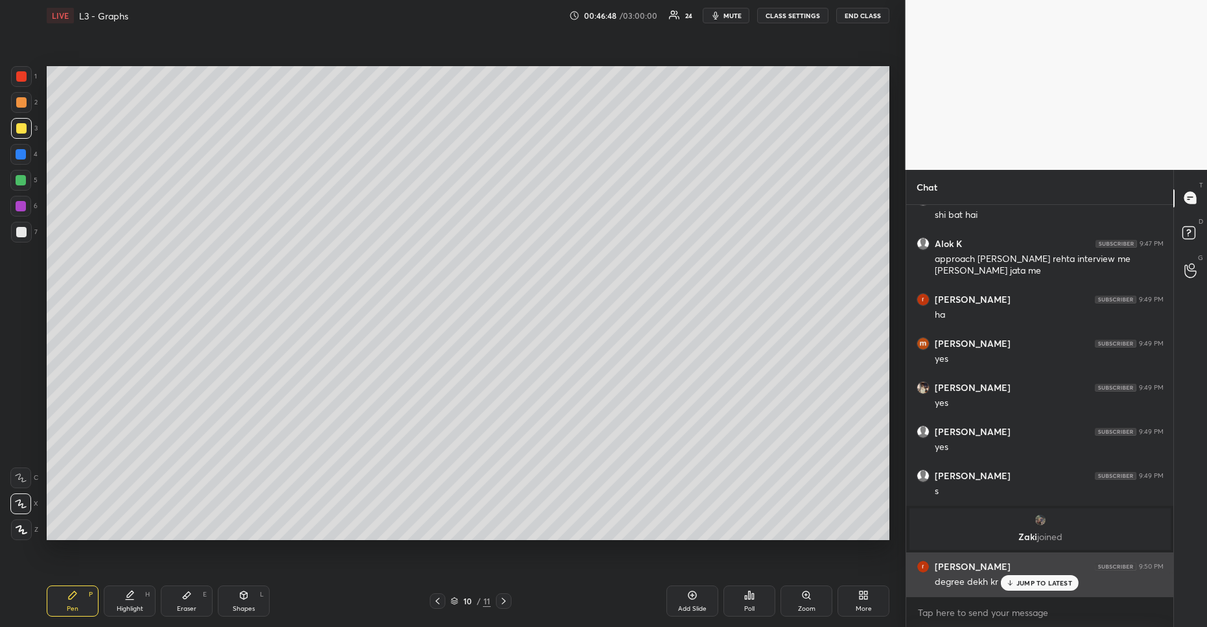
click at [1024, 580] on p "JUMP TO LATEST" at bounding box center [1044, 583] width 56 height 8
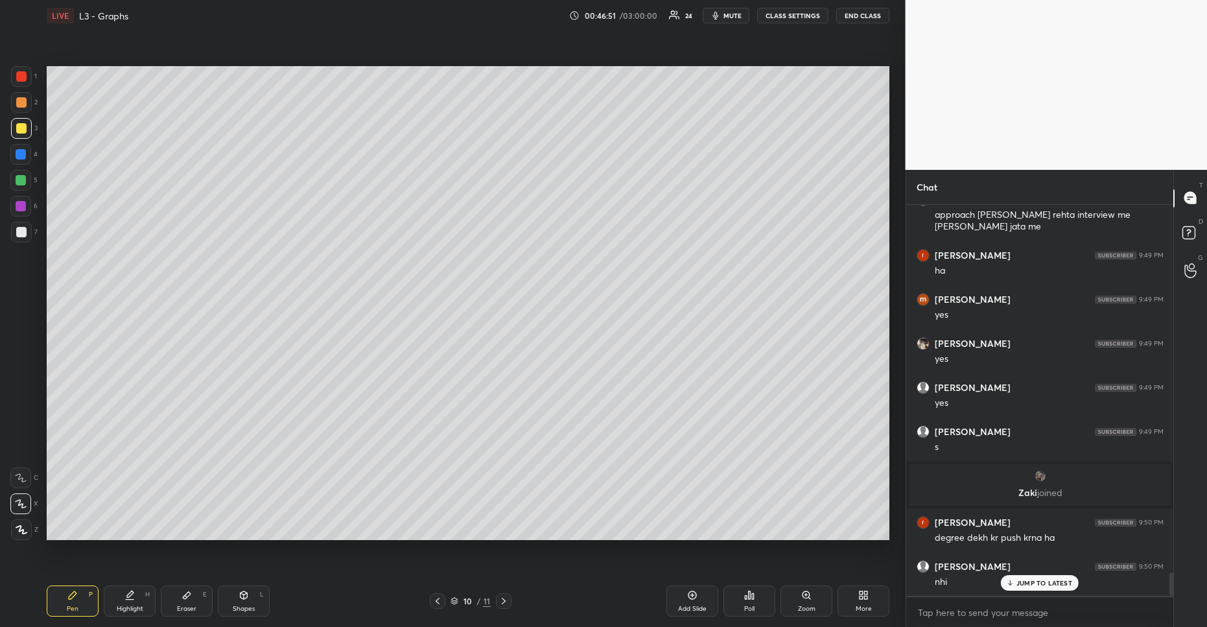
scroll to position [6196, 0]
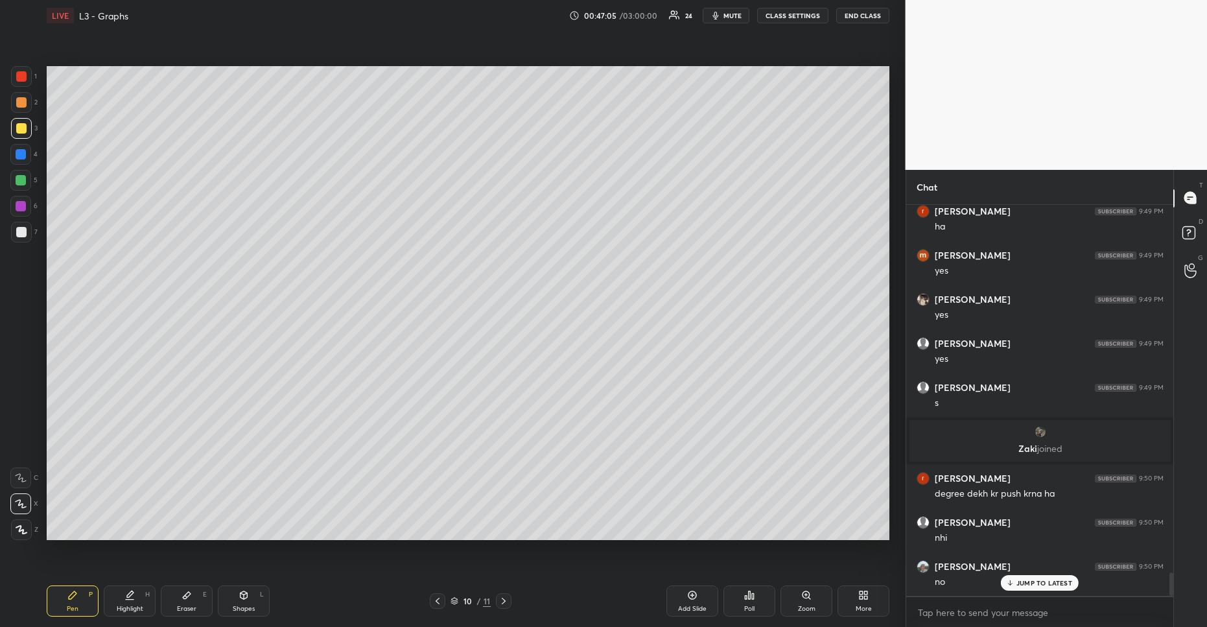
drag, startPoint x: 200, startPoint y: 592, endPoint x: 215, endPoint y: 549, distance: 45.9
click at [204, 584] on div "Pen P Highlight H Eraser E Shapes L 10 / 11 Add Slide Poll Zoom More" at bounding box center [468, 601] width 843 height 52
click at [201, 596] on div "Eraser E" at bounding box center [187, 600] width 52 height 31
drag, startPoint x: 68, startPoint y: 603, endPoint x: 127, endPoint y: 548, distance: 80.7
click at [73, 601] on div "Pen P" at bounding box center [73, 600] width 52 height 31
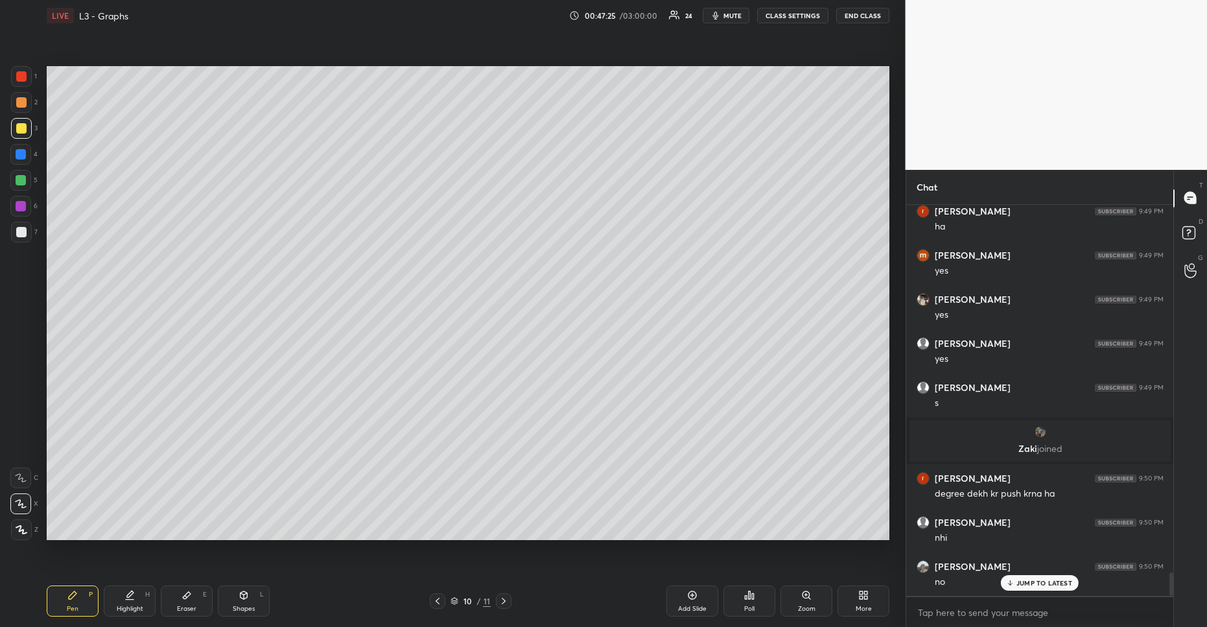
scroll to position [6240, 0]
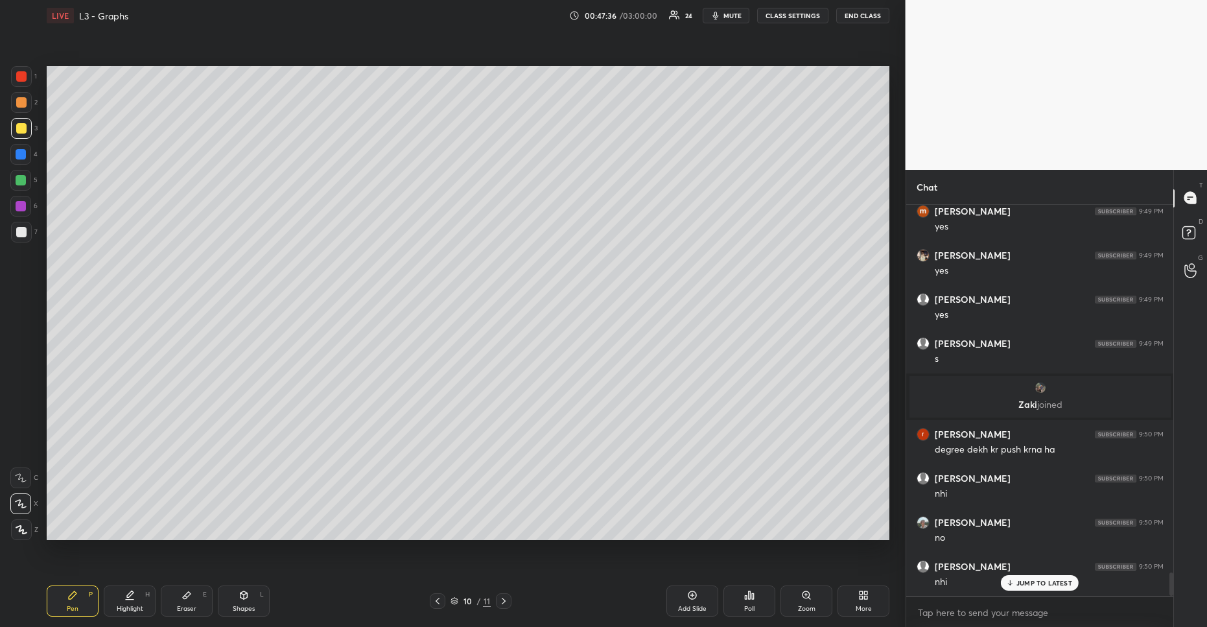
click at [204, 600] on div "Eraser E" at bounding box center [187, 600] width 52 height 31
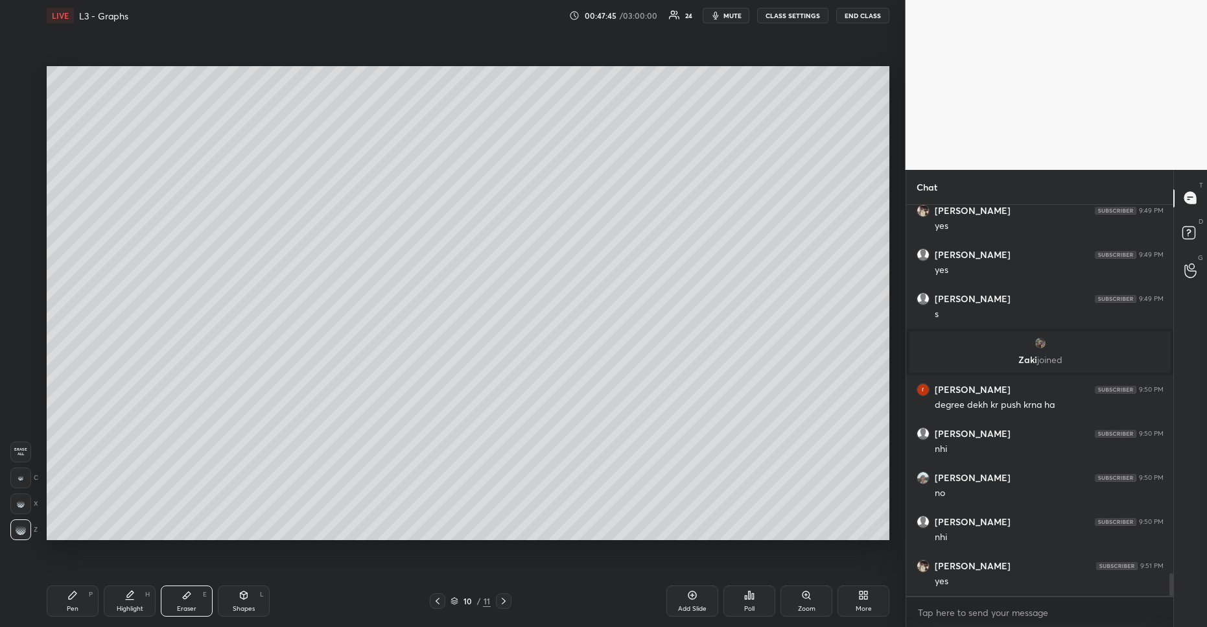
click at [75, 583] on div "Pen P Highlight H Eraser E Shapes L 10 / 11 Add Slide Poll Zoom More" at bounding box center [468, 601] width 843 height 52
click at [82, 602] on div "Pen P" at bounding box center [73, 600] width 52 height 31
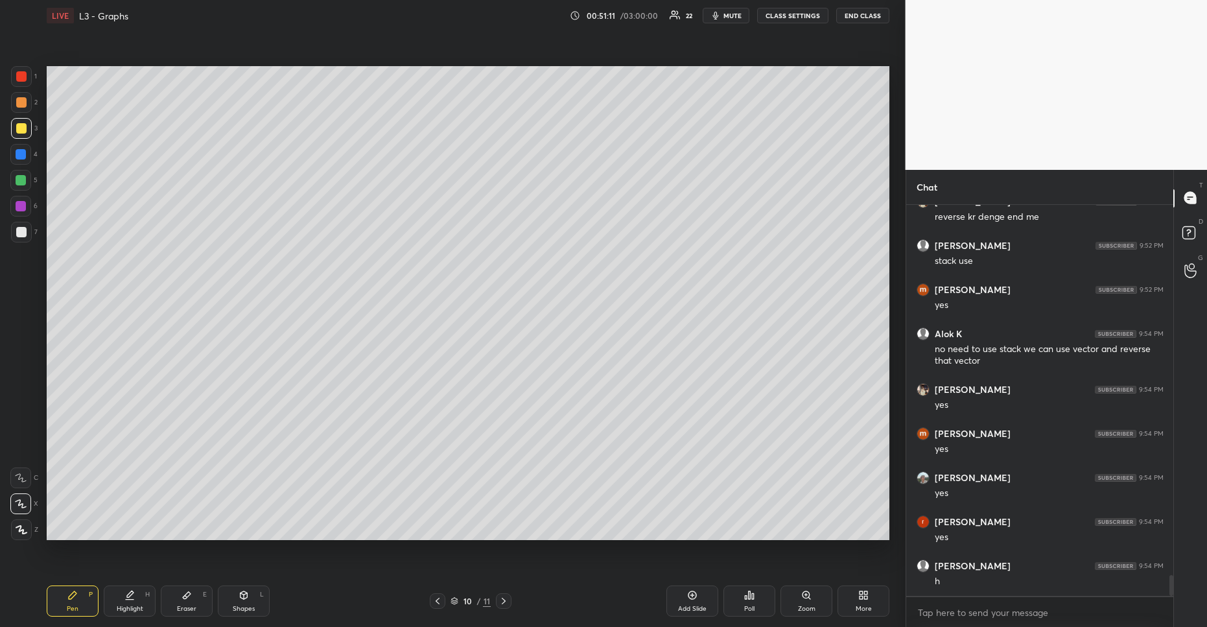
scroll to position [6957, 0]
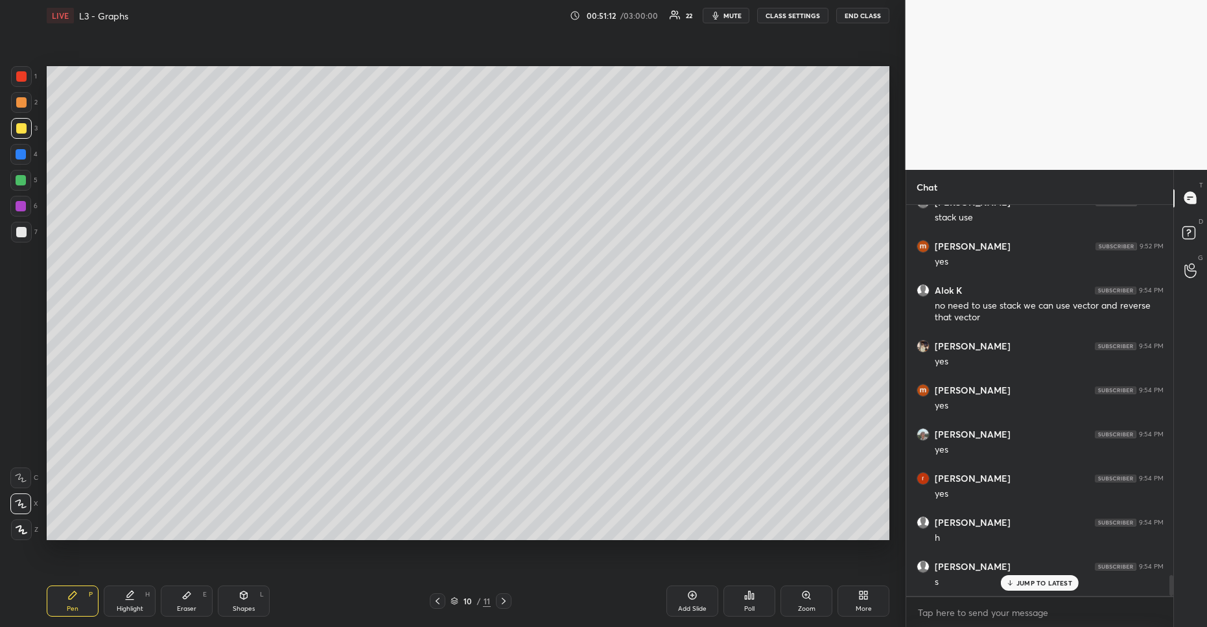
click at [867, 595] on icon at bounding box center [863, 595] width 10 height 10
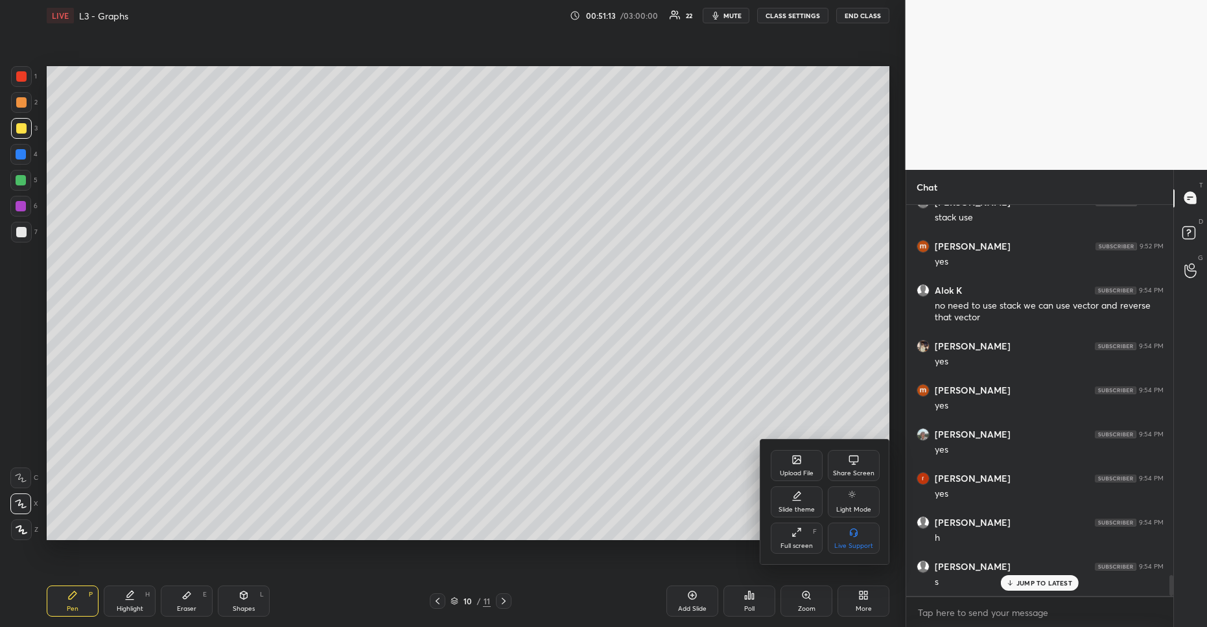
click at [855, 470] on div "Share Screen" at bounding box center [853, 473] width 41 height 6
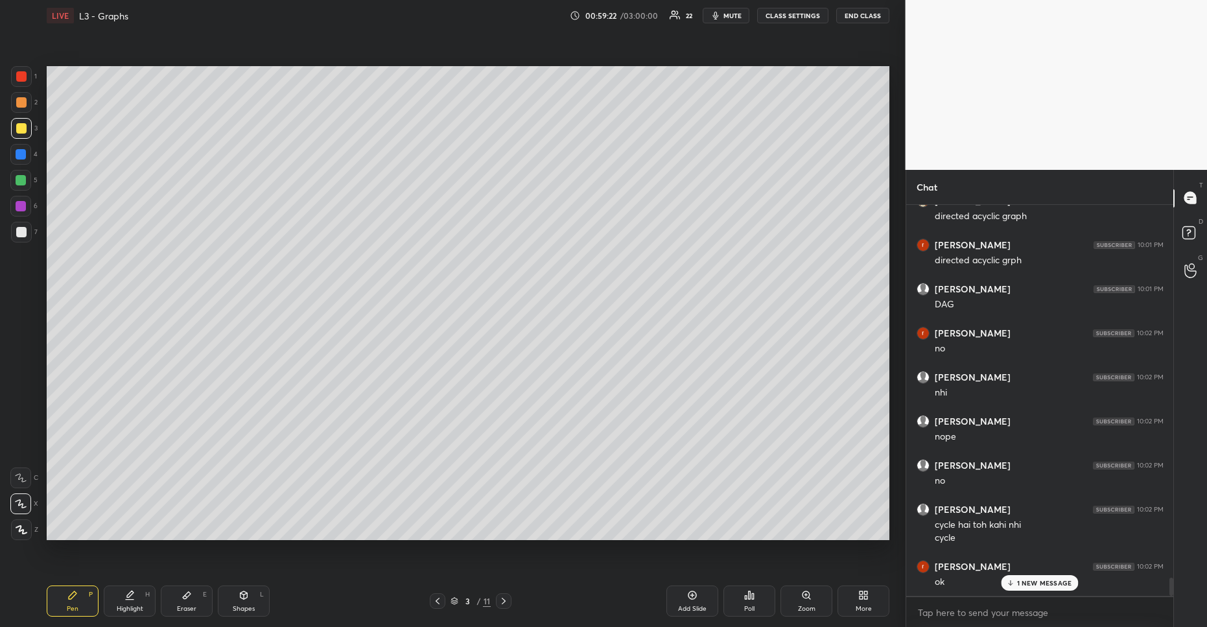
scroll to position [8219, 0]
click at [473, 604] on div "3" at bounding box center [467, 601] width 13 height 8
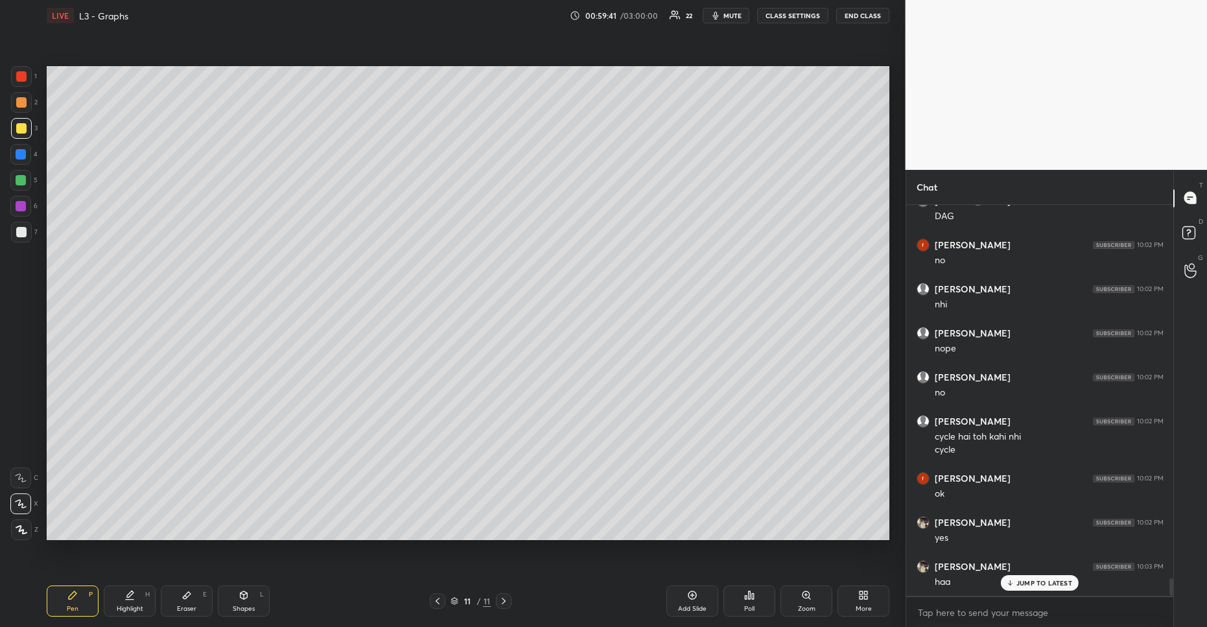
click at [248, 607] on div "Shapes" at bounding box center [244, 608] width 22 height 6
click at [21, 476] on icon at bounding box center [21, 478] width 10 height 10
click at [84, 599] on div "Pen P" at bounding box center [73, 600] width 52 height 31
click at [19, 101] on div at bounding box center [21, 102] width 10 height 10
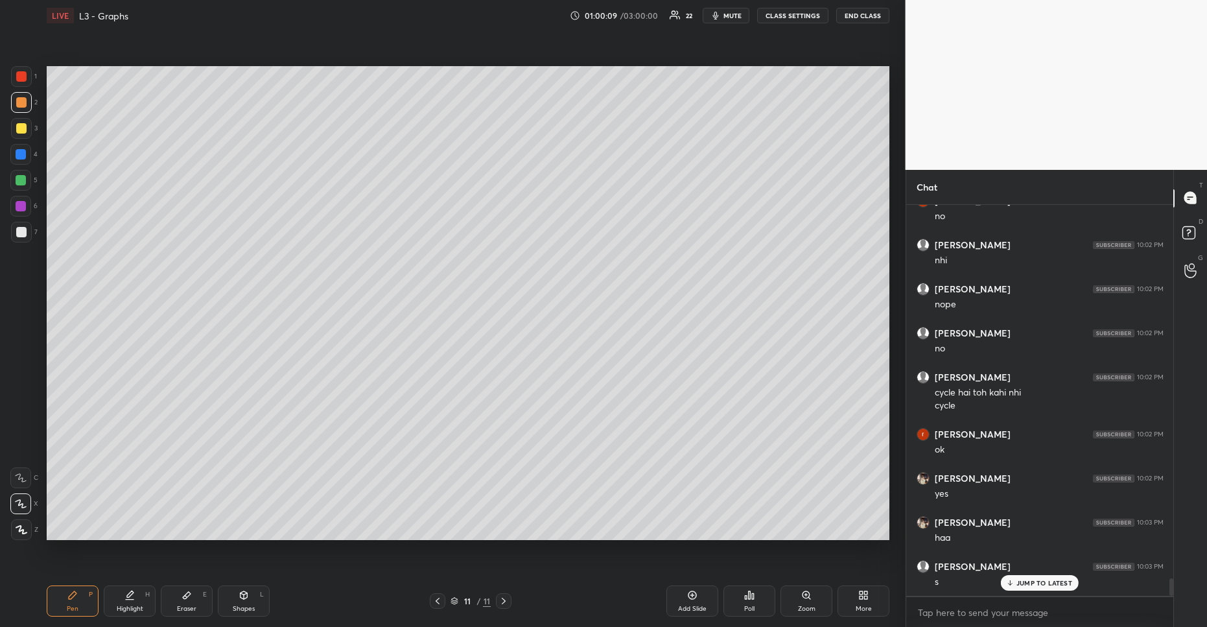
drag, startPoint x: 238, startPoint y: 596, endPoint x: 238, endPoint y: 587, distance: 9.1
click at [238, 596] on div "Shapes L" at bounding box center [244, 600] width 52 height 31
drag, startPoint x: 64, startPoint y: 622, endPoint x: 89, endPoint y: 593, distance: 38.6
click at [64, 622] on div "Pen P Highlight H Eraser E Shapes L 11 / 11 Add Slide Poll Zoom More" at bounding box center [468, 601] width 843 height 52
click at [79, 591] on div "Pen P" at bounding box center [73, 600] width 52 height 31
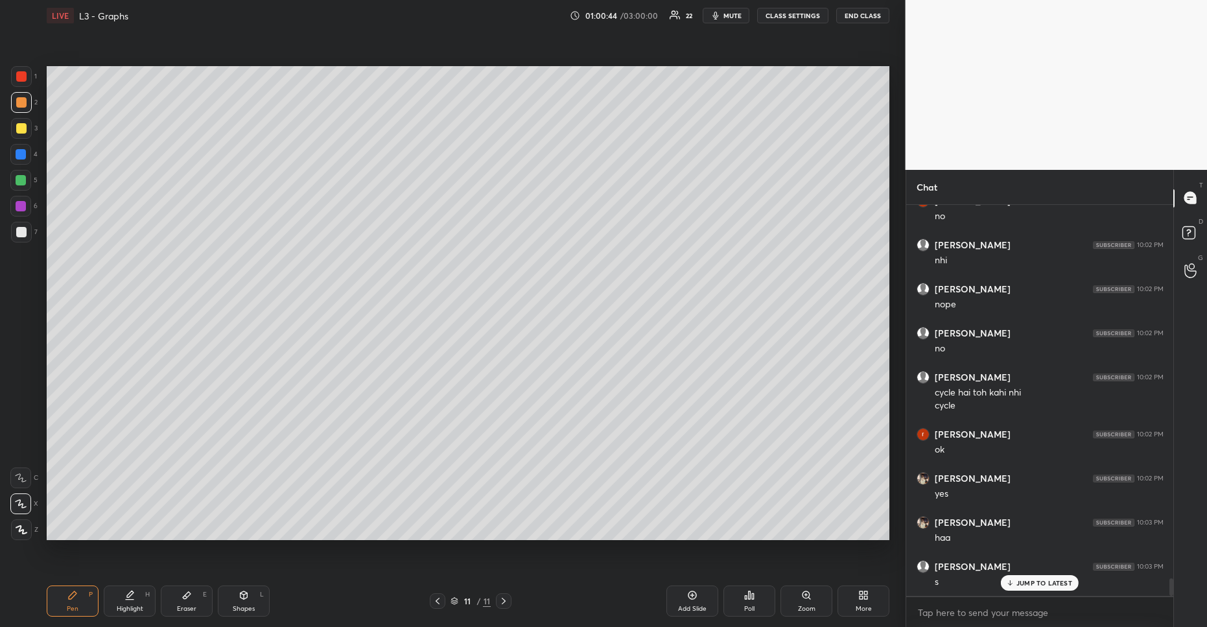
click at [251, 597] on div "Shapes L" at bounding box center [244, 600] width 52 height 31
drag, startPoint x: 78, startPoint y: 595, endPoint x: 145, endPoint y: 559, distance: 76.0
click at [78, 595] on div "Pen P" at bounding box center [73, 600] width 52 height 31
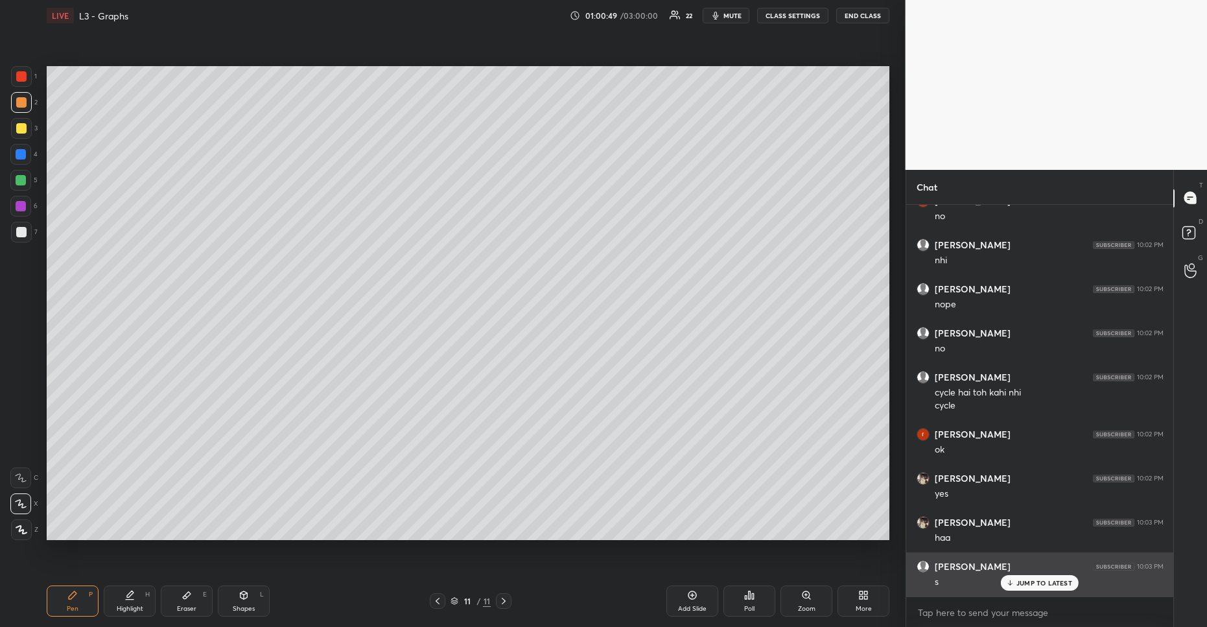
click at [1026, 580] on p "JUMP TO LATEST" at bounding box center [1044, 583] width 56 height 8
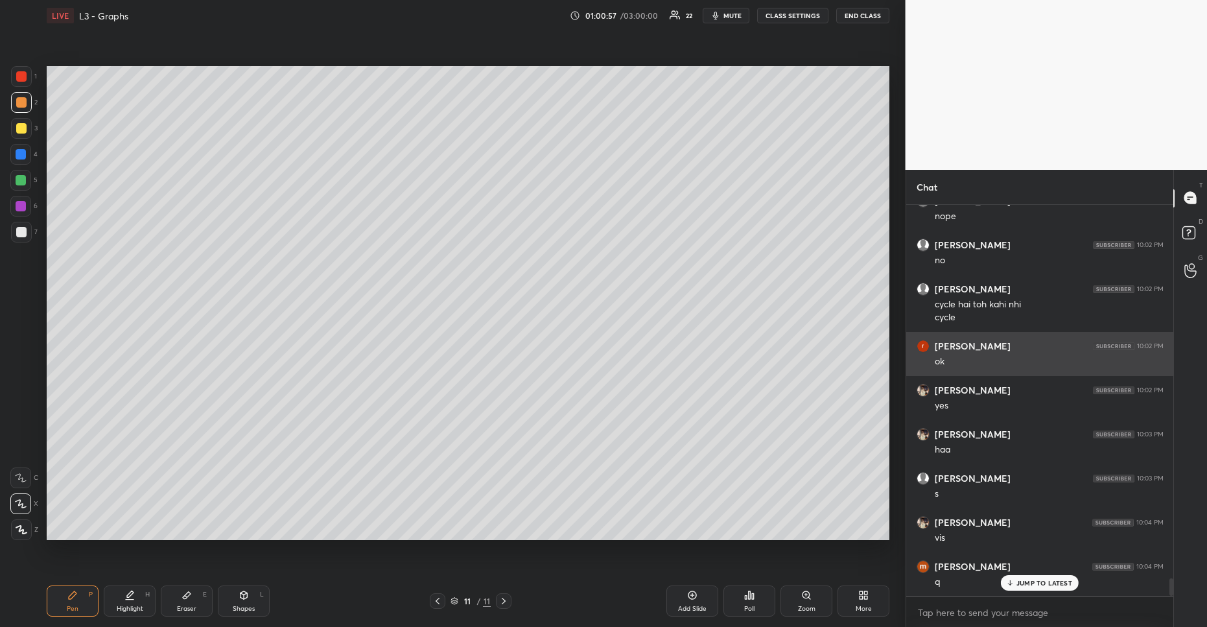
scroll to position [8440, 0]
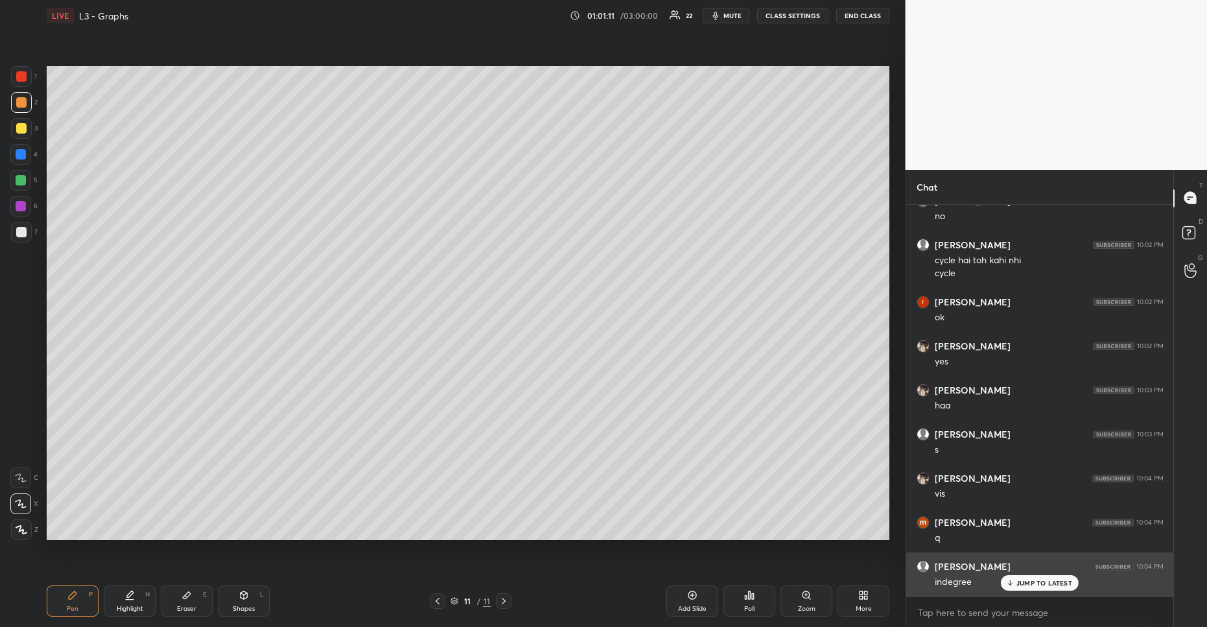
click at [1016, 580] on div "JUMP TO LATEST" at bounding box center [1040, 583] width 78 height 16
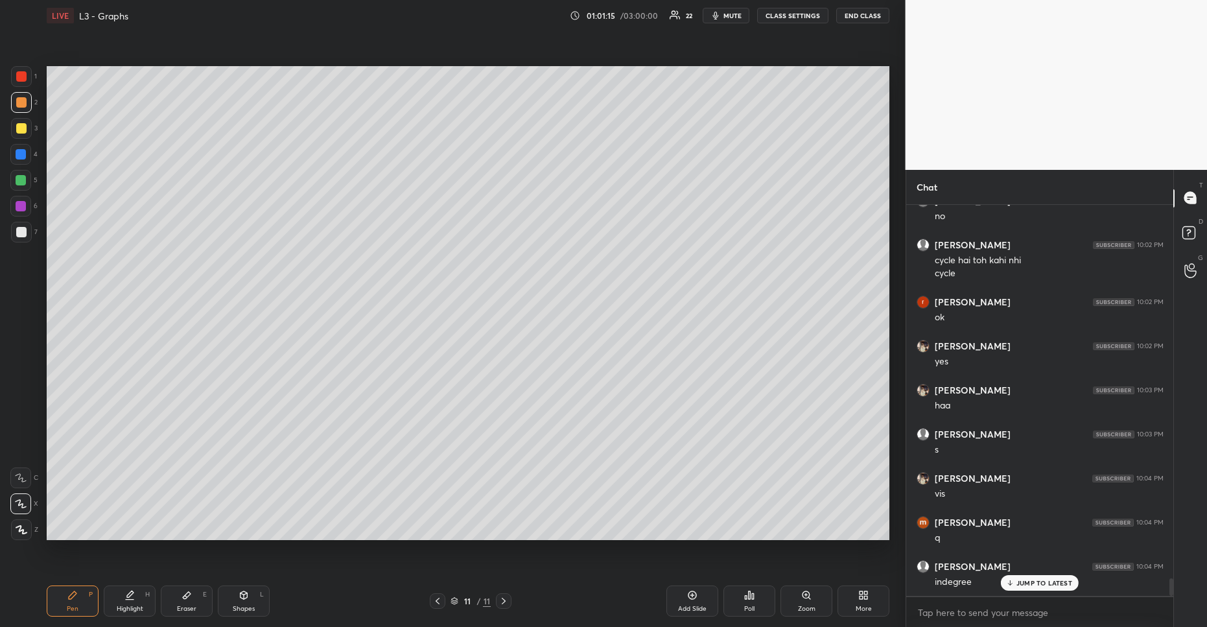
scroll to position [8484, 0]
click at [266, 607] on div "Shapes L" at bounding box center [244, 600] width 52 height 31
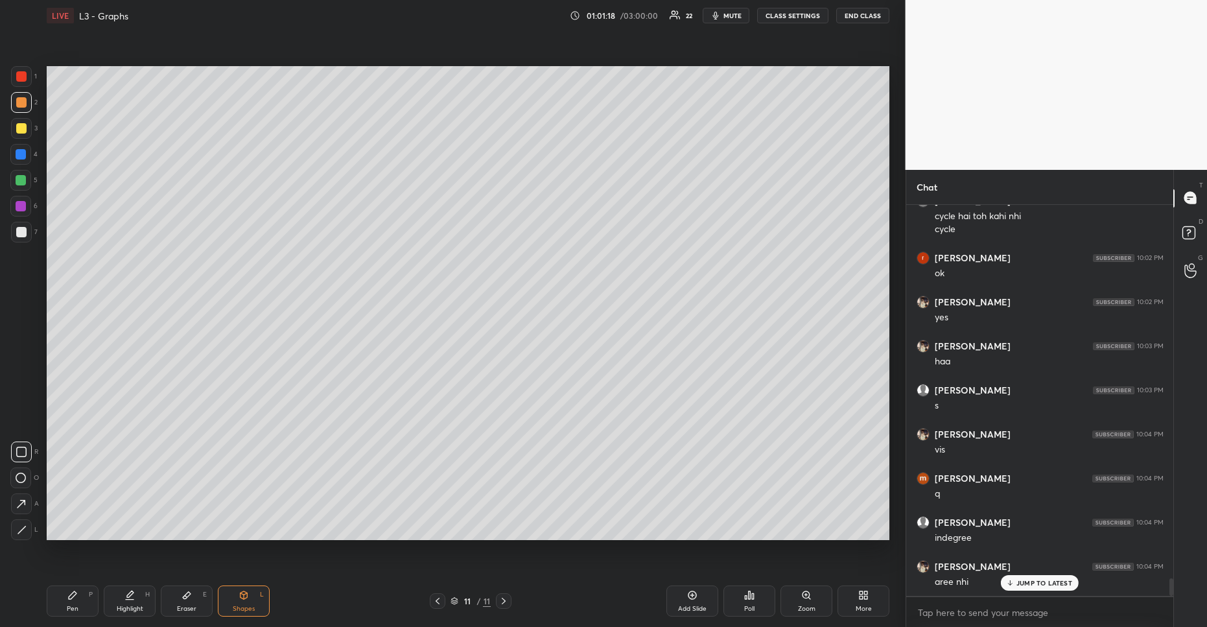
drag, startPoint x: 56, startPoint y: 585, endPoint x: 99, endPoint y: 553, distance: 53.8
click at [56, 585] on div "Pen P" at bounding box center [73, 600] width 52 height 31
click at [19, 126] on div at bounding box center [21, 128] width 10 height 10
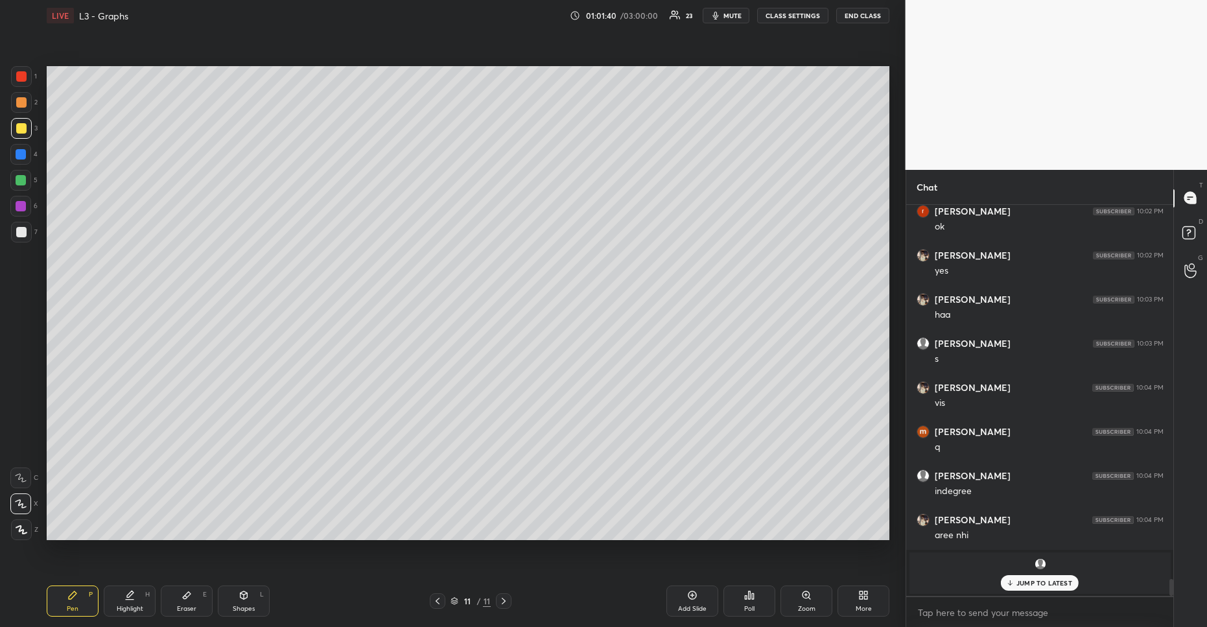
click at [198, 592] on div "Eraser E" at bounding box center [187, 600] width 52 height 31
click at [80, 592] on div "Pen P" at bounding box center [73, 600] width 52 height 31
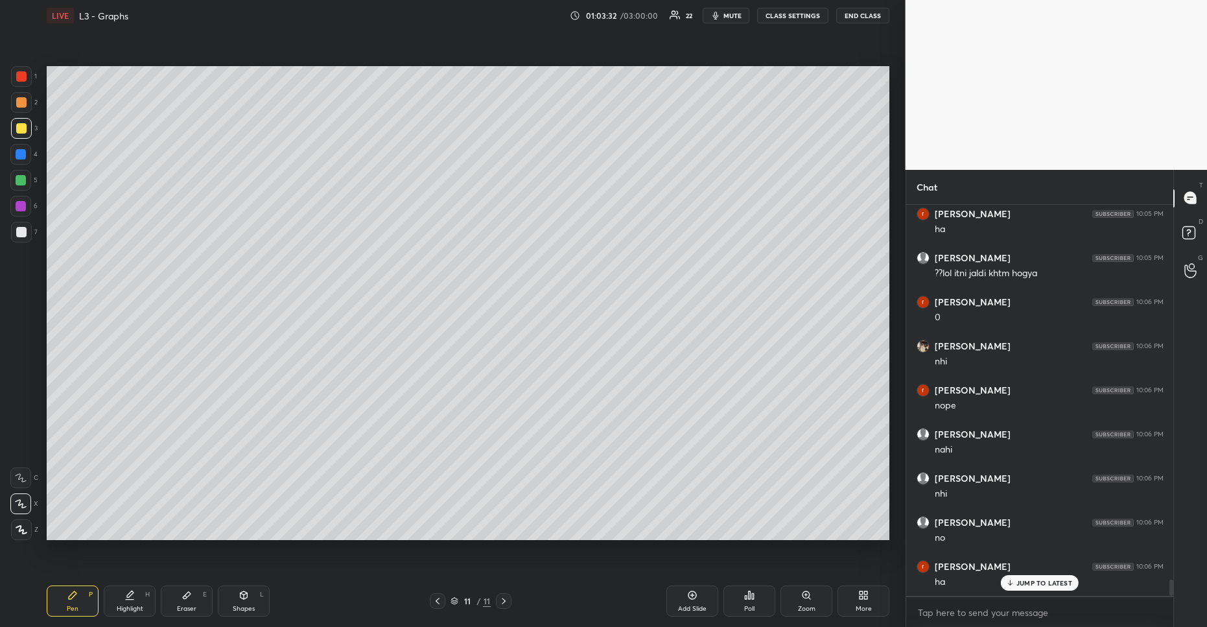
scroll to position [8971, 0]
click at [707, 611] on div "Add Slide" at bounding box center [692, 600] width 52 height 31
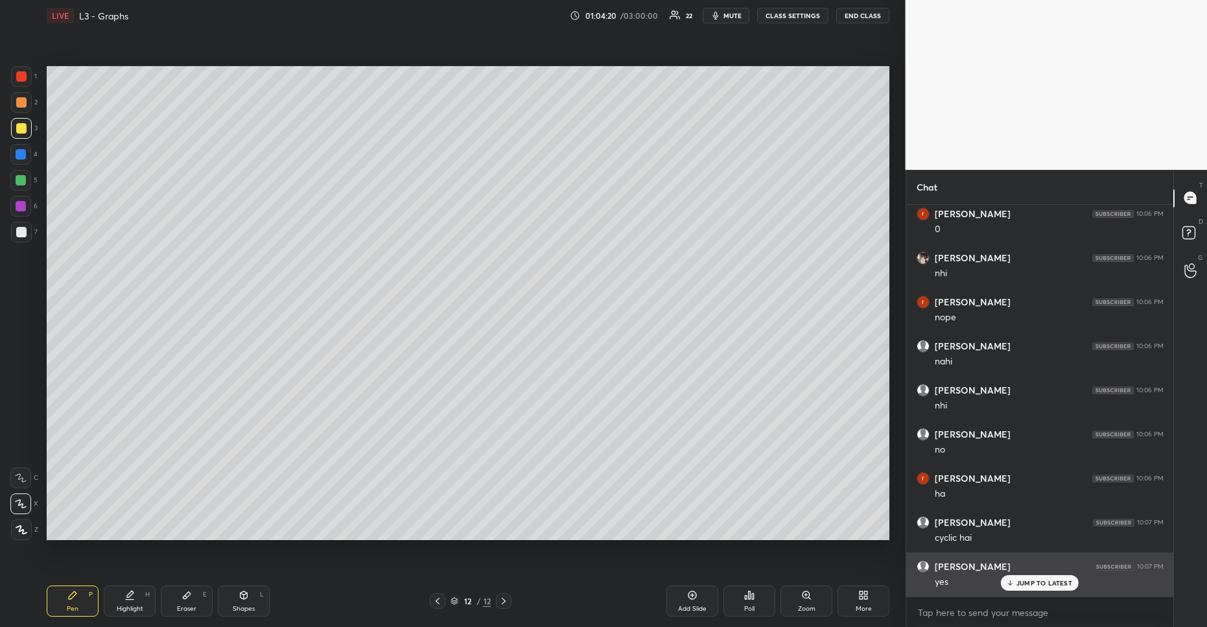
click at [1071, 573] on div "yes" at bounding box center [1049, 581] width 229 height 16
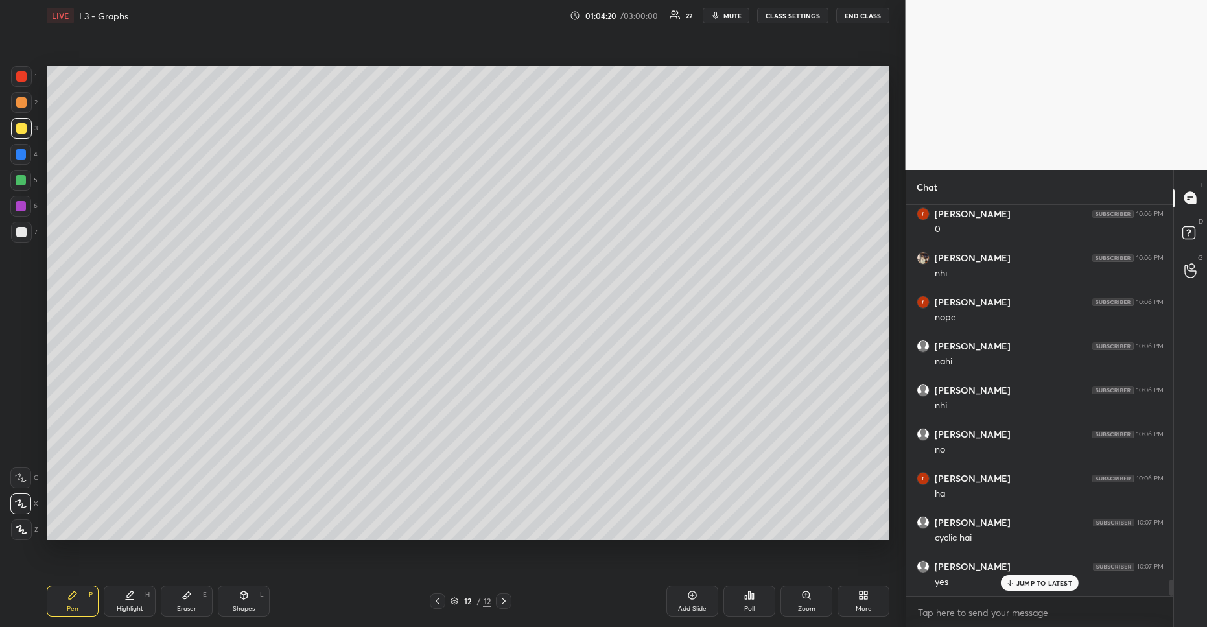
click at [1064, 579] on p "JUMP TO LATEST" at bounding box center [1044, 583] width 56 height 8
click at [1043, 582] on p "JUMP TO LATEST" at bounding box center [1044, 583] width 56 height 8
click at [863, 602] on div "More" at bounding box center [863, 600] width 52 height 31
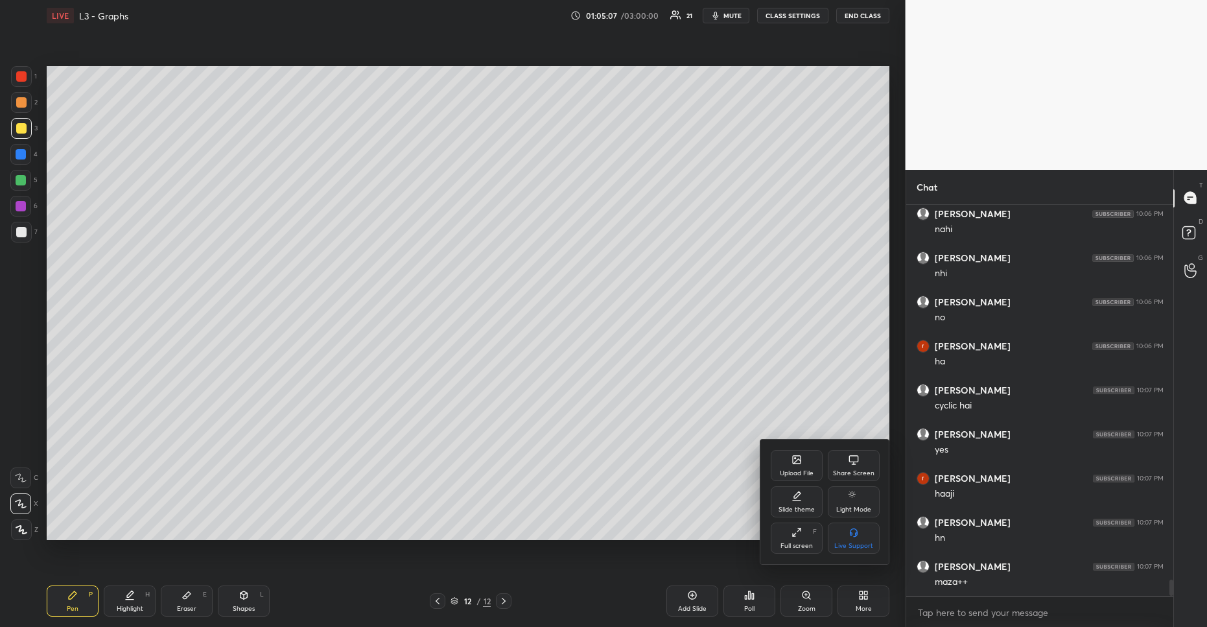
click at [835, 467] on div "Share Screen" at bounding box center [854, 465] width 52 height 31
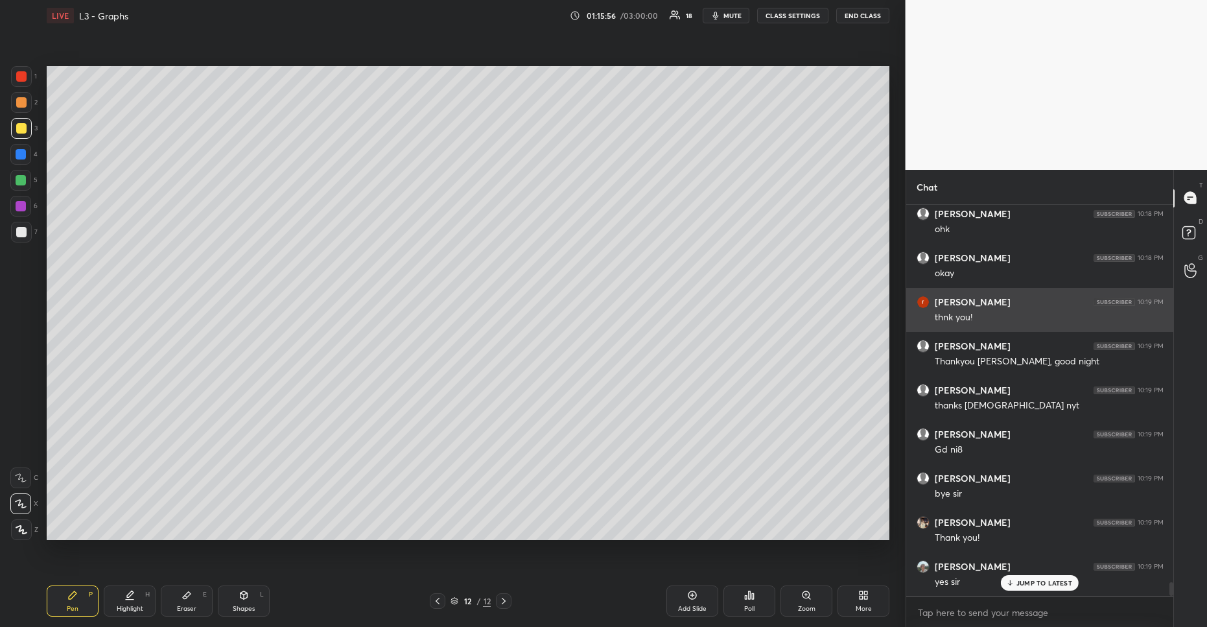
scroll to position [10683, 0]
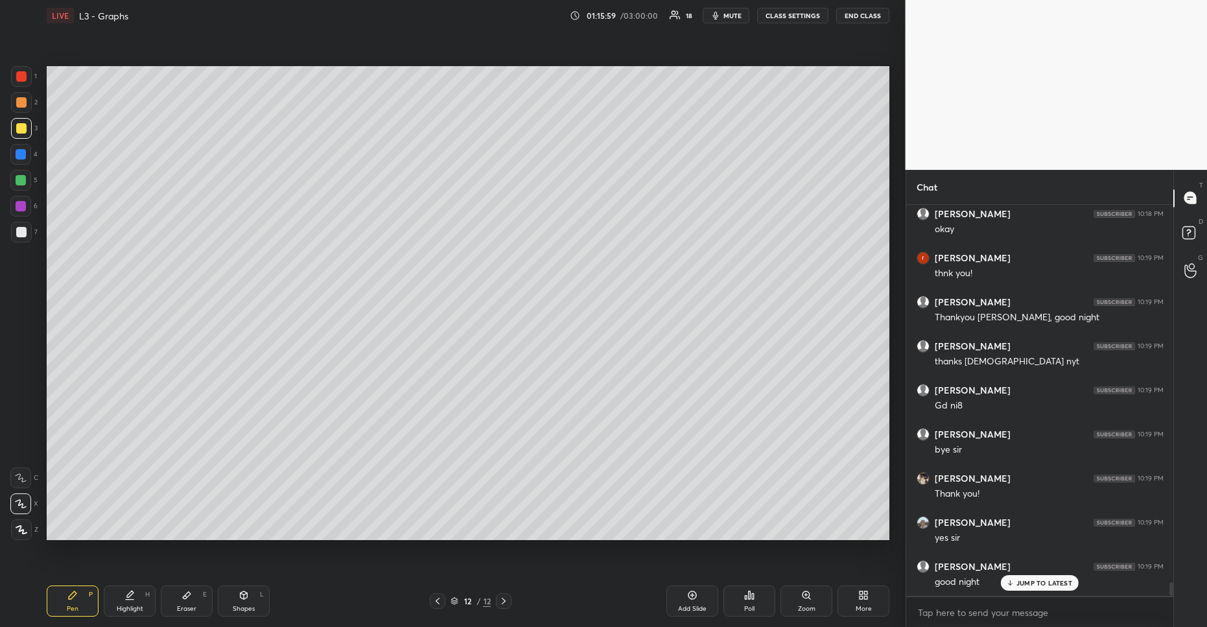
click at [671, 604] on div "Add Slide" at bounding box center [692, 600] width 52 height 31
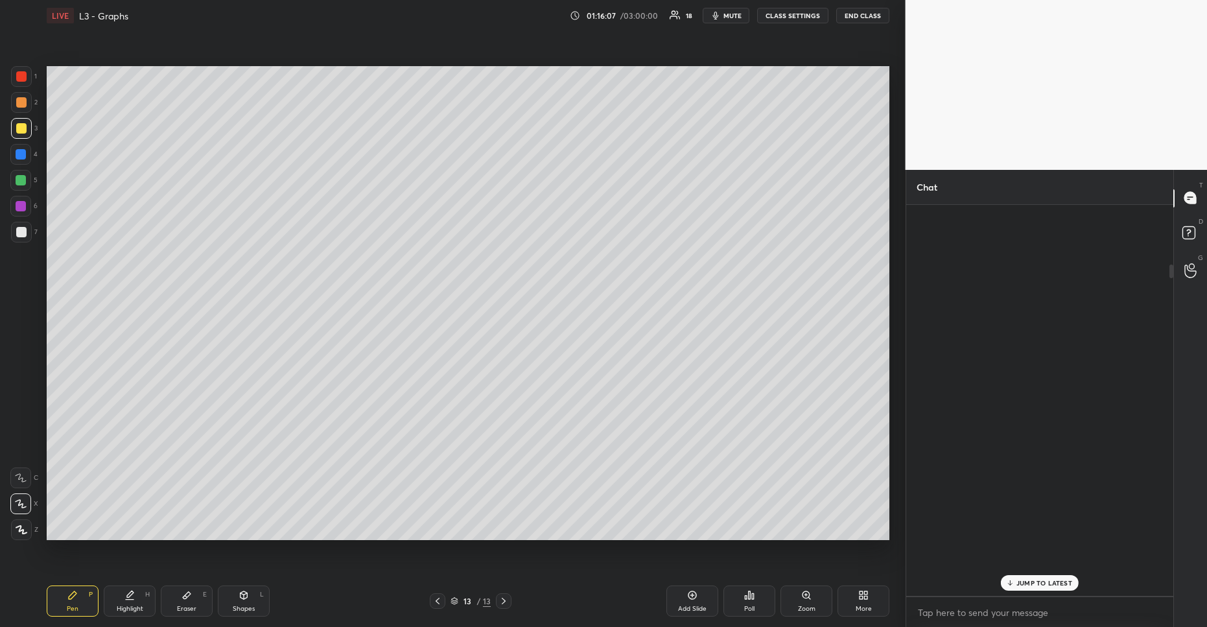
scroll to position [0, 0]
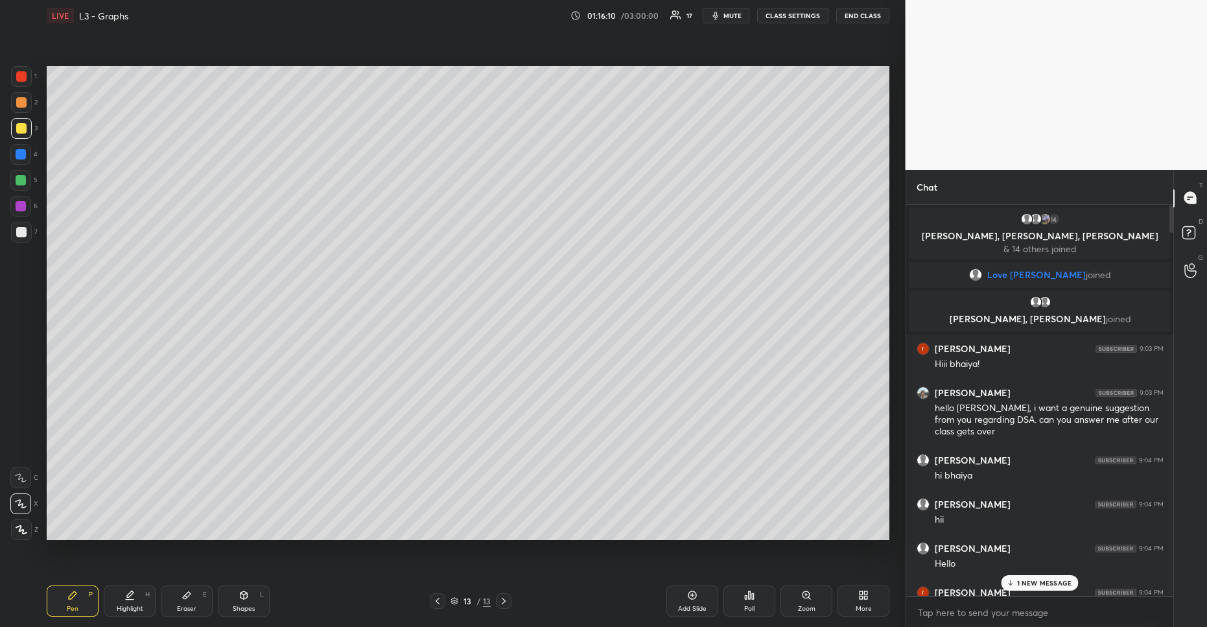
click at [1033, 582] on p "1 NEW MESSAGE" at bounding box center [1044, 583] width 55 height 8
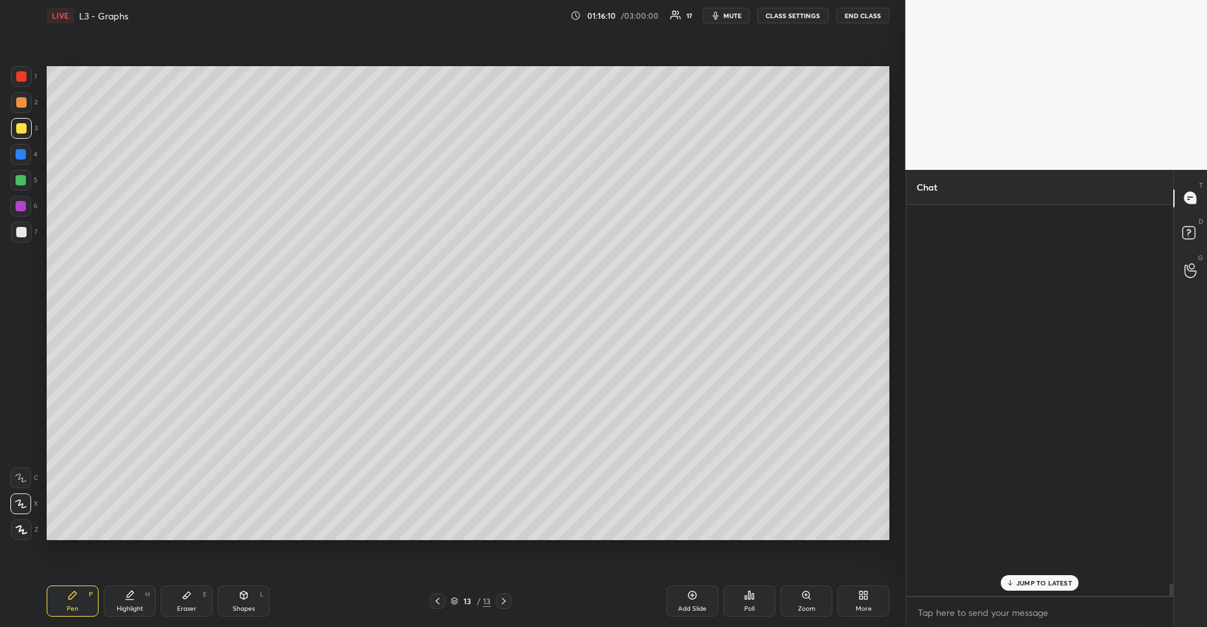
scroll to position [12048, 0]
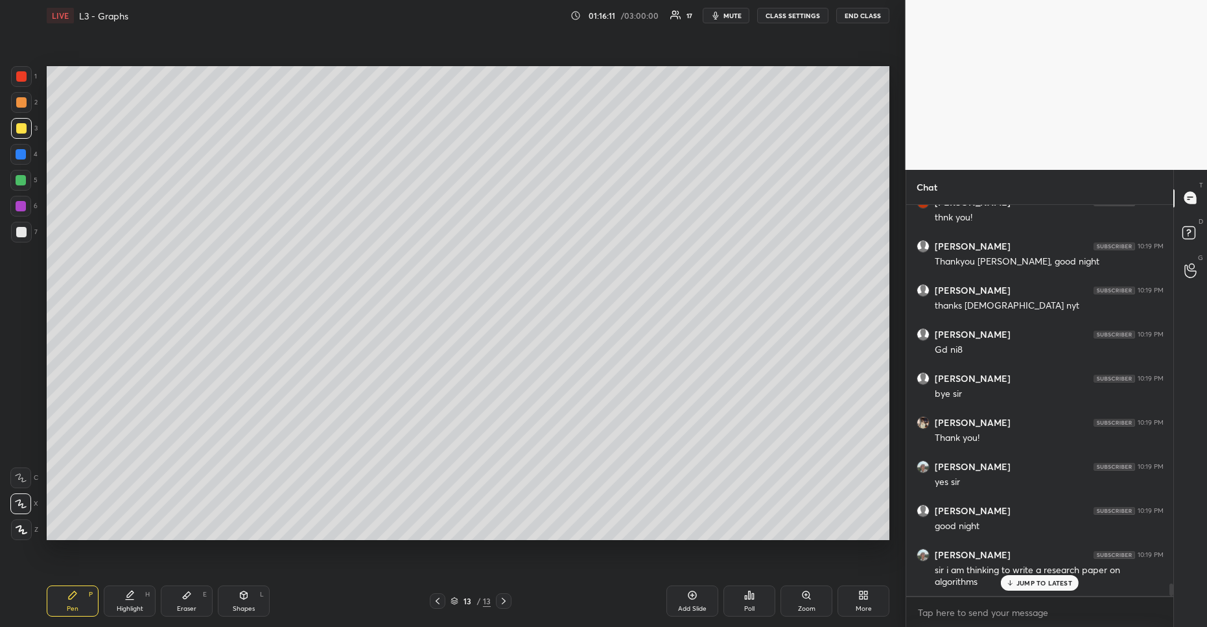
click at [1033, 582] on p "JUMP TO LATEST" at bounding box center [1044, 583] width 56 height 8
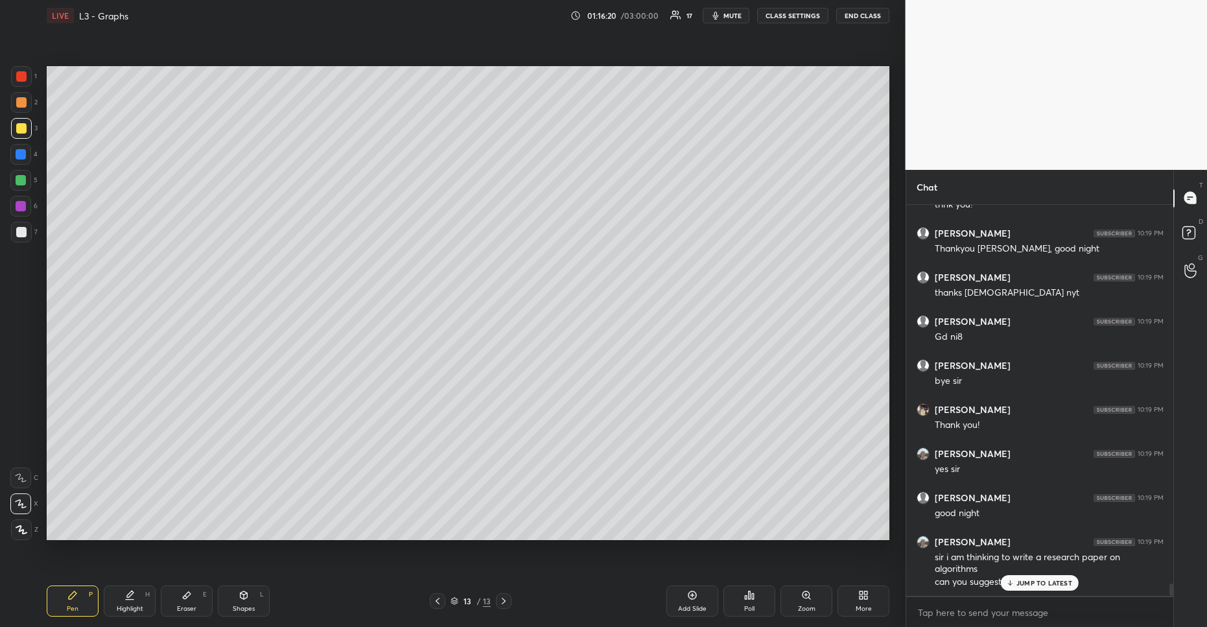
click at [1026, 577] on div "JUMP TO LATEST" at bounding box center [1040, 583] width 78 height 16
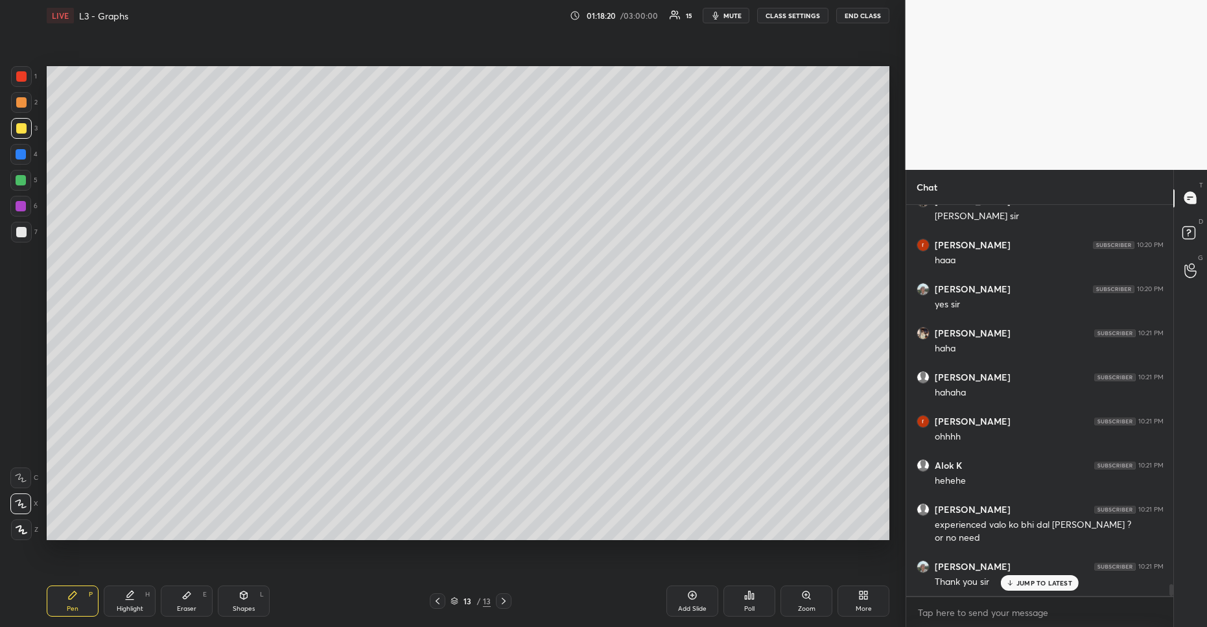
scroll to position [12540, 0]
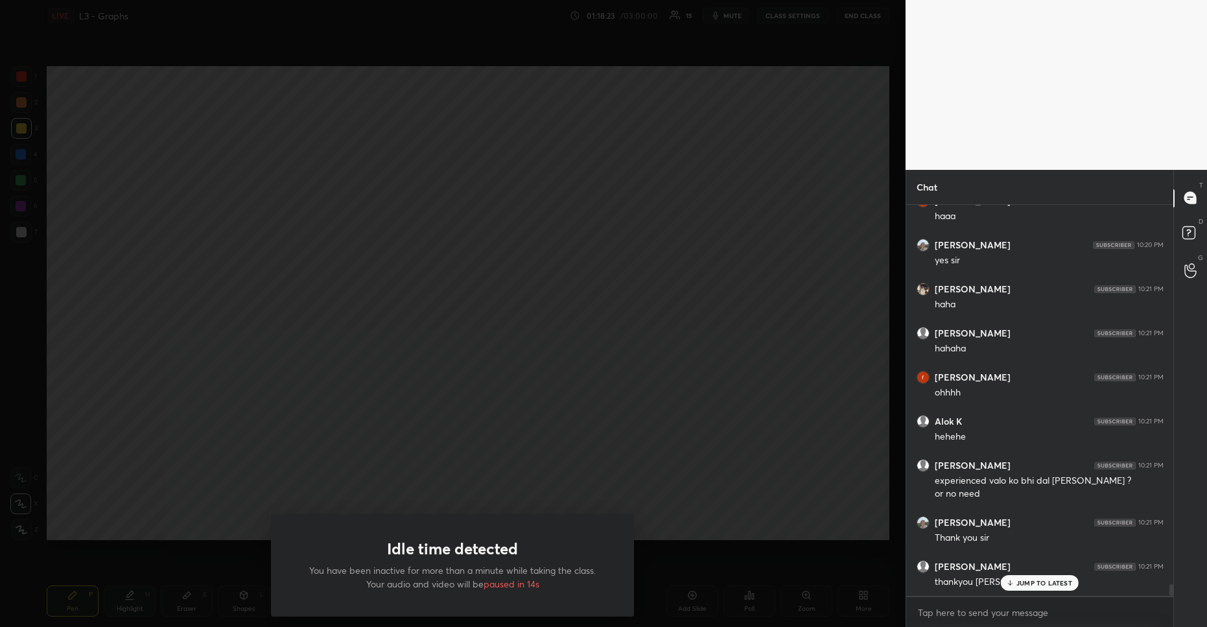
click at [799, 417] on div "Idle time detected You have been inactive for more than a minute while taking t…" at bounding box center [453, 313] width 906 height 627
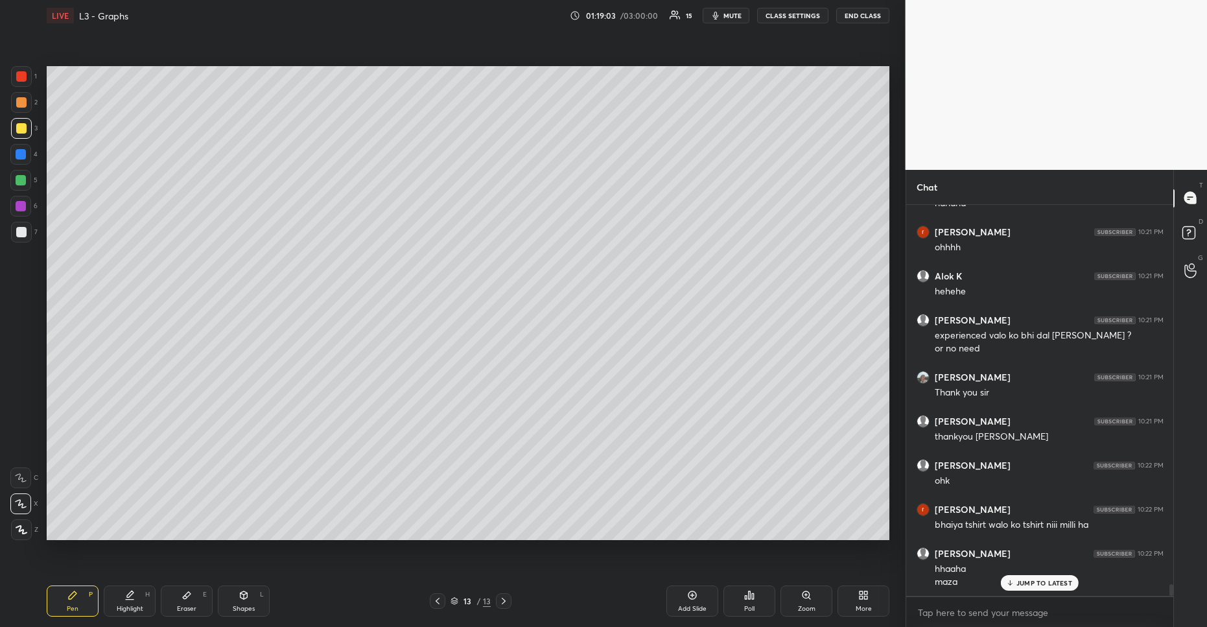
scroll to position [12730, 0]
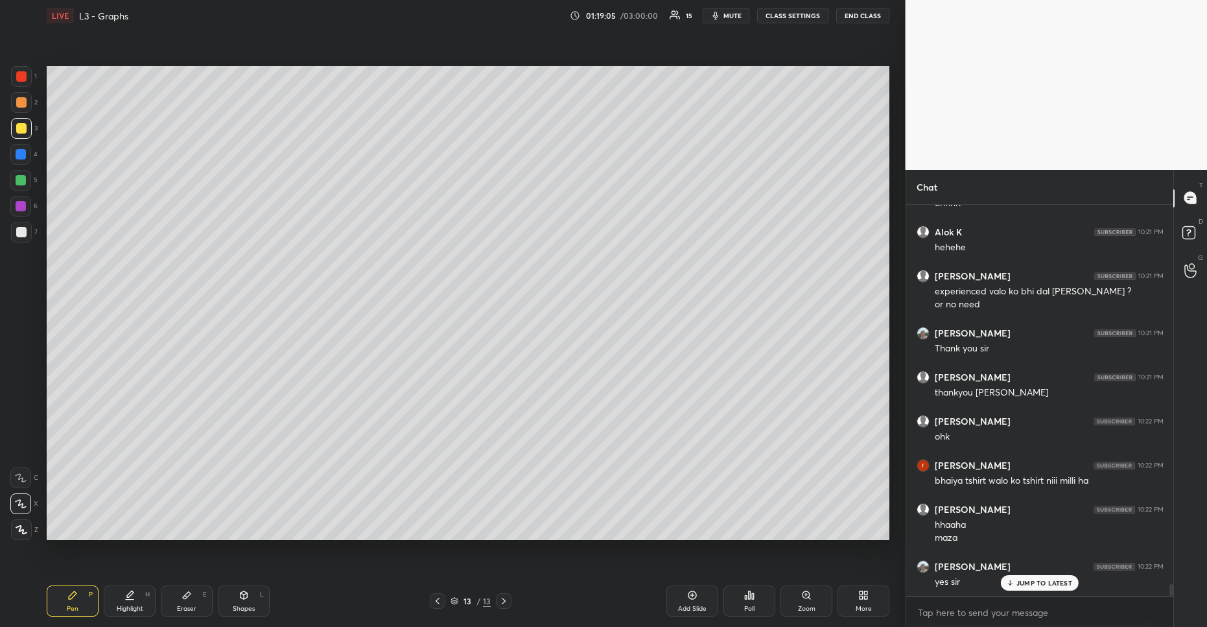
click at [1039, 579] on p "JUMP TO LATEST" at bounding box center [1044, 583] width 56 height 8
click at [860, 19] on button "END CLASS" at bounding box center [862, 16] width 53 height 16
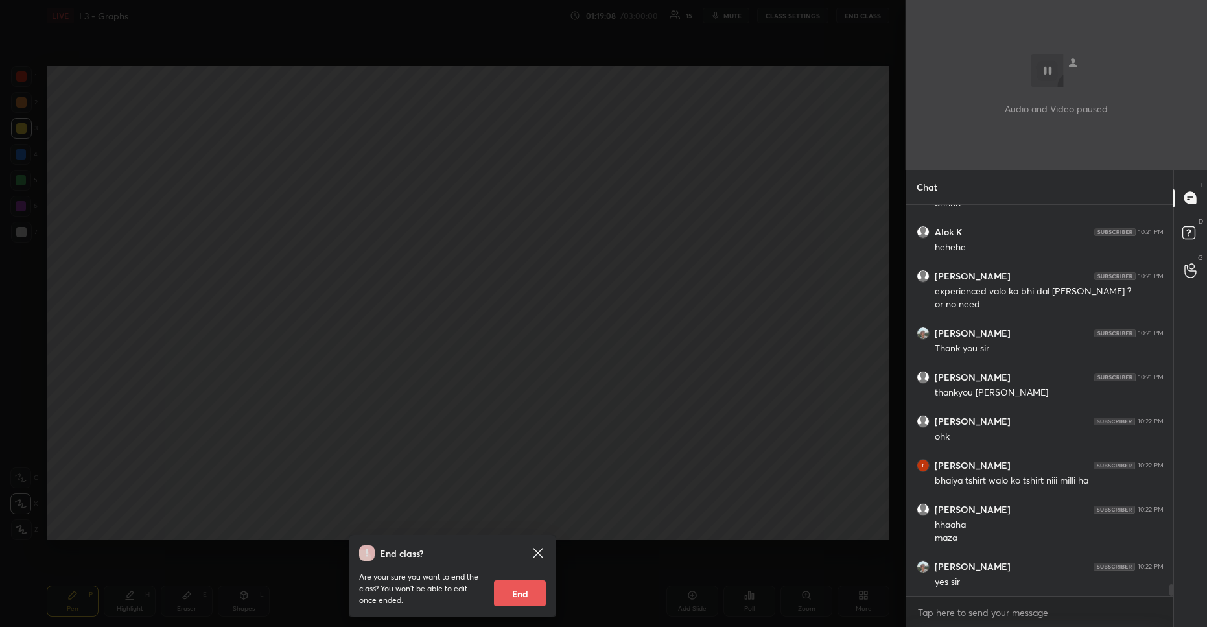
click at [527, 590] on button "End" at bounding box center [520, 593] width 52 height 26
type textarea "x"
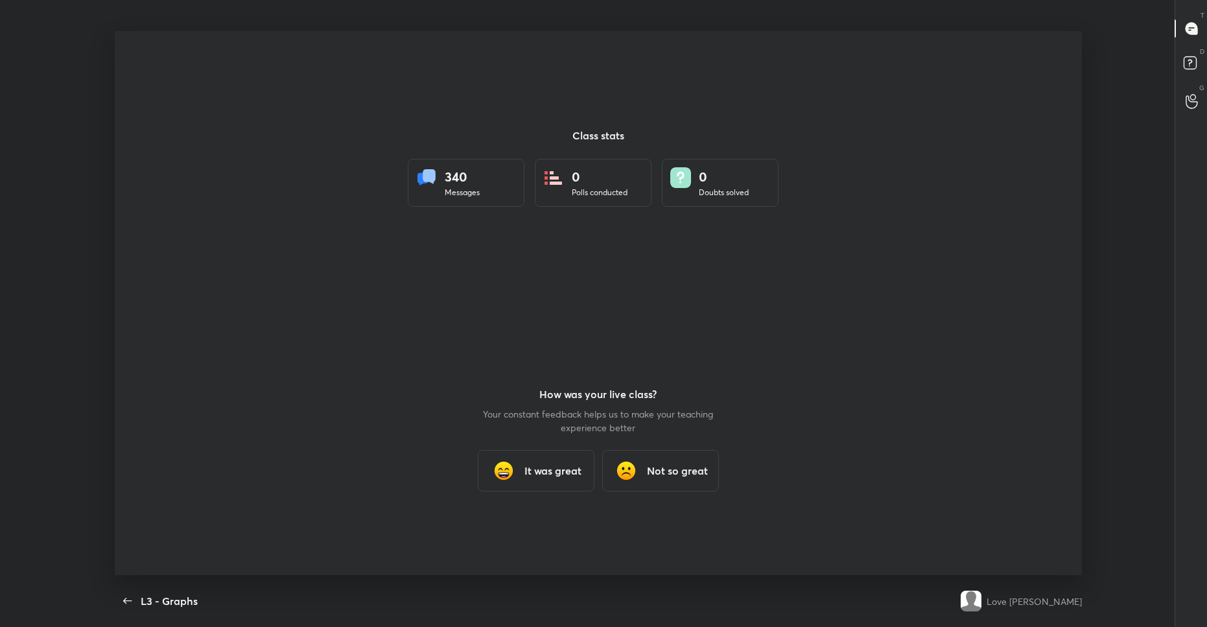
scroll to position [0, 0]
